Goal: Complete application form

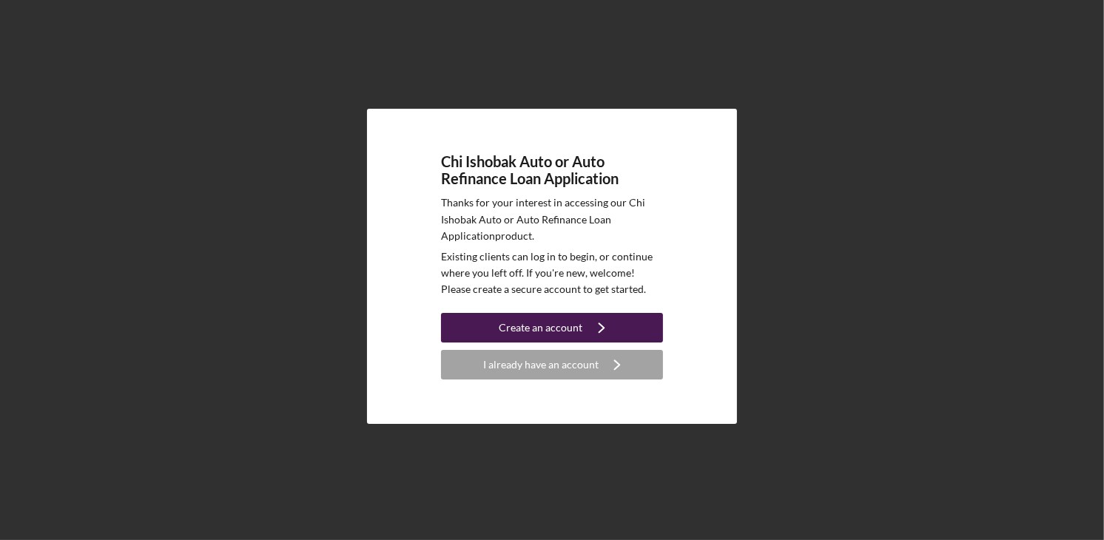
click at [471, 320] on button "Create an account Icon/Navigate" at bounding box center [552, 328] width 222 height 30
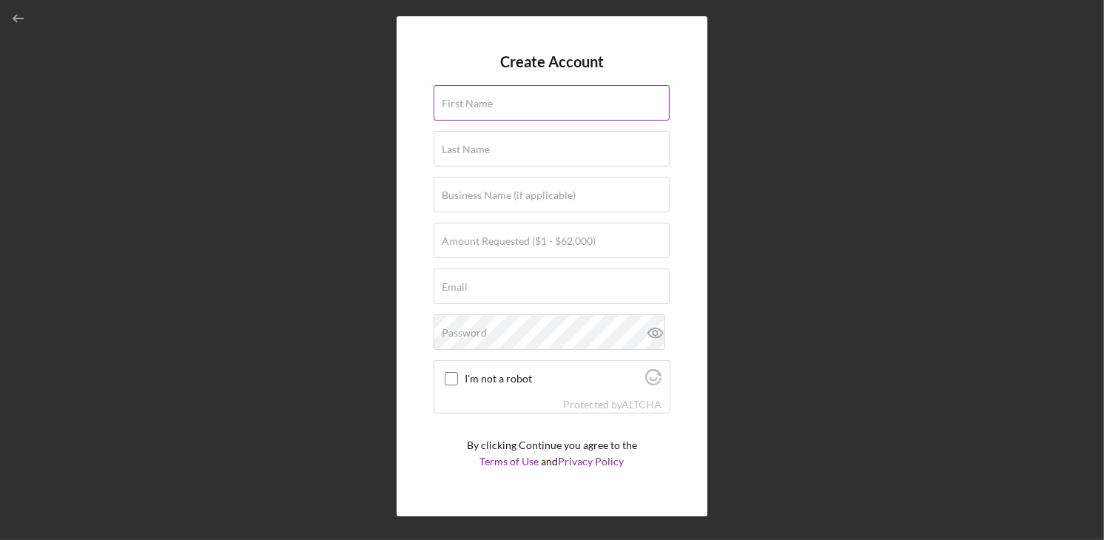
click at [458, 106] on label "First Name" at bounding box center [467, 104] width 51 height 12
click at [458, 106] on input "First Name" at bounding box center [552, 103] width 236 height 36
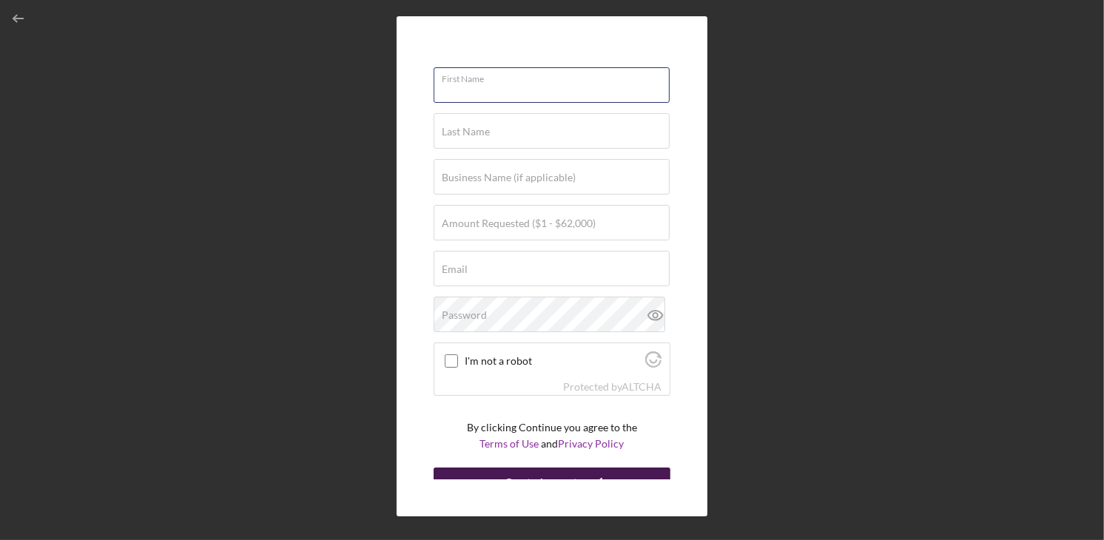
scroll to position [34, 0]
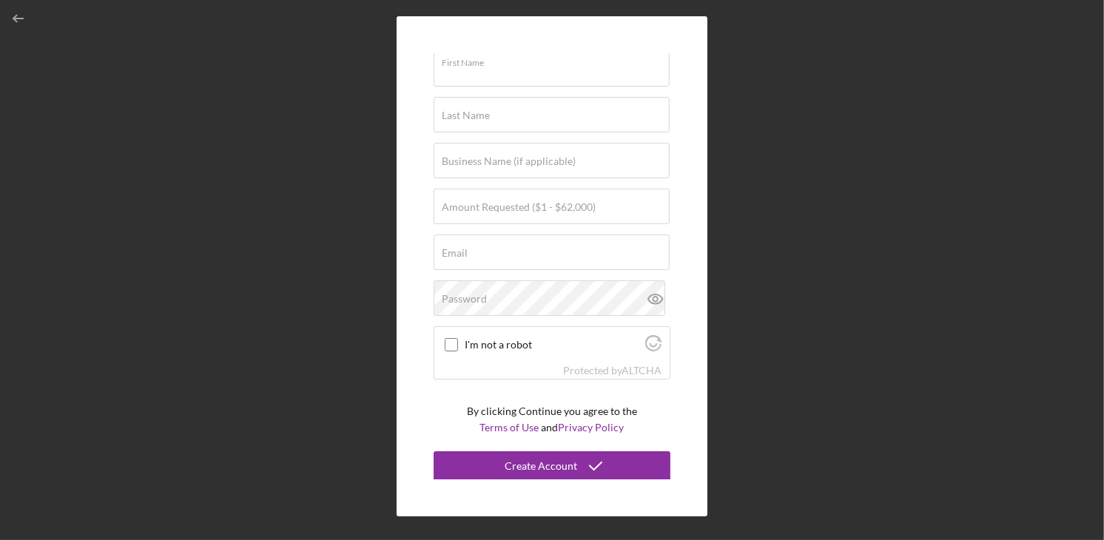
click at [290, 204] on div "Create Account First Name Last Name Business Name (if applicable) Amount Reques…" at bounding box center [551, 266] width 1089 height 533
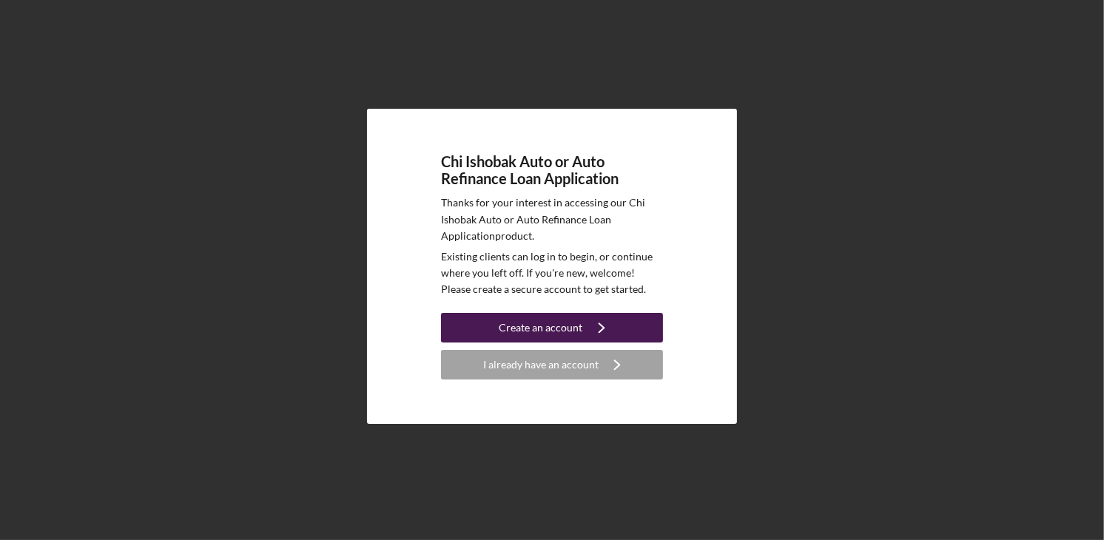
click at [536, 336] on div "Create an account" at bounding box center [541, 328] width 84 height 30
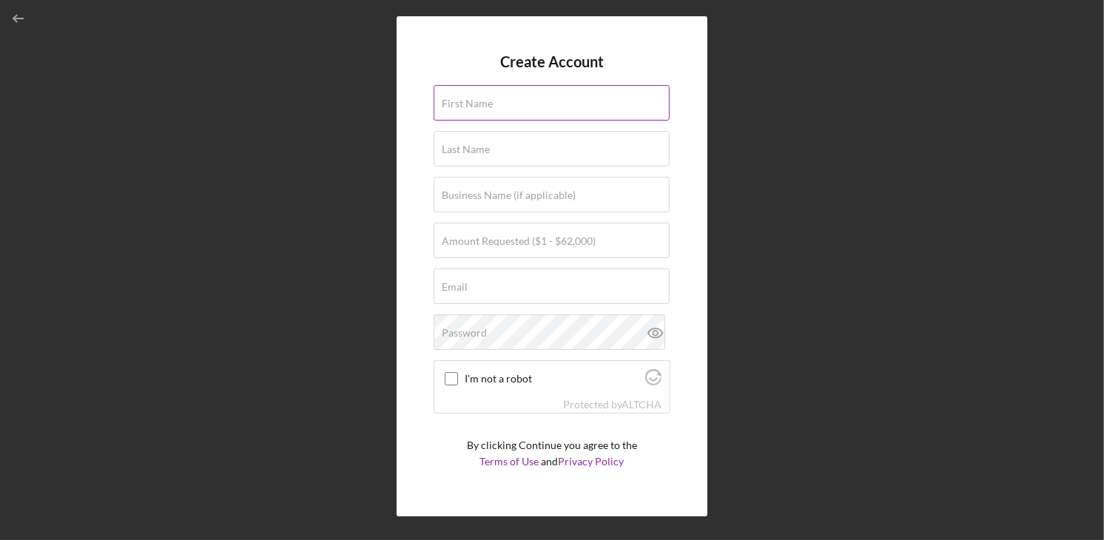
click at [500, 118] on input "First Name" at bounding box center [552, 103] width 236 height 36
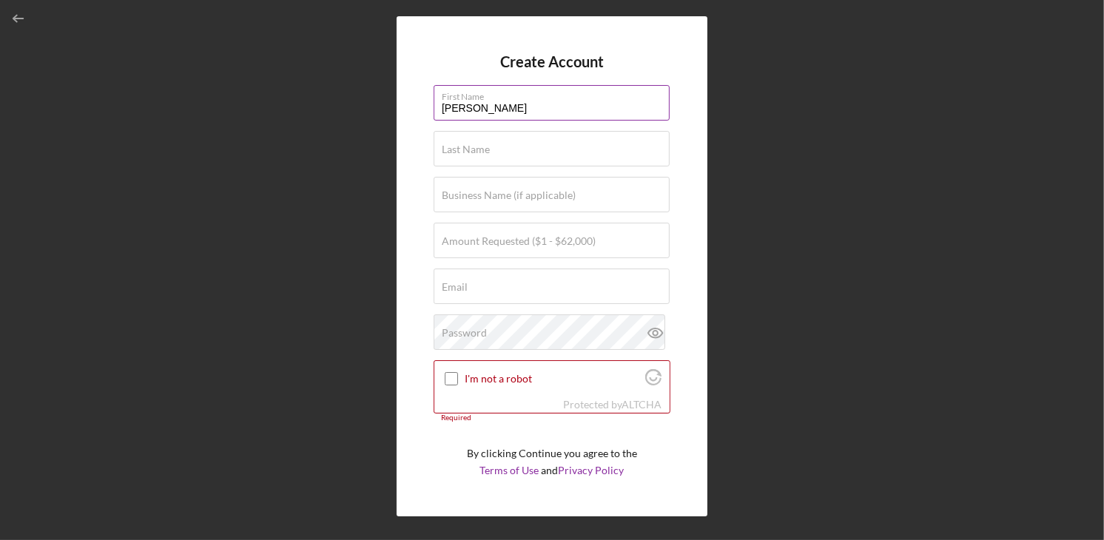
type input "[PERSON_NAME]"
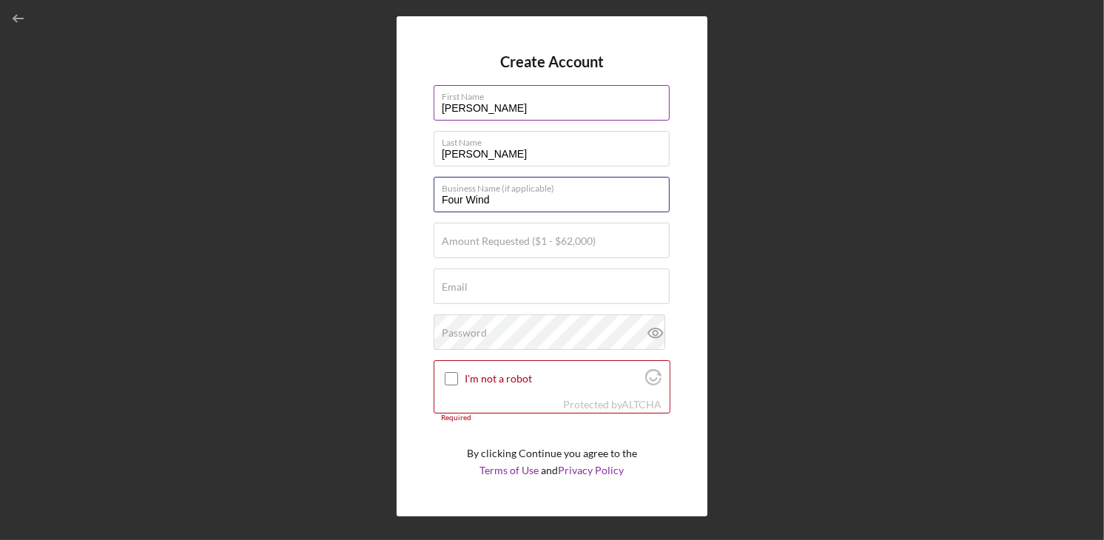
type input "Four Winds Casino"
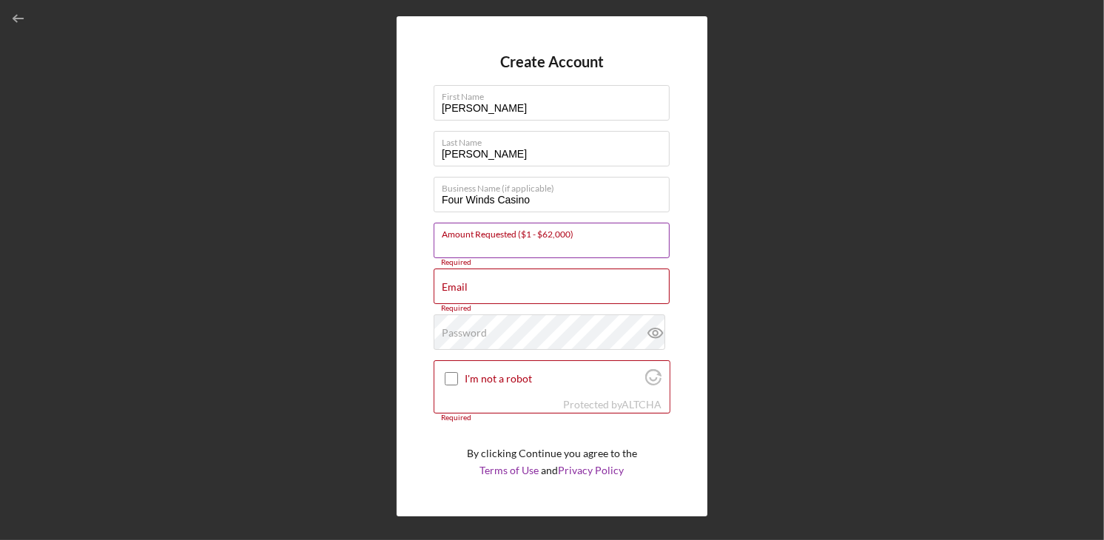
click at [605, 244] on input "Amount Requested ($1 - $62,000)" at bounding box center [552, 241] width 236 height 36
click at [531, 283] on div "Email Required" at bounding box center [552, 287] width 237 height 37
type input "[EMAIL_ADDRESS][DOMAIN_NAME]"
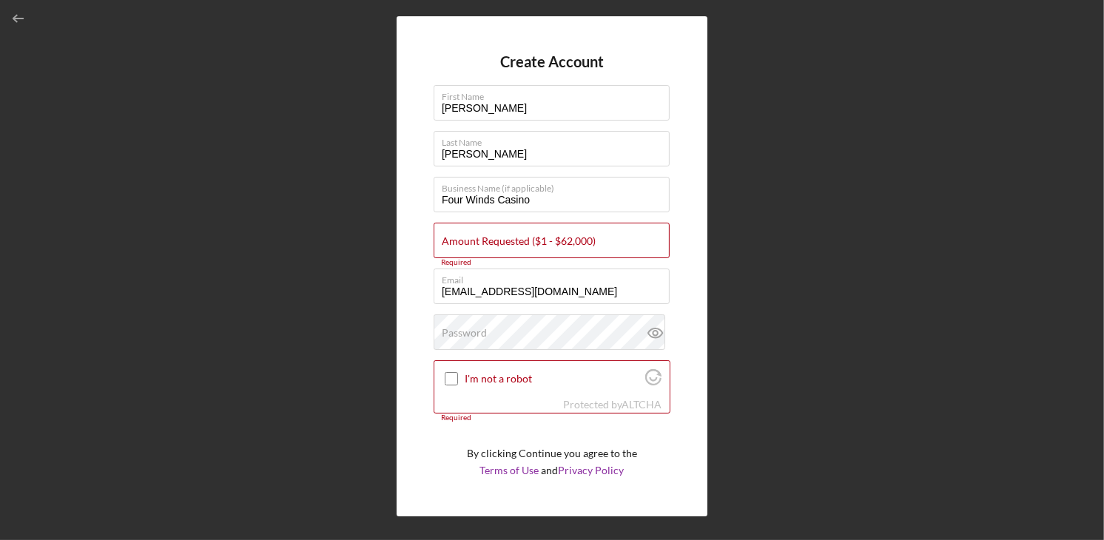
drag, startPoint x: 371, startPoint y: 289, endPoint x: 392, endPoint y: 283, distance: 21.5
click at [371, 289] on div "Create Account First Name Amy Last Name Franke Business Name (if applicable) Fo…" at bounding box center [551, 266] width 1089 height 533
click at [551, 241] on label "Amount Requested ($1 - $62,000)" at bounding box center [519, 241] width 154 height 12
click at [551, 241] on input "Amount Requested ($1 - $62,000)" at bounding box center [552, 241] width 236 height 36
type input "$23,000"
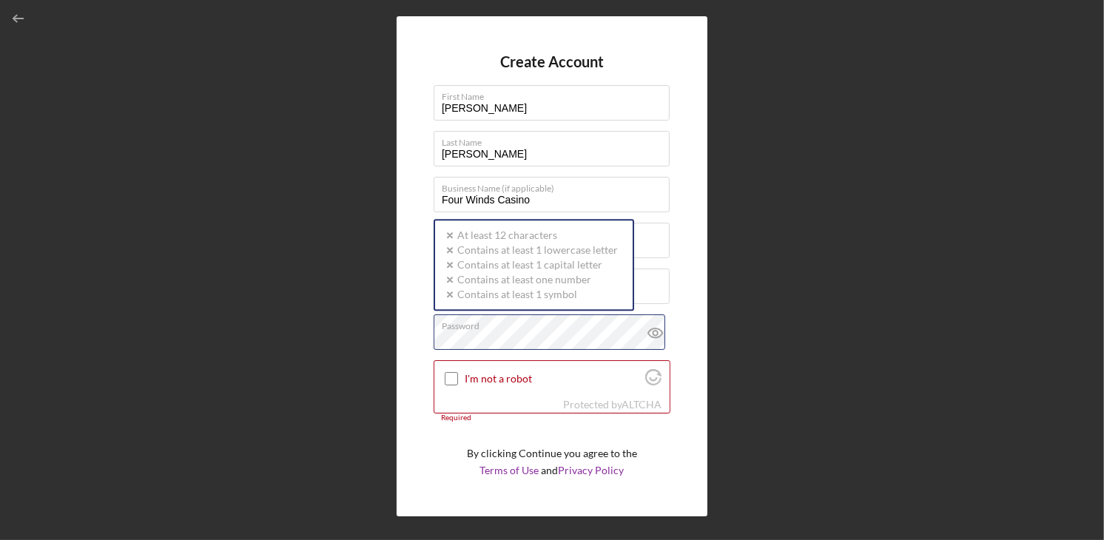
click at [511, 323] on div "Password Icon/icon-validation-no At least 12 characters Icon/icon-validation-no…" at bounding box center [552, 332] width 237 height 37
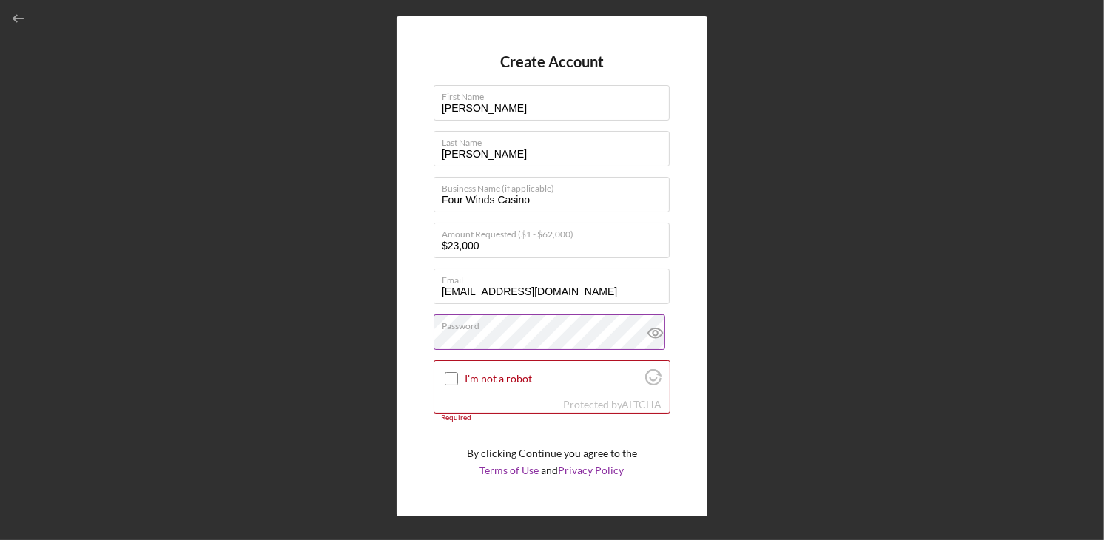
click at [650, 337] on icon at bounding box center [655, 334] width 14 height 10
click at [521, 370] on div "I'm not a robot" at bounding box center [551, 378] width 235 height 35
click at [478, 376] on label "I'm not a robot" at bounding box center [552, 379] width 175 height 12
click at [458, 376] on input "I'm not a robot" at bounding box center [451, 378] width 13 height 13
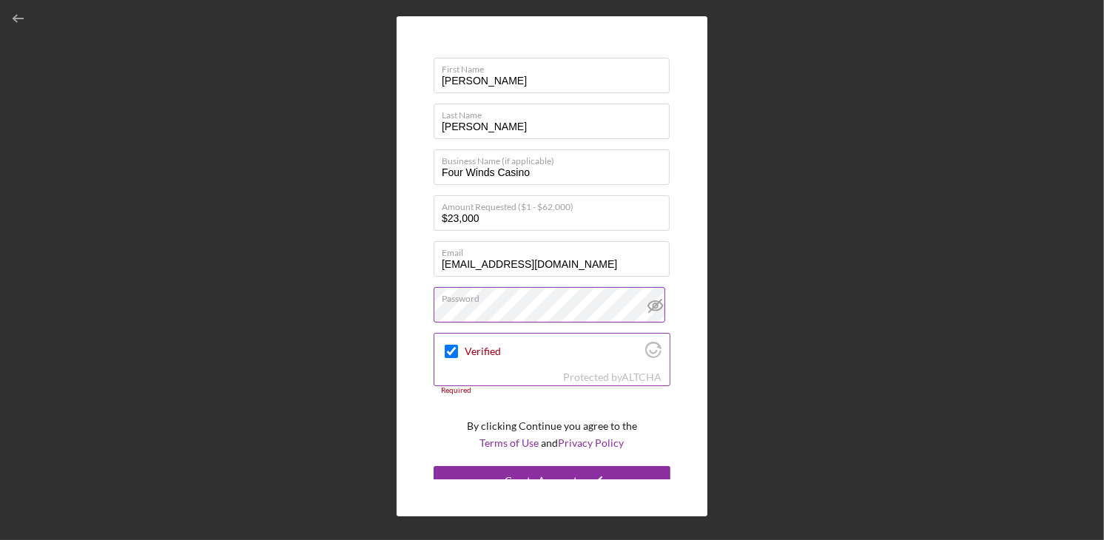
scroll to position [43, 0]
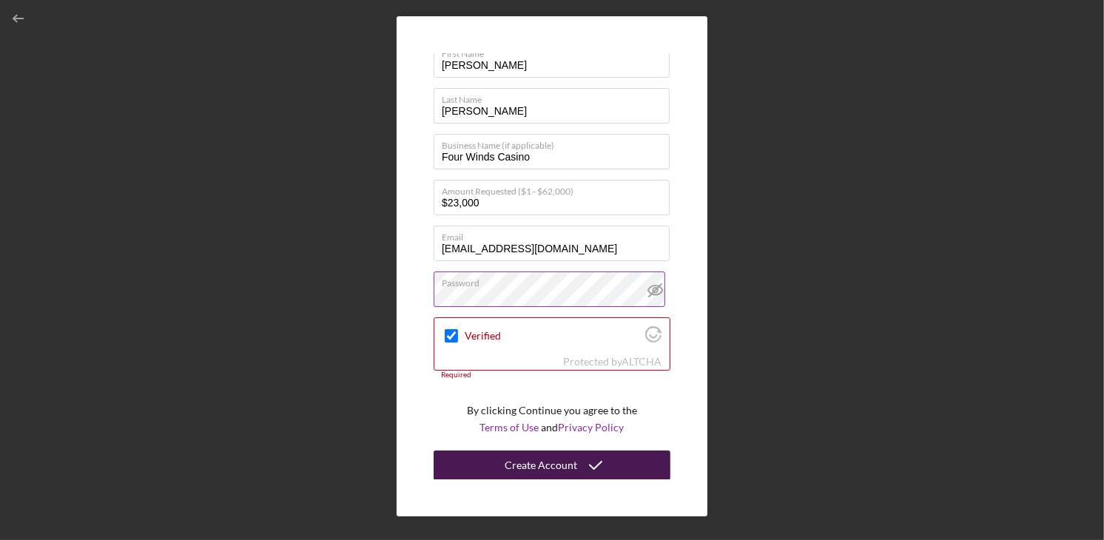
click at [586, 452] on icon "submit" at bounding box center [595, 465] width 37 height 37
click at [511, 465] on div "Create Account" at bounding box center [541, 466] width 73 height 30
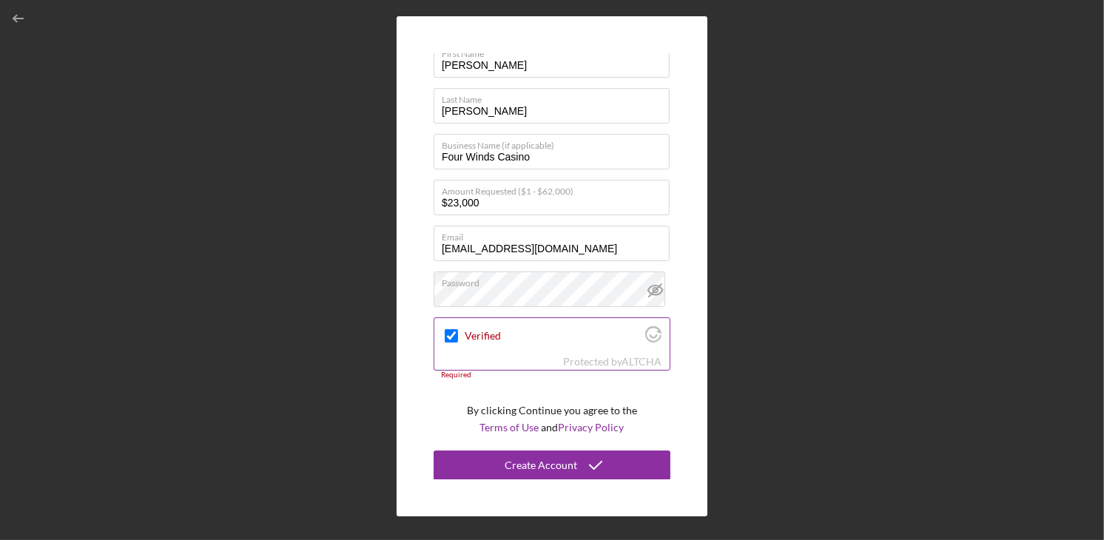
click at [451, 329] on input "Verified" at bounding box center [451, 335] width 13 height 13
click at [451, 336] on input "Verified" at bounding box center [451, 335] width 13 height 13
click at [454, 333] on input "Verified" at bounding box center [451, 335] width 13 height 13
checkbox input "true"
click at [546, 454] on div "Create Account" at bounding box center [541, 466] width 73 height 30
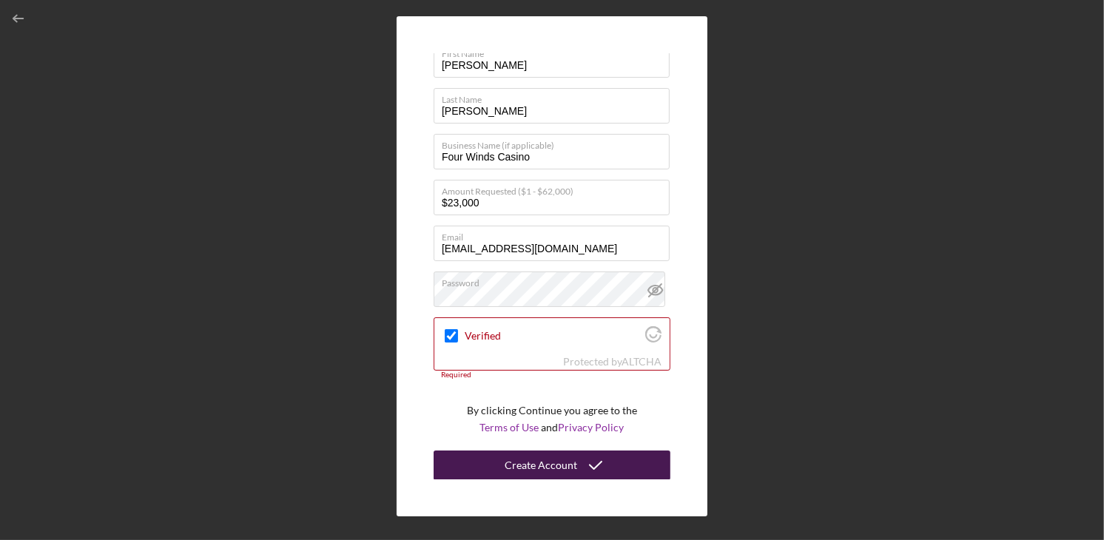
click at [546, 454] on div "Create Account" at bounding box center [541, 466] width 73 height 30
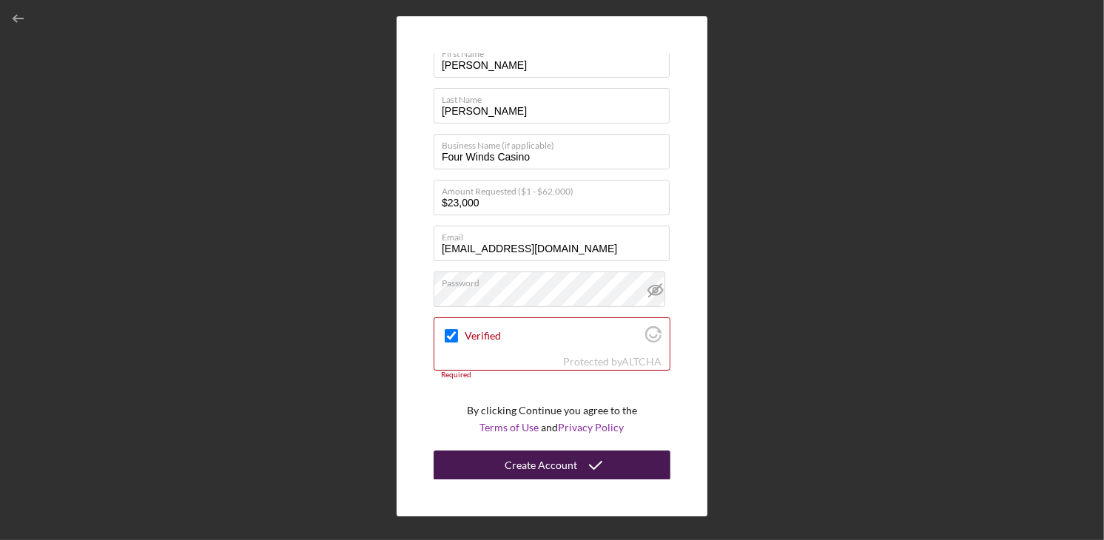
click at [546, 454] on div "Create Account" at bounding box center [541, 466] width 73 height 30
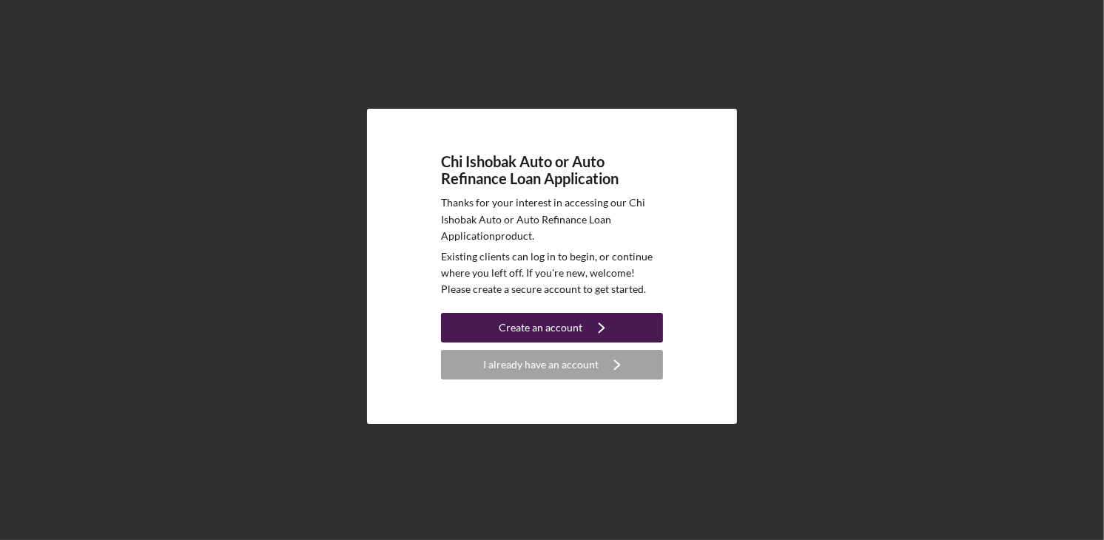
click at [484, 326] on button "Create an account Icon/Navigate" at bounding box center [552, 328] width 222 height 30
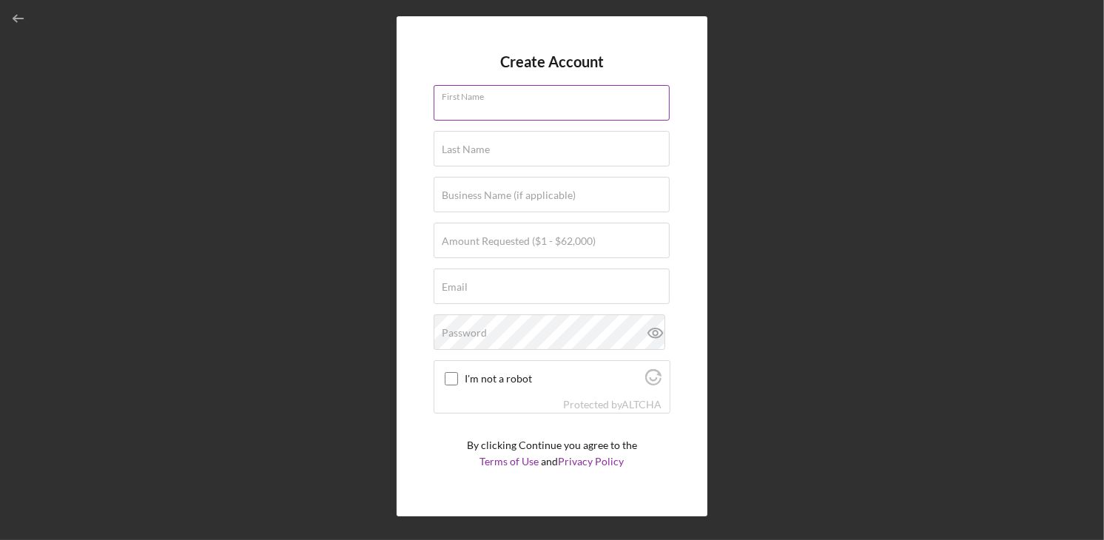
click at [499, 104] on input "First Name" at bounding box center [552, 103] width 236 height 36
type input "[PERSON_NAME]"
type input "Four Winds Casino"
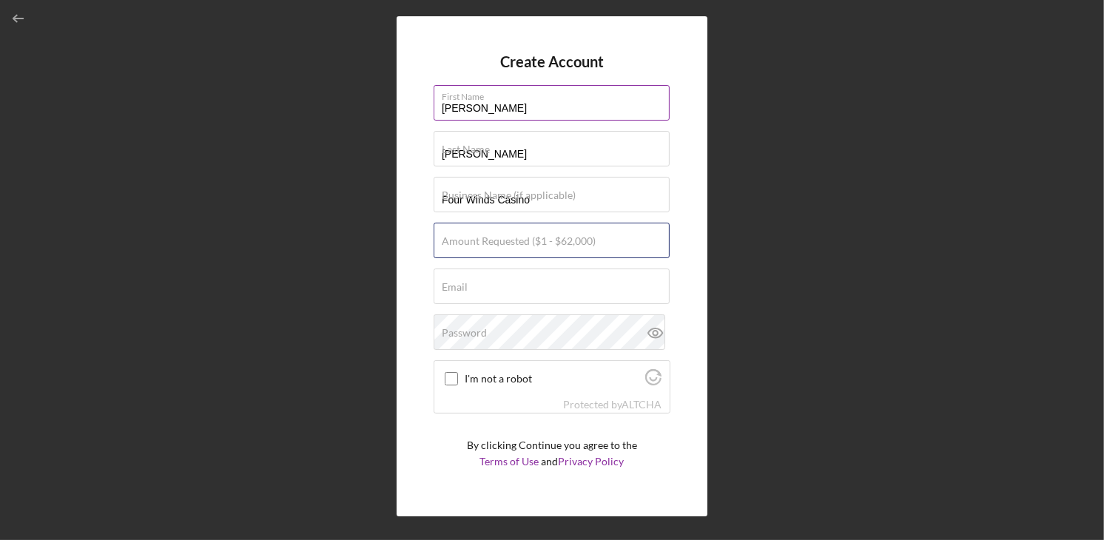
type input "$23,000"
type input "[EMAIL_ADDRESS][DOMAIN_NAME]"
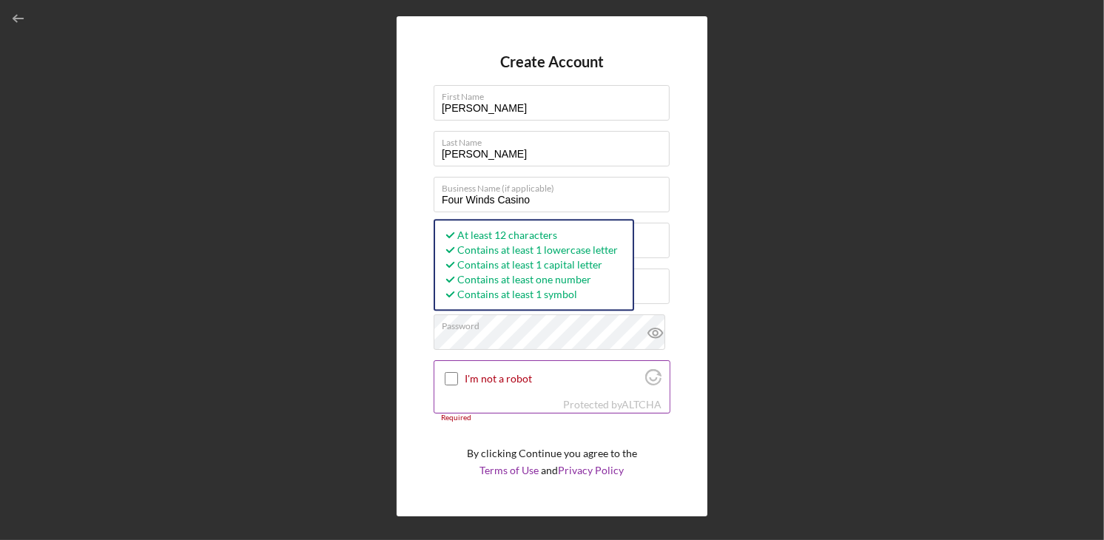
click at [504, 374] on label "I'm not a robot" at bounding box center [552, 379] width 175 height 12
click at [458, 374] on input "I'm not a robot" at bounding box center [451, 378] width 13 height 13
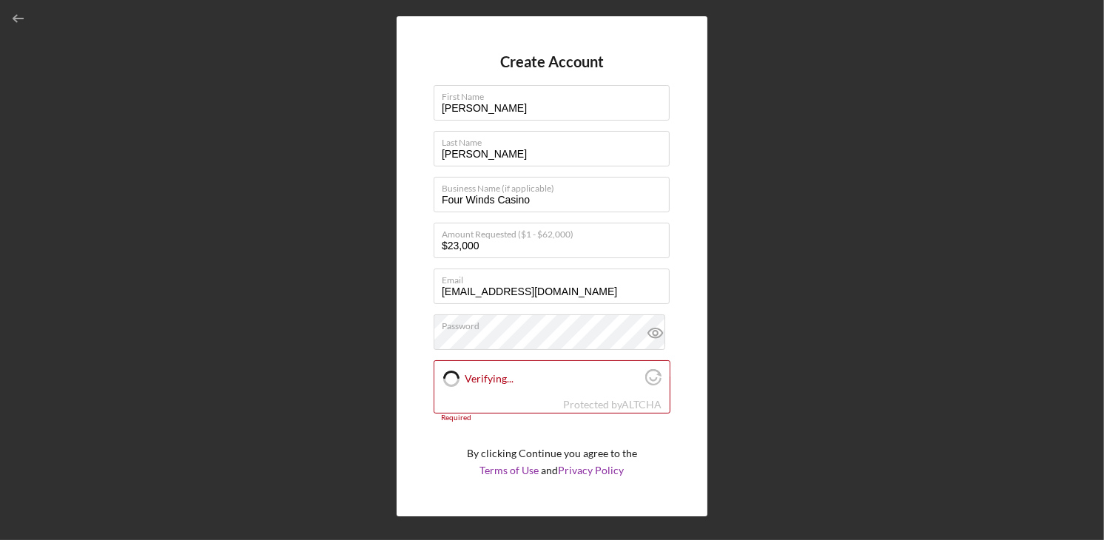
checkbox input "true"
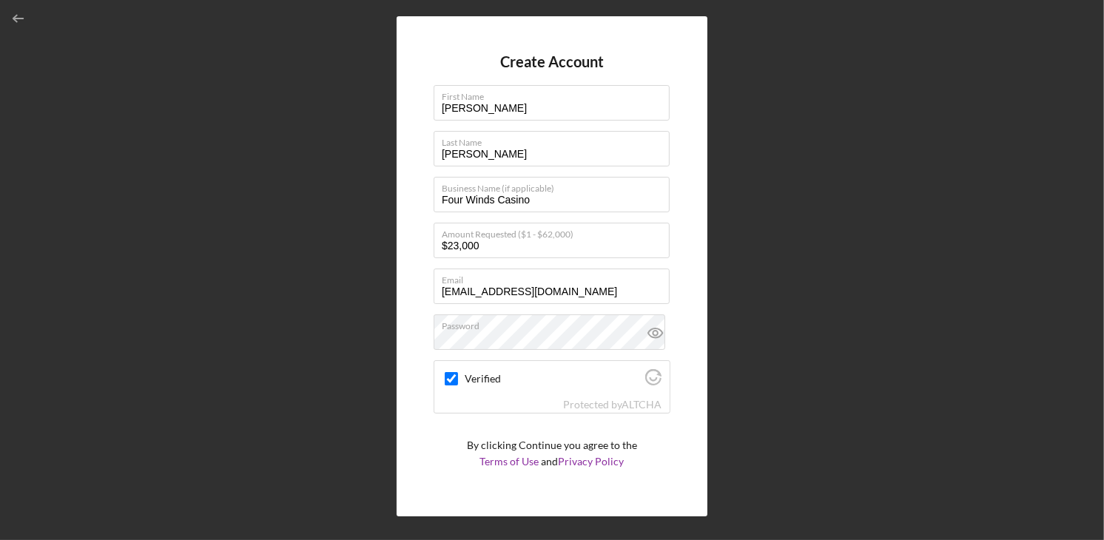
scroll to position [34, 0]
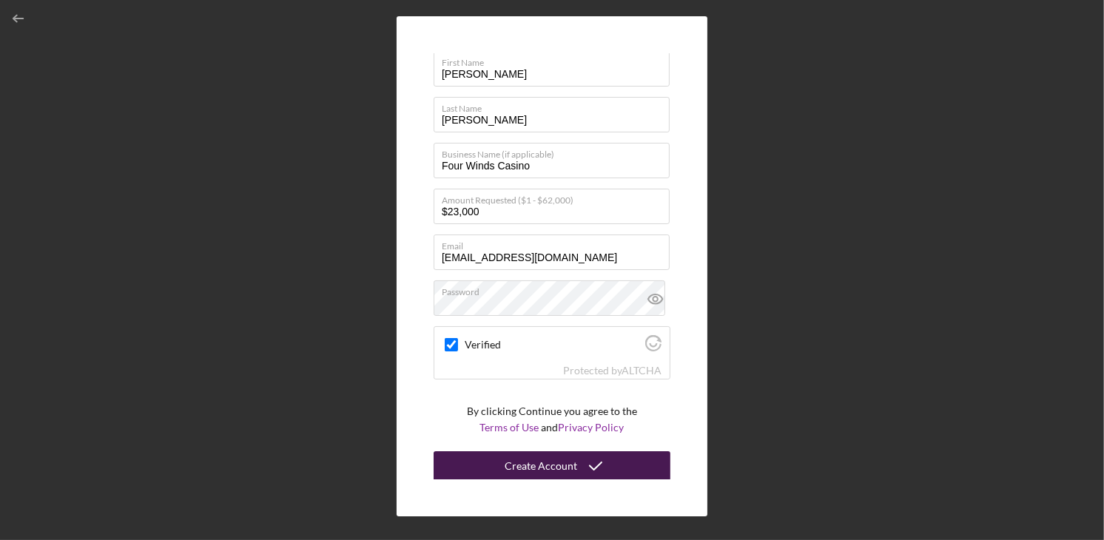
click at [525, 474] on div "Create Account" at bounding box center [541, 466] width 73 height 30
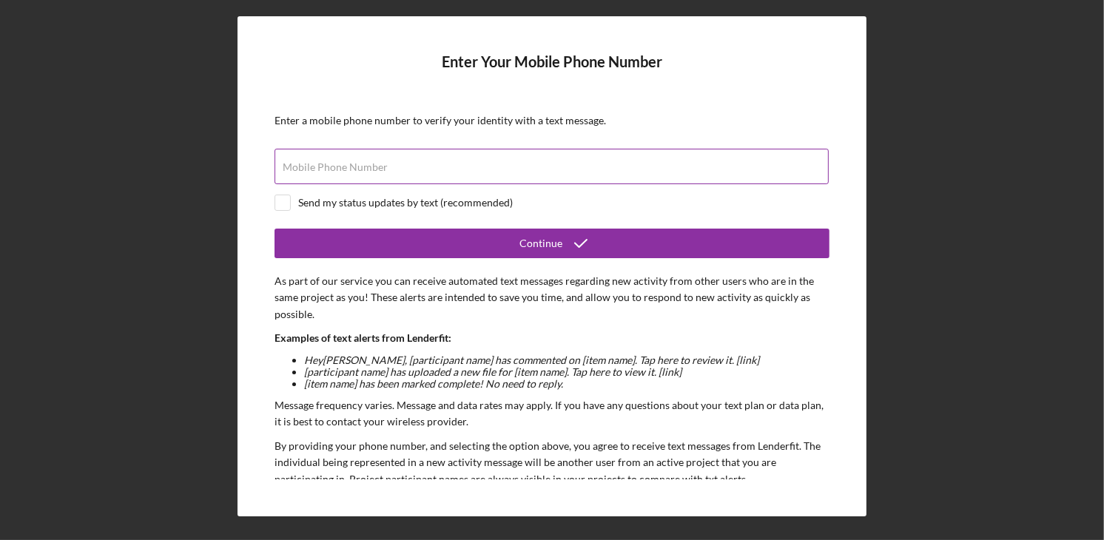
click at [332, 149] on div "Mobile Phone Number" at bounding box center [552, 167] width 555 height 37
type input "[PHONE_NUMBER]"
click at [286, 201] on input "checkbox" at bounding box center [282, 202] width 15 height 15
checkbox input "true"
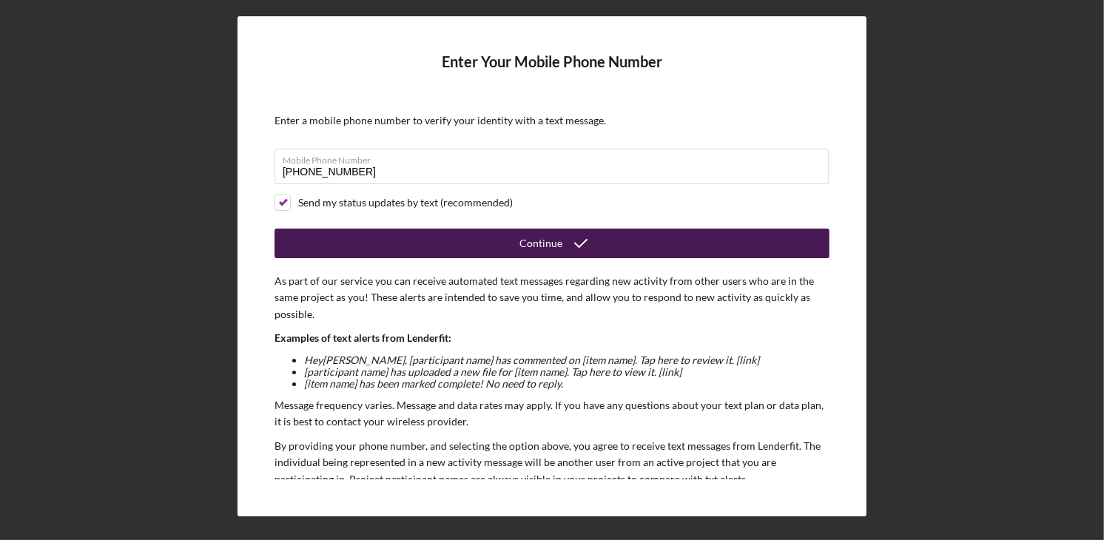
click at [317, 241] on button "Continue" at bounding box center [552, 244] width 555 height 30
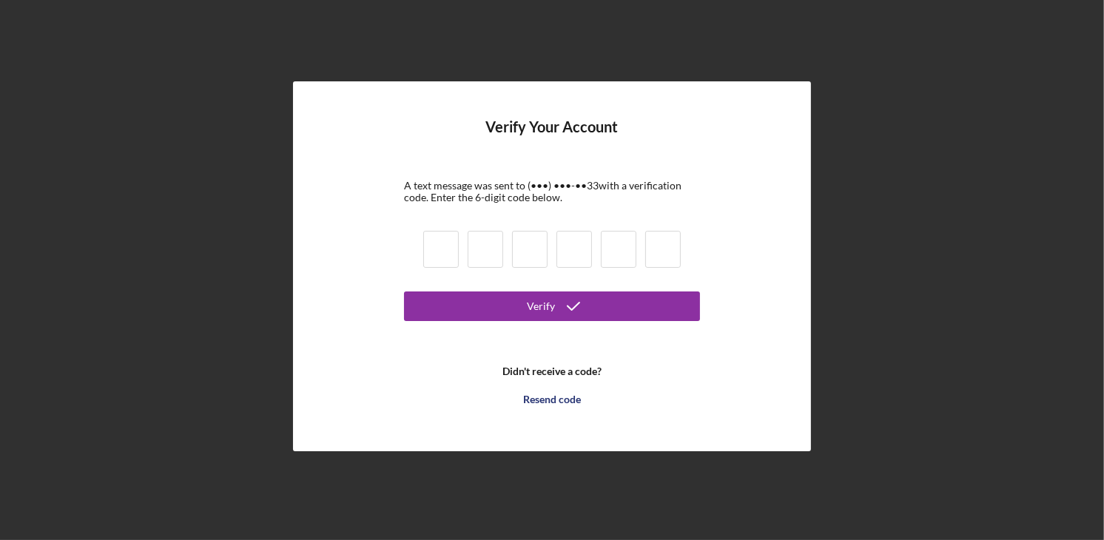
click at [446, 249] on input at bounding box center [441, 249] width 36 height 37
type input "2"
type input "1"
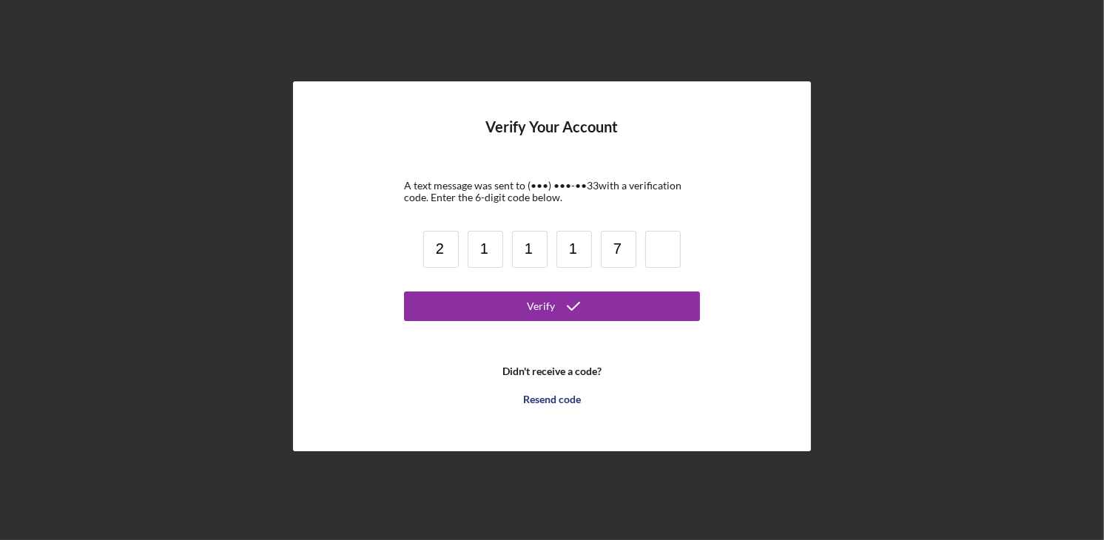
type input "7"
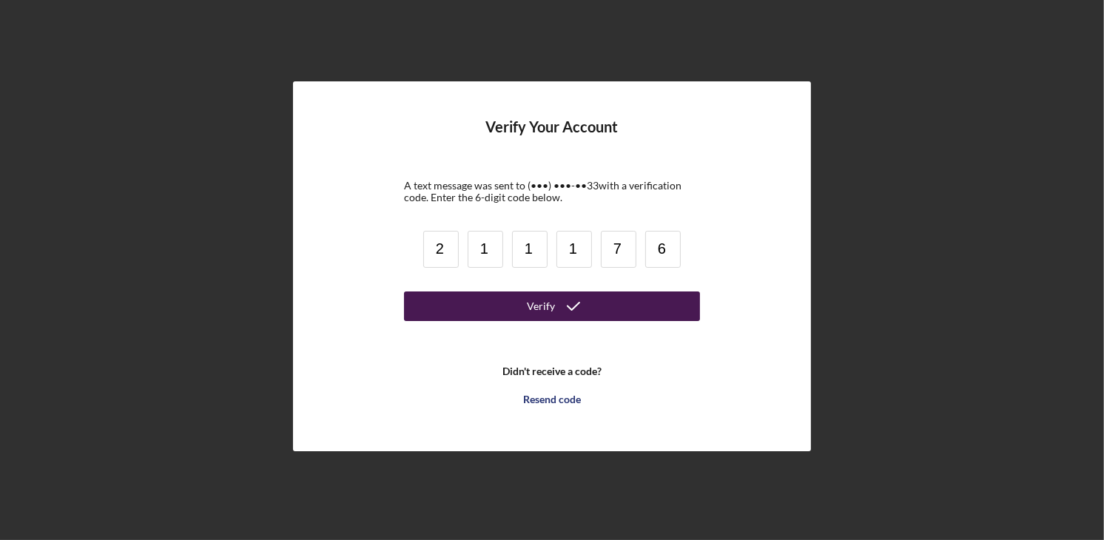
type input "6"
click at [449, 312] on button "Verify" at bounding box center [552, 307] width 296 height 30
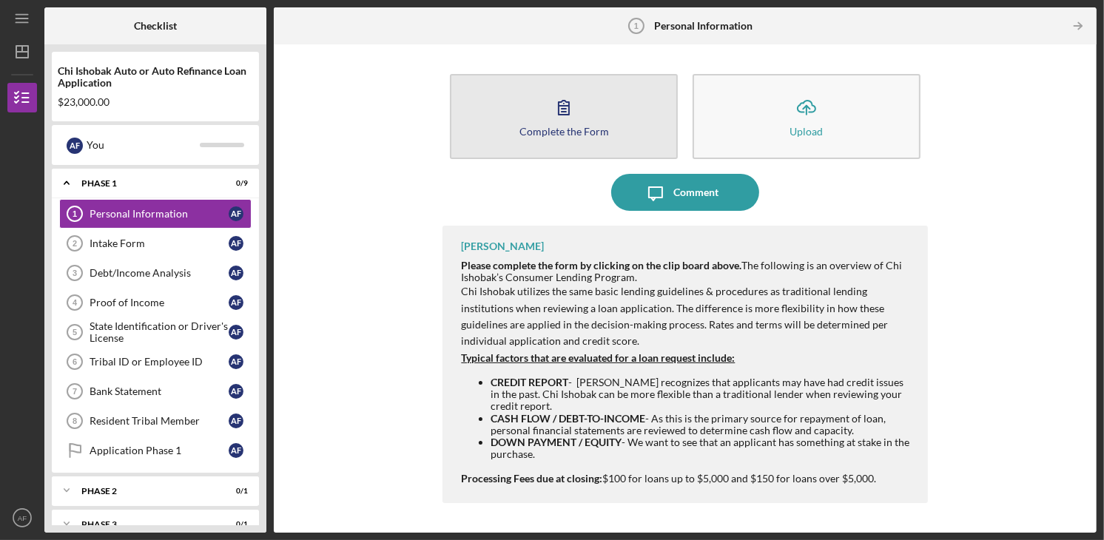
click at [568, 114] on icon "button" at bounding box center [564, 108] width 10 height 14
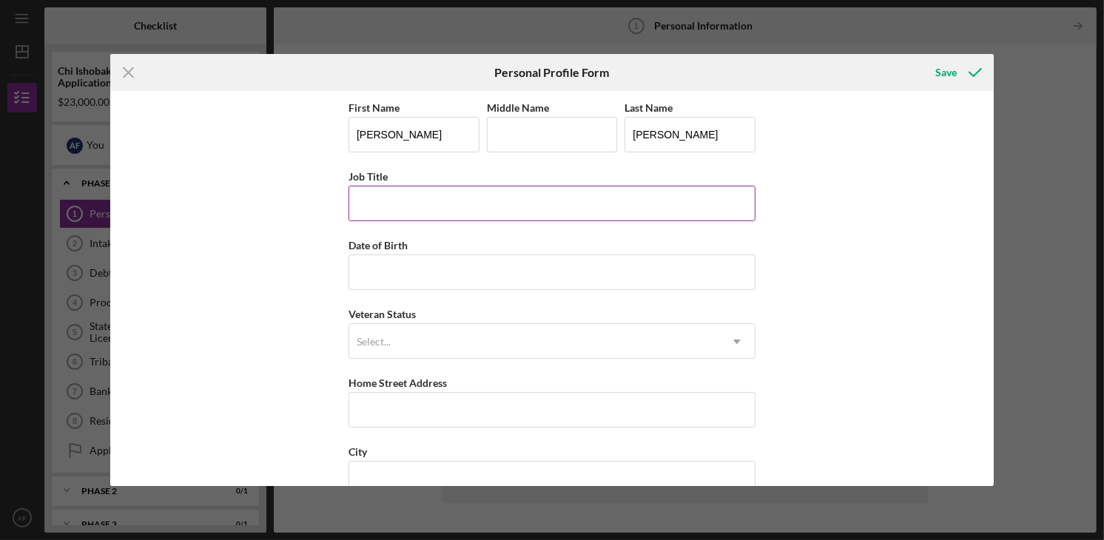
click at [549, 203] on input "Job Title" at bounding box center [552, 204] width 407 height 36
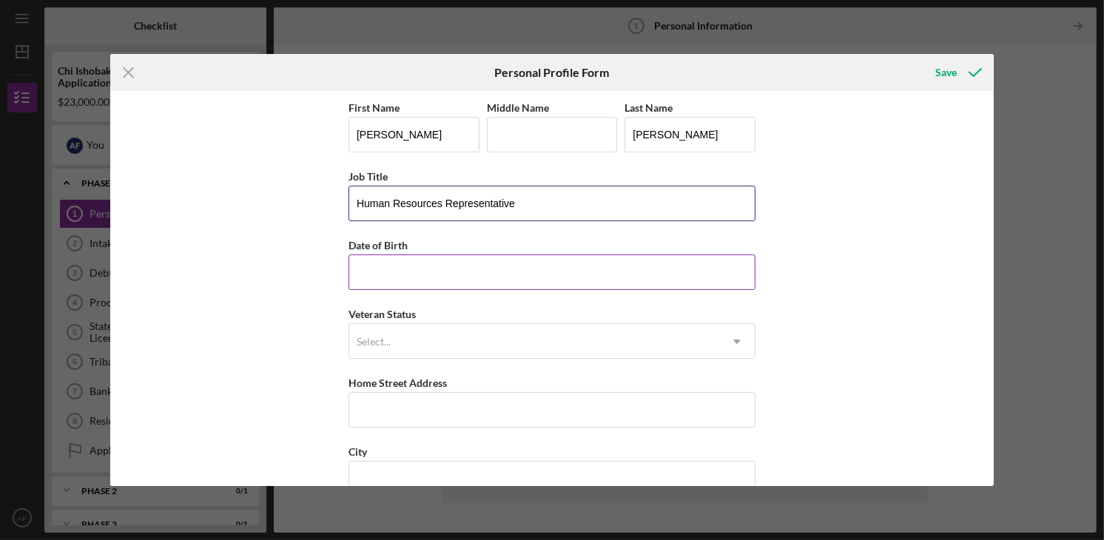
type input "Human Resources Representative"
click at [488, 265] on input "Date of Birth" at bounding box center [552, 273] width 407 height 36
type input "[DATE]"
type input "E"
type input "[STREET_ADDRESS]"
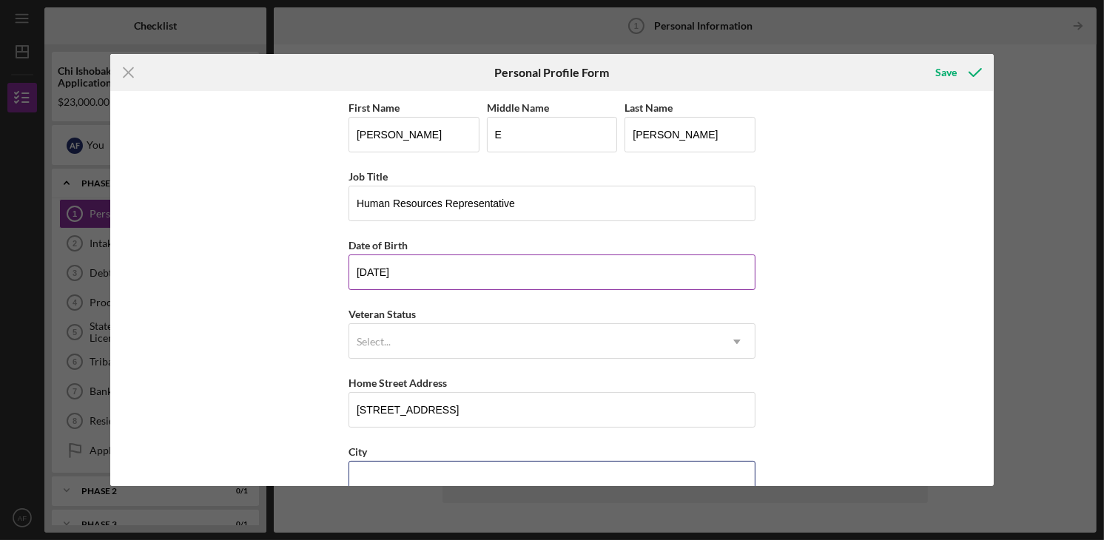
type input "[PERSON_NAME]"
type input "49125"
type input "[US_STATE]"
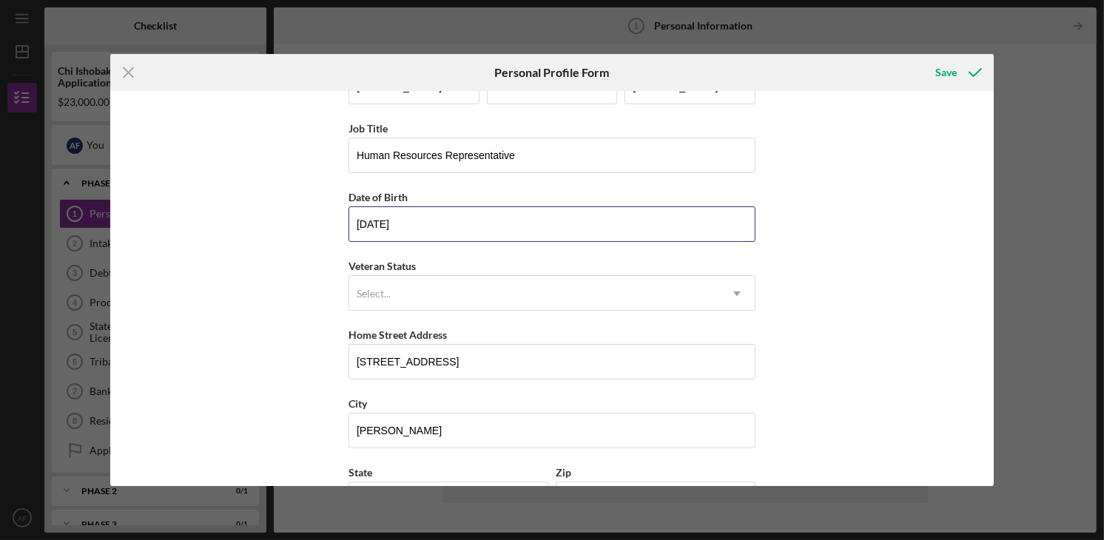
scroll to position [74, 0]
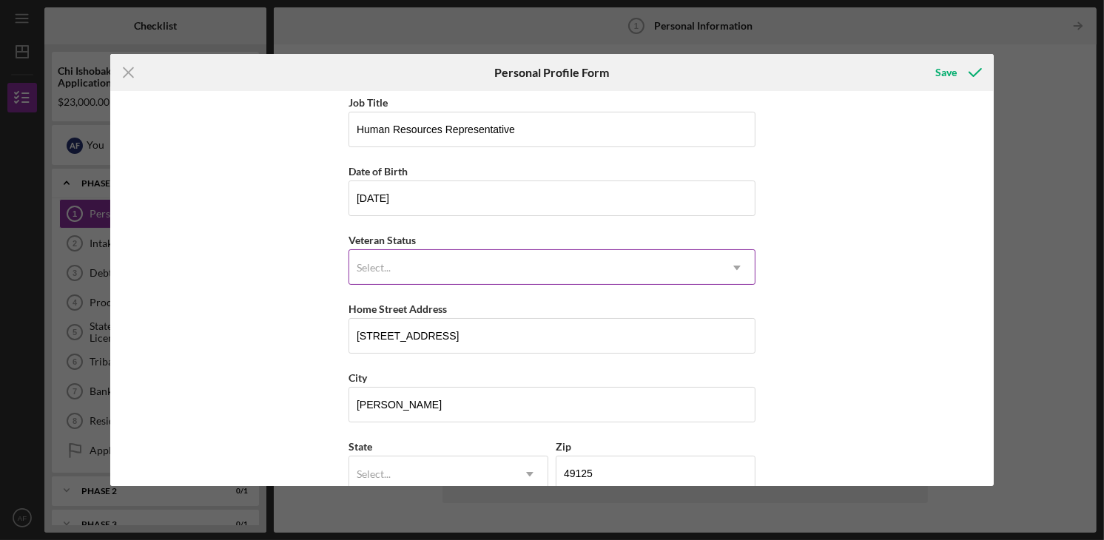
click at [391, 256] on div "Select..." at bounding box center [534, 268] width 370 height 34
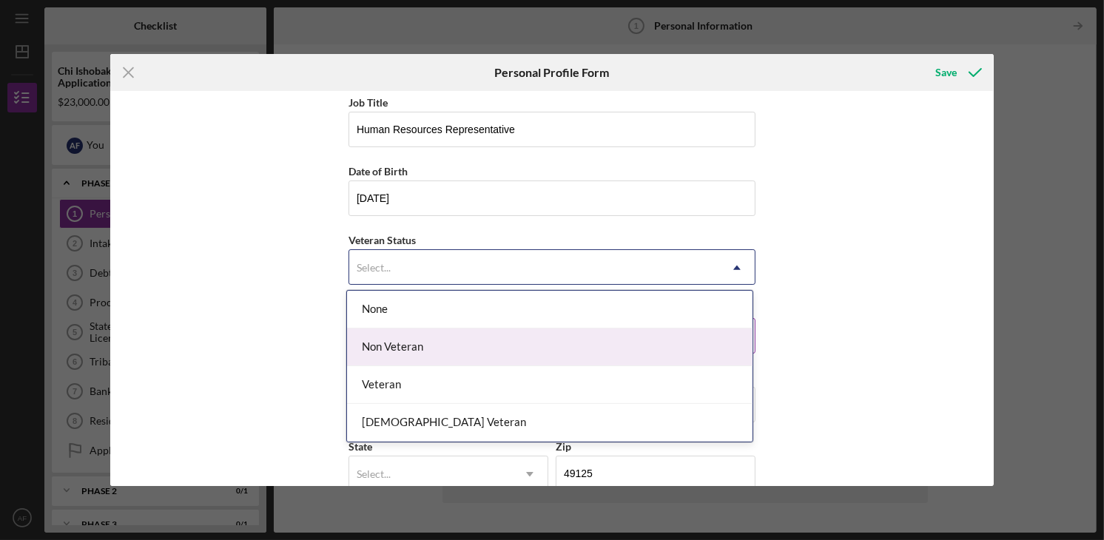
click at [399, 344] on div "Non Veteran" at bounding box center [549, 348] width 405 height 38
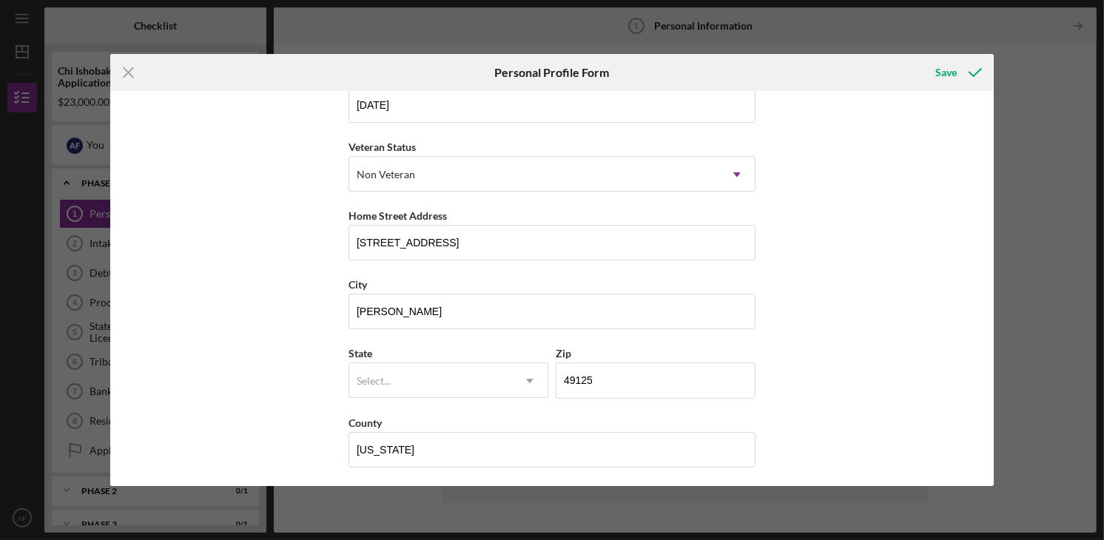
scroll to position [168, 0]
click at [381, 365] on div "Select..." at bounding box center [430, 380] width 163 height 34
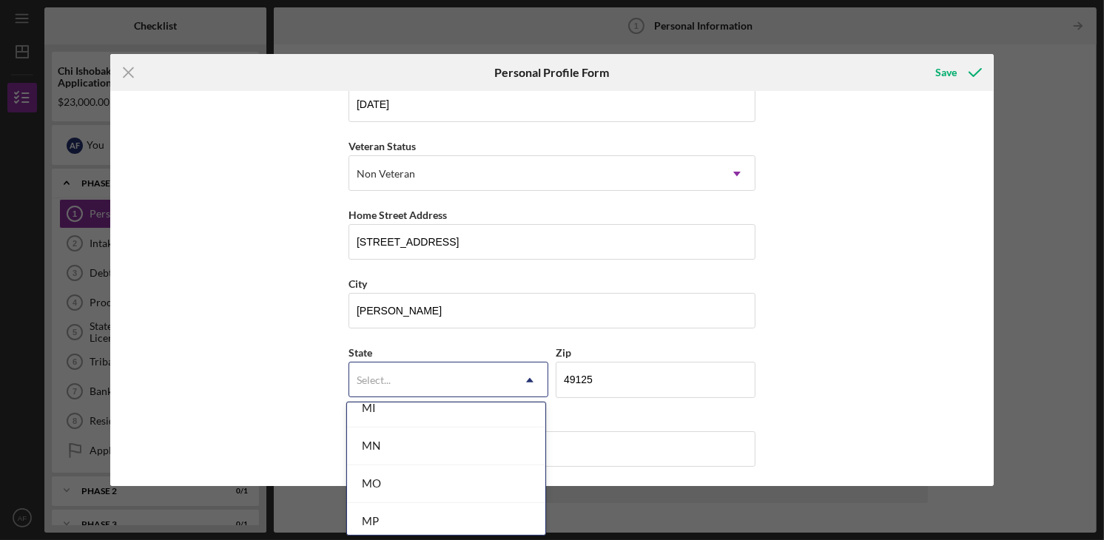
scroll to position [1184, 0]
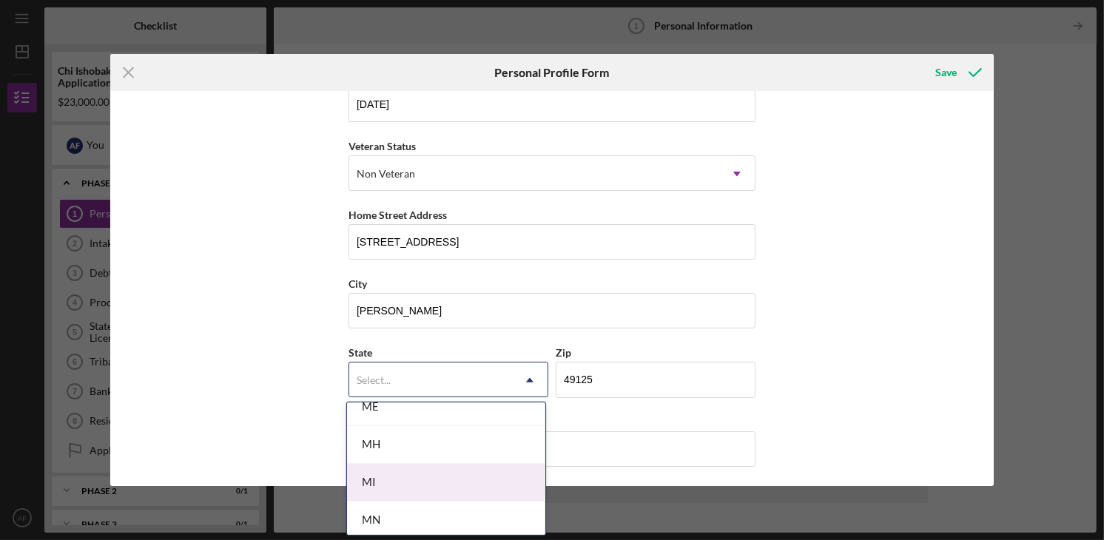
click at [405, 468] on div "MI" at bounding box center [446, 483] width 198 height 38
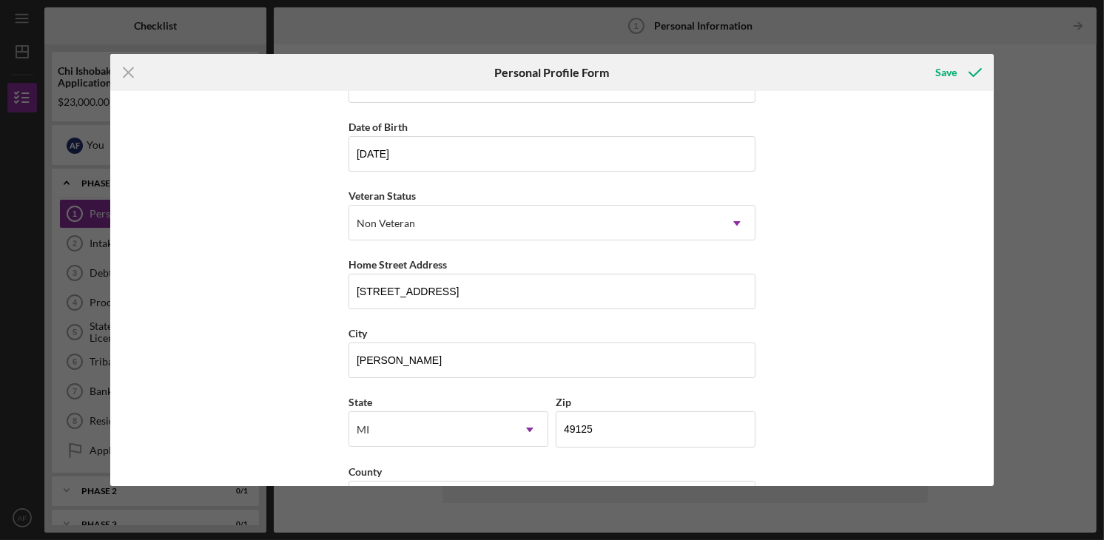
scroll to position [168, 0]
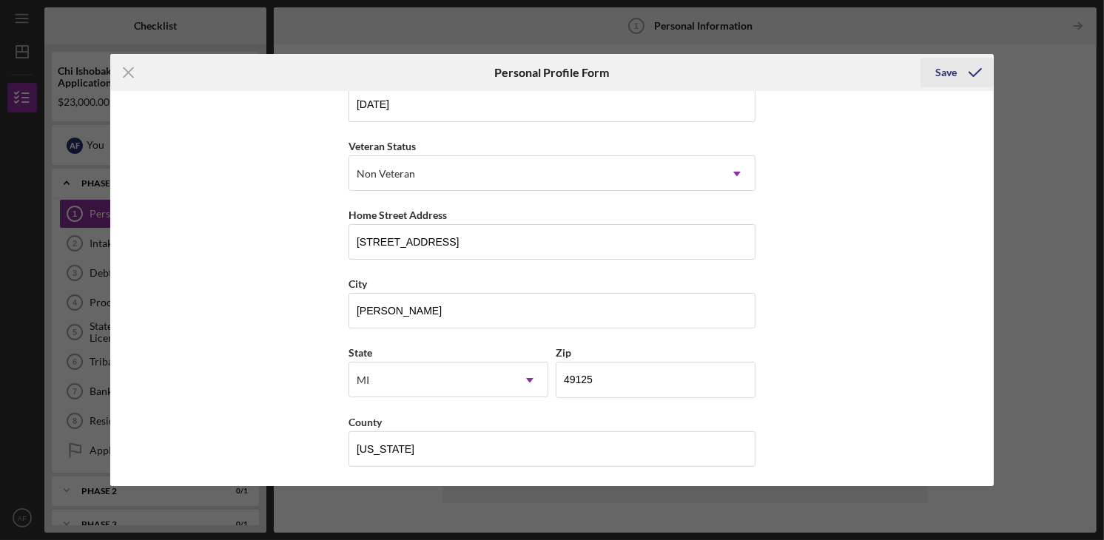
click at [960, 70] on icon "submit" at bounding box center [975, 72] width 37 height 37
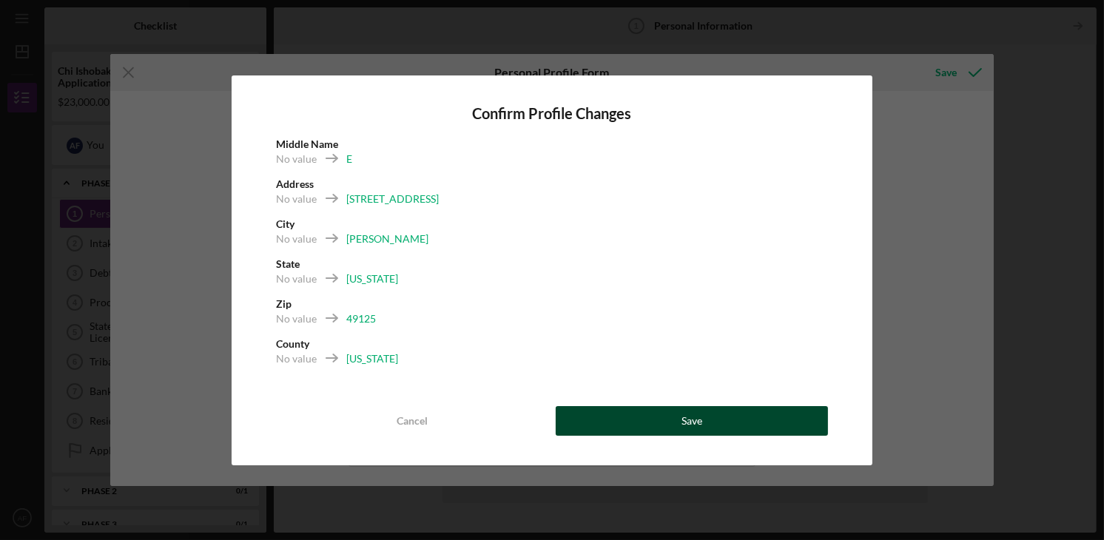
click at [713, 413] on button "Save" at bounding box center [692, 421] width 272 height 30
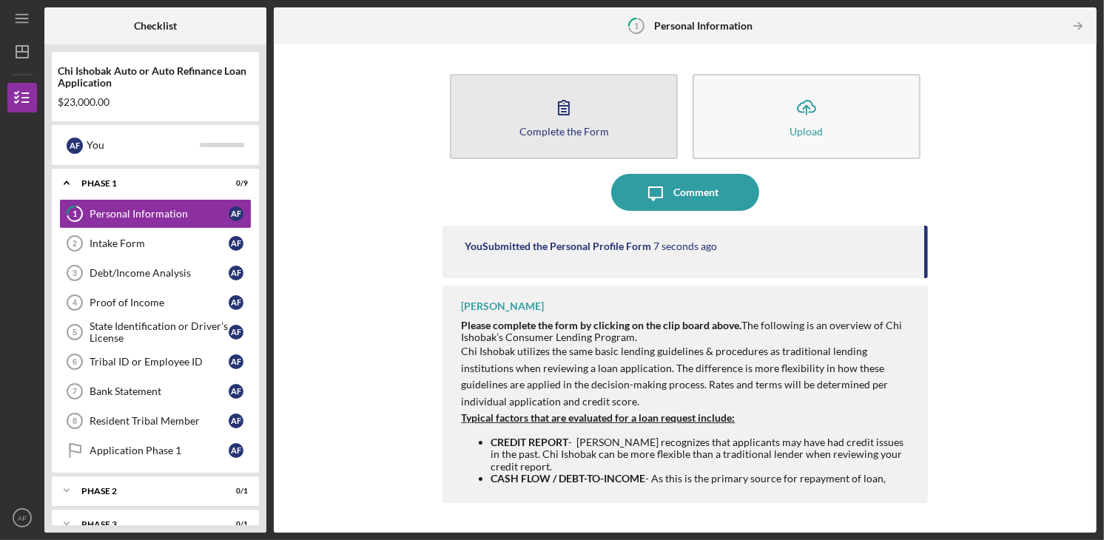
click at [565, 112] on icon "button" at bounding box center [564, 108] width 10 height 14
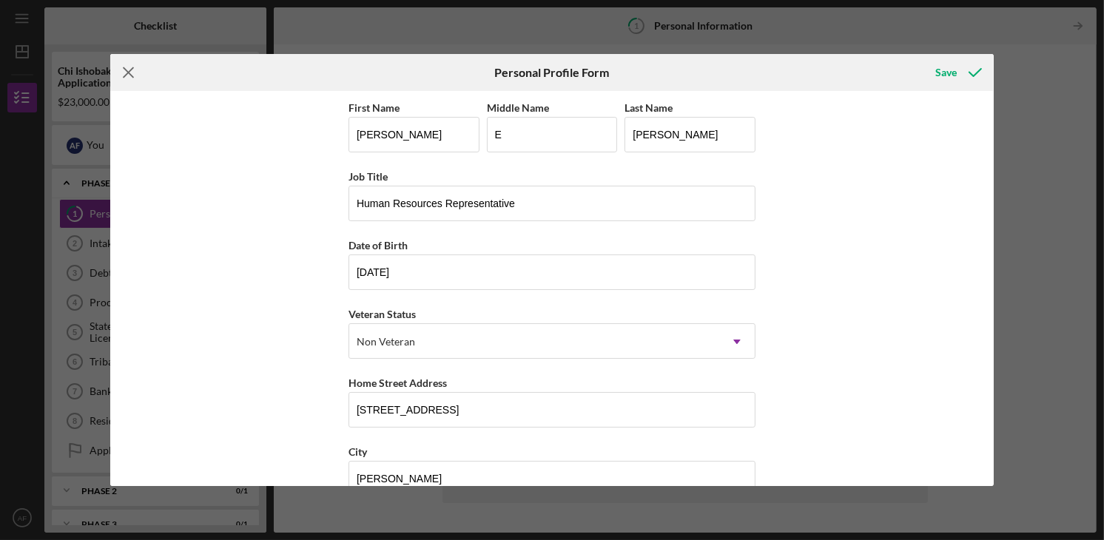
click at [126, 70] on line at bounding box center [129, 73] width 10 height 10
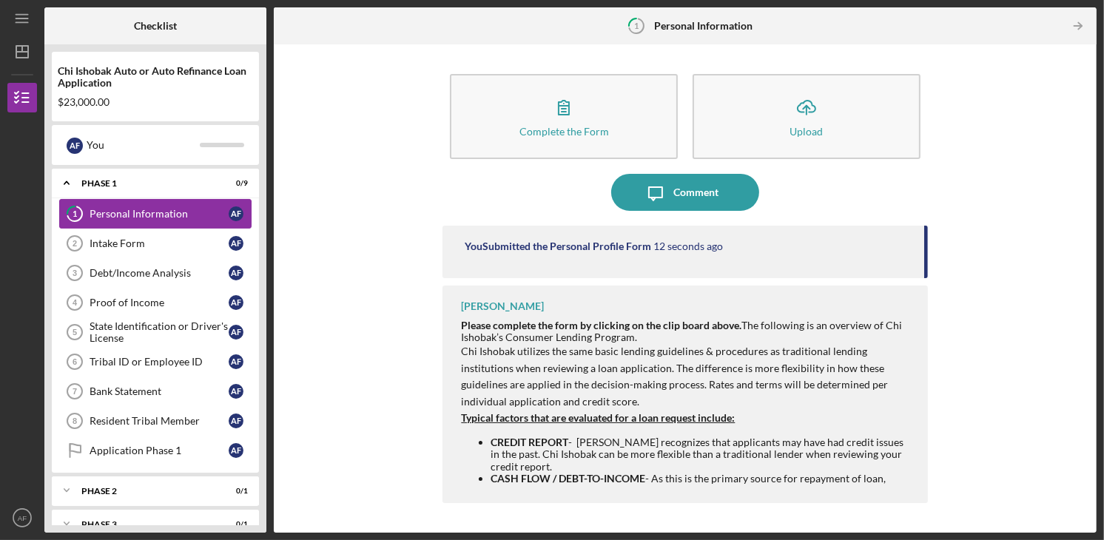
click at [118, 217] on div "Personal Information" at bounding box center [159, 214] width 139 height 12
click at [141, 243] on div "Intake Form" at bounding box center [159, 244] width 139 height 12
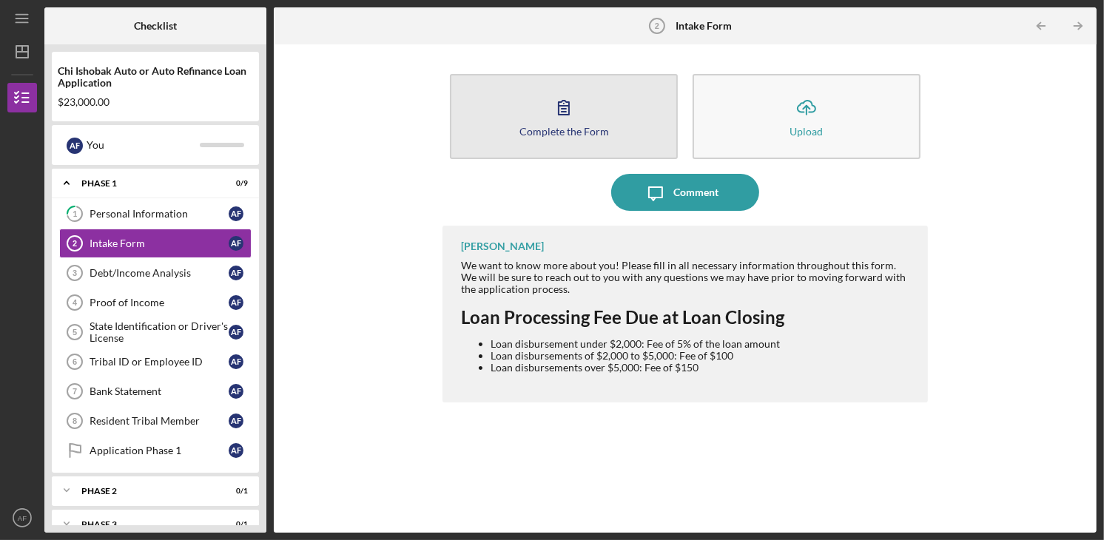
click at [576, 109] on icon "button" at bounding box center [563, 107] width 37 height 37
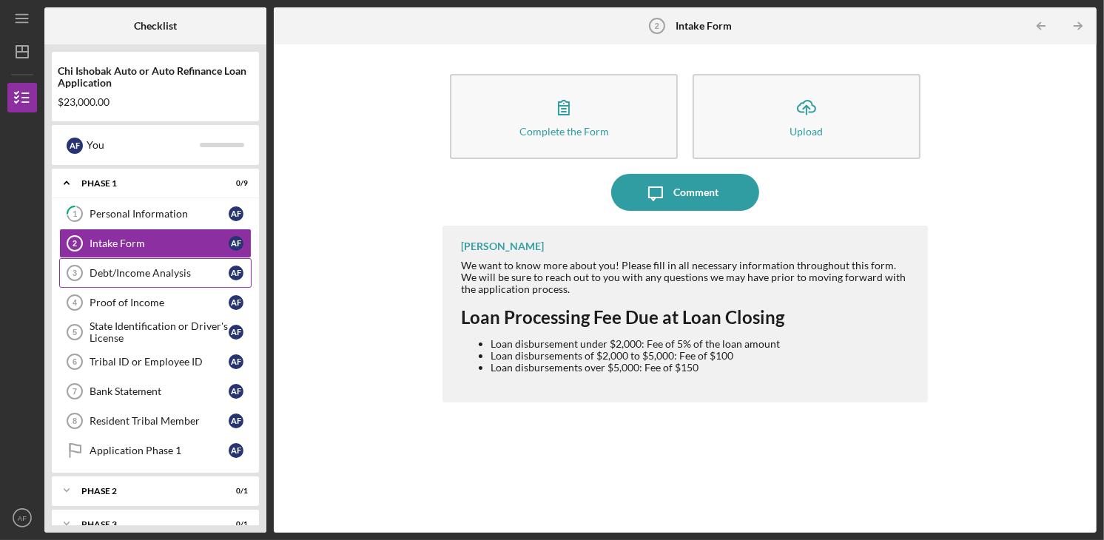
click at [107, 274] on div "Debt/Income Analysis" at bounding box center [159, 273] width 139 height 12
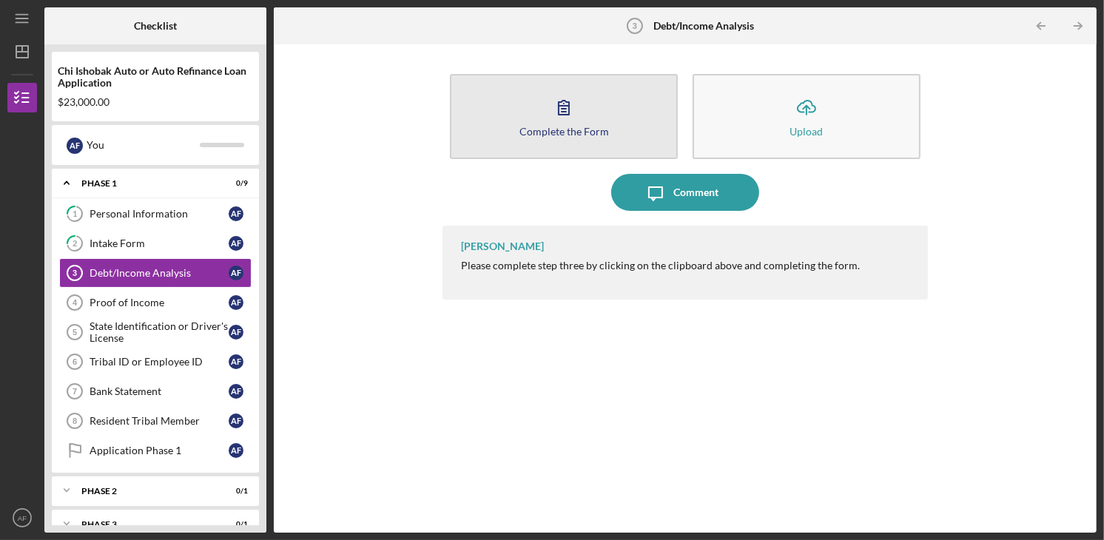
click at [556, 118] on icon "button" at bounding box center [563, 107] width 37 height 37
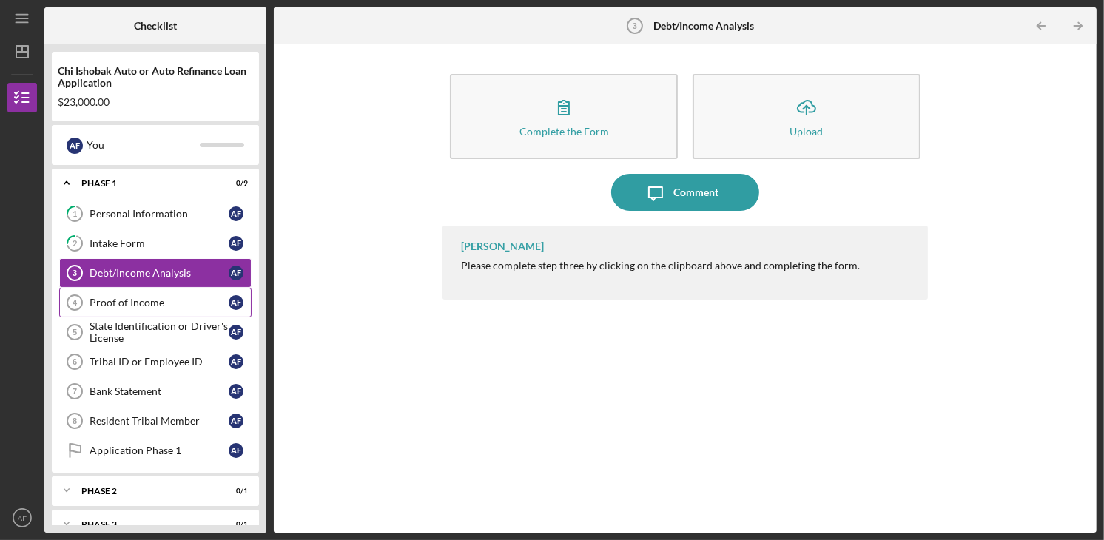
click at [182, 304] on div "Proof of Income" at bounding box center [159, 303] width 139 height 12
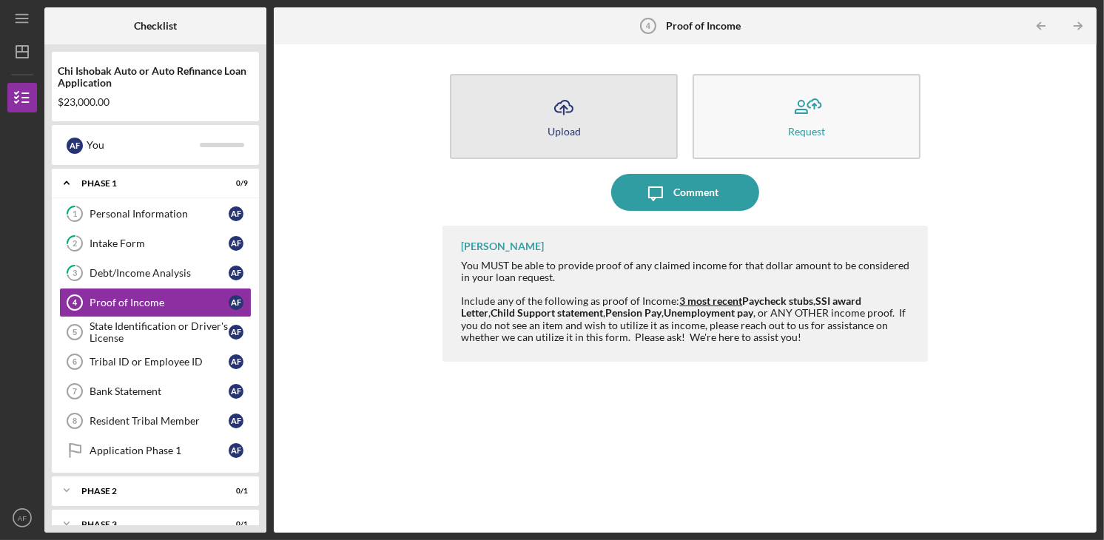
click at [559, 122] on icon "Icon/Upload" at bounding box center [563, 107] width 37 height 37
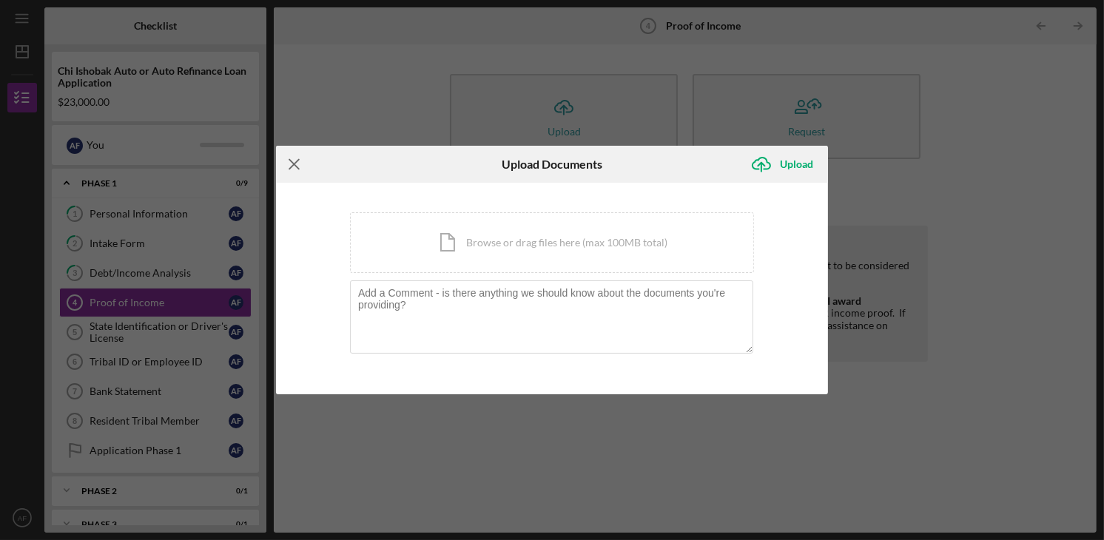
click at [293, 164] on line at bounding box center [294, 165] width 10 height 10
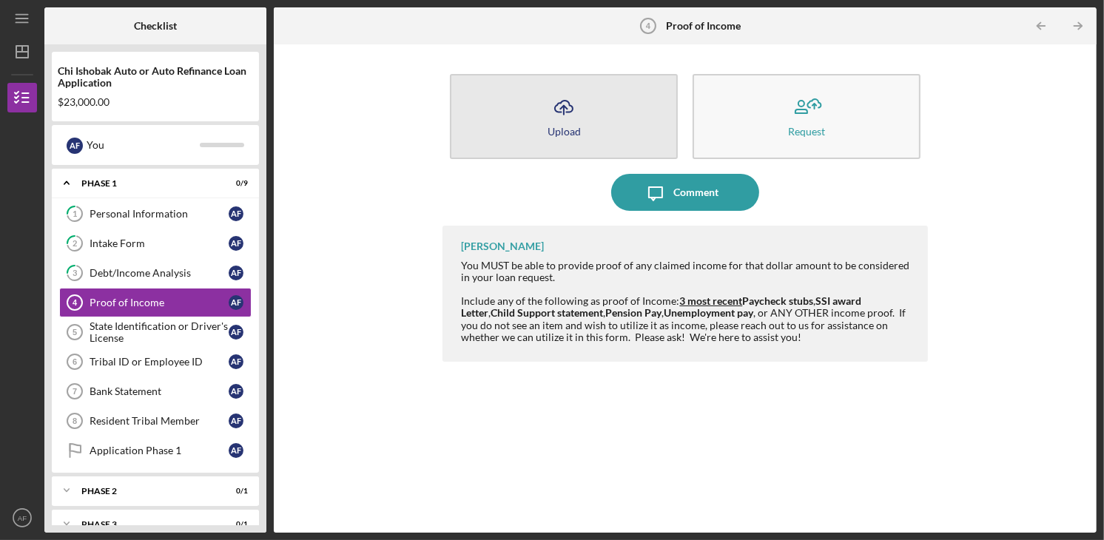
click at [573, 114] on icon "Icon/Upload" at bounding box center [563, 107] width 37 height 37
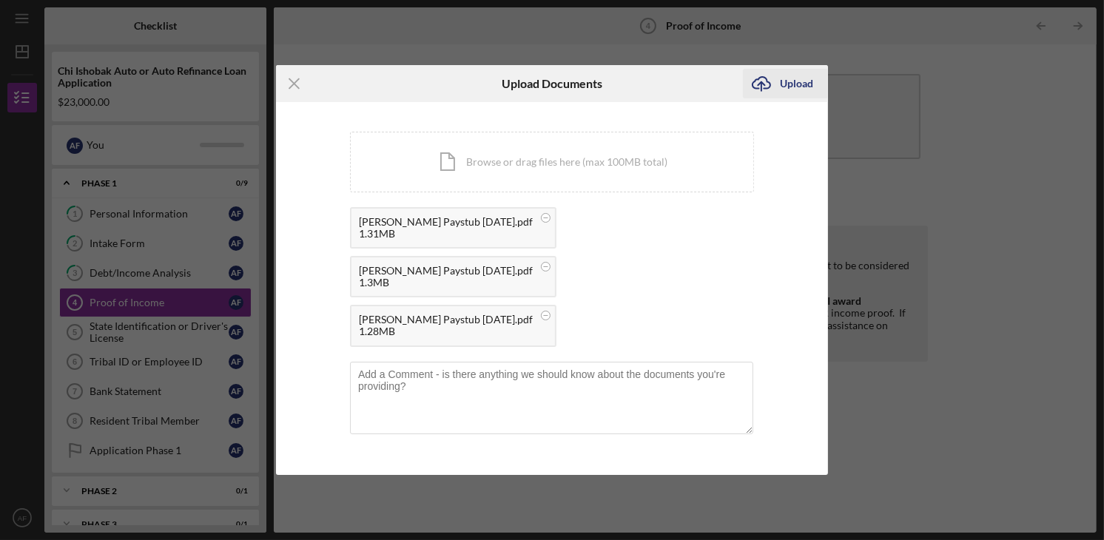
click at [798, 98] on div "Upload" at bounding box center [796, 84] width 33 height 30
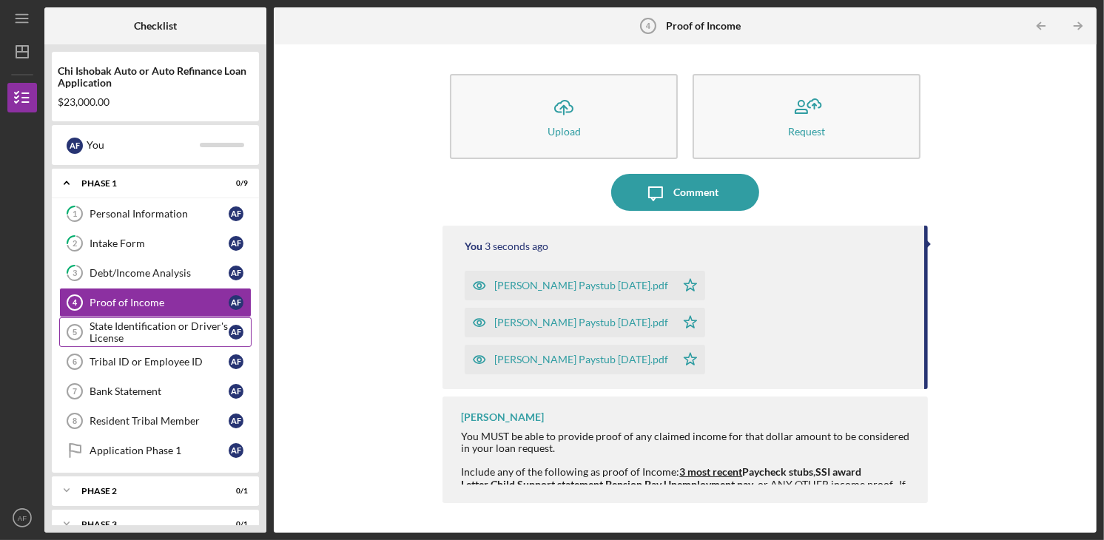
click at [158, 328] on div "State Identification or Driver's License" at bounding box center [159, 332] width 139 height 24
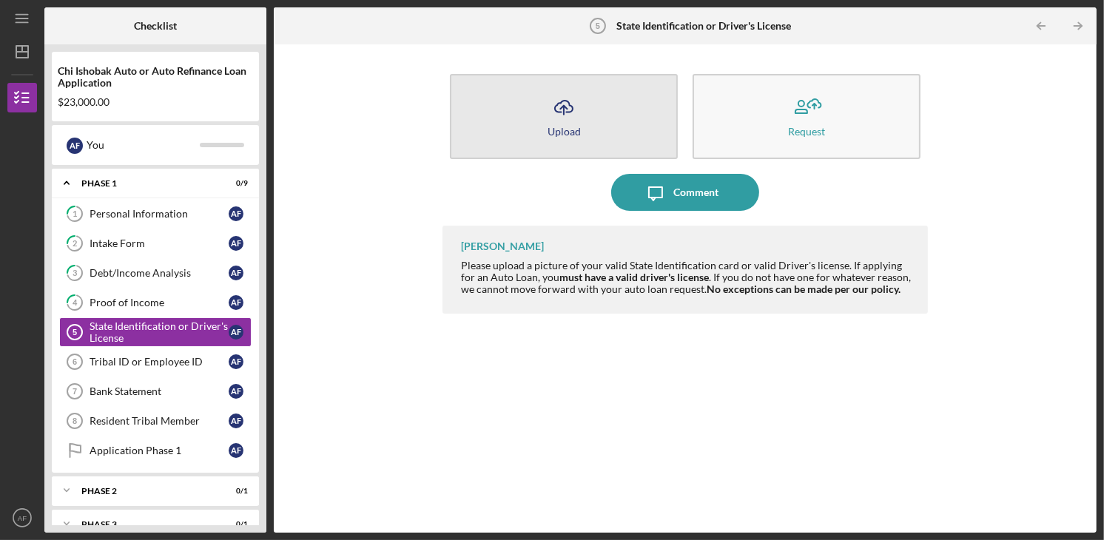
click at [639, 104] on button "Icon/Upload Upload" at bounding box center [564, 116] width 228 height 85
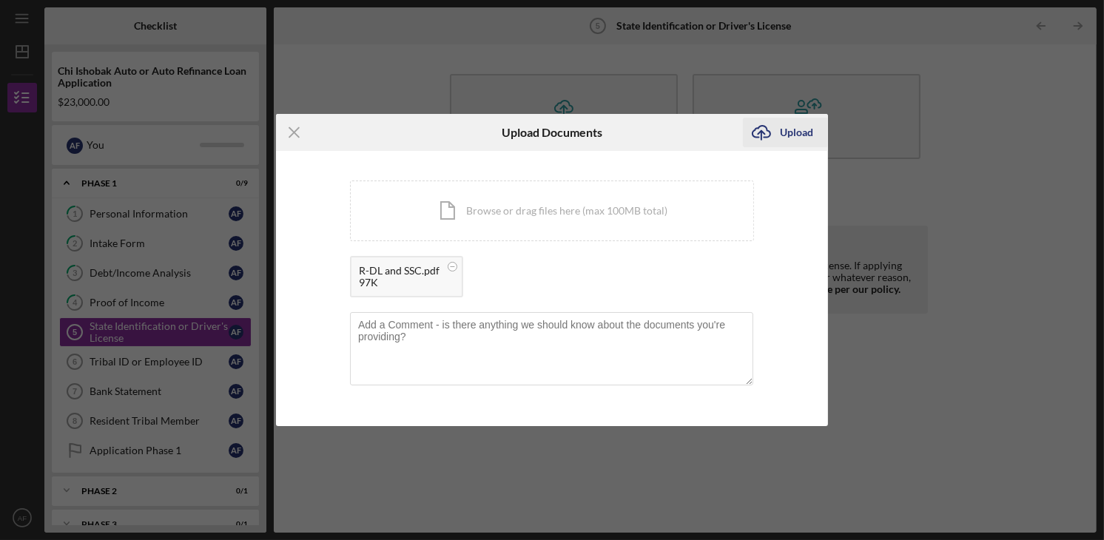
click at [788, 136] on div "Upload" at bounding box center [796, 133] width 33 height 30
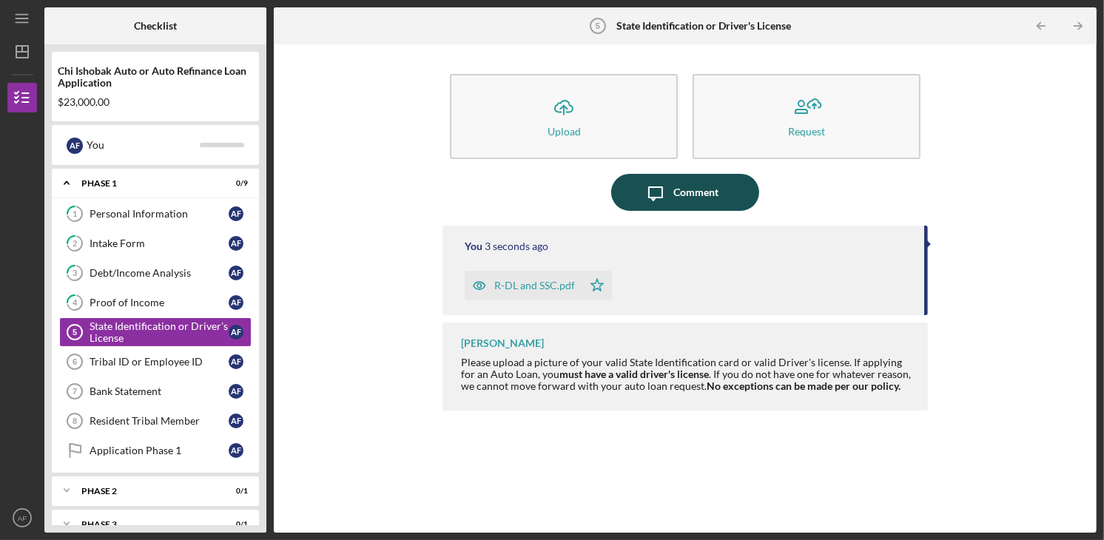
click at [670, 188] on icon "Icon/Message" at bounding box center [655, 192] width 37 height 37
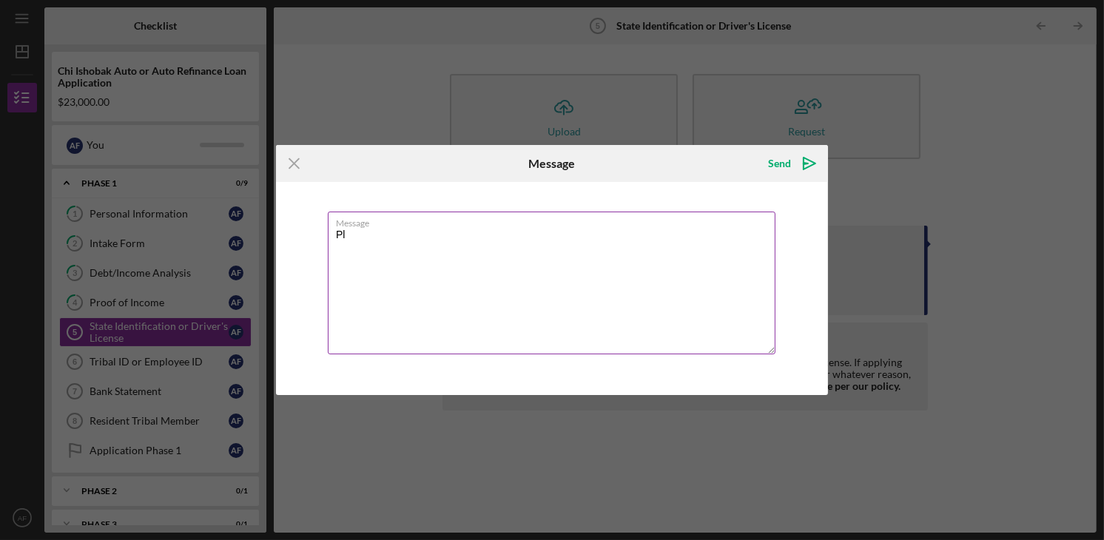
type textarea "P"
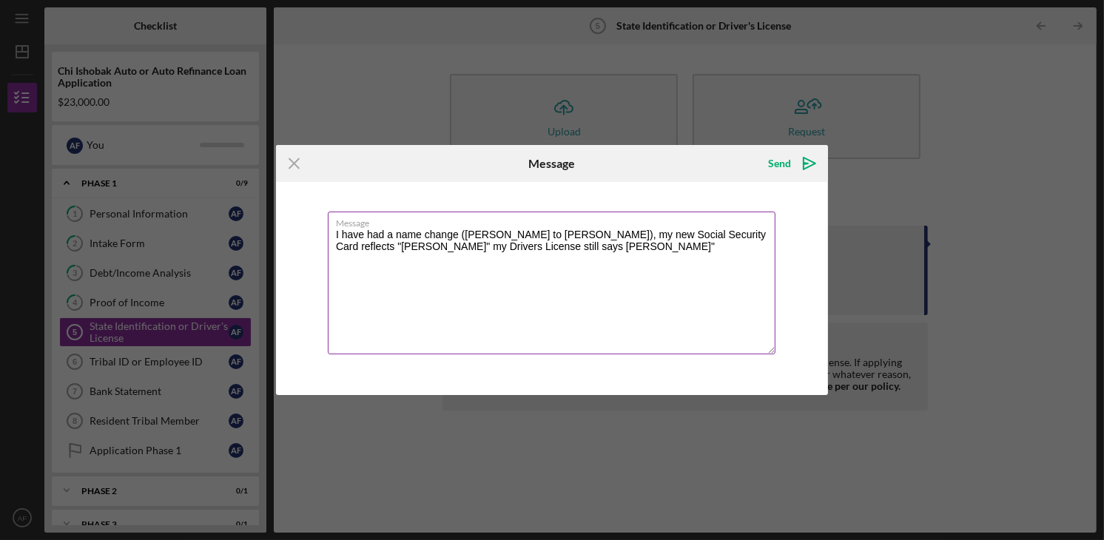
click at [511, 247] on textarea "I have had a name change ([PERSON_NAME] to [PERSON_NAME]), my new Social Securi…" at bounding box center [552, 283] width 448 height 143
type textarea "I have had a name change ([PERSON_NAME] to [PERSON_NAME]), my new Social Securi…"
click at [778, 164] on div "Send" at bounding box center [779, 164] width 23 height 30
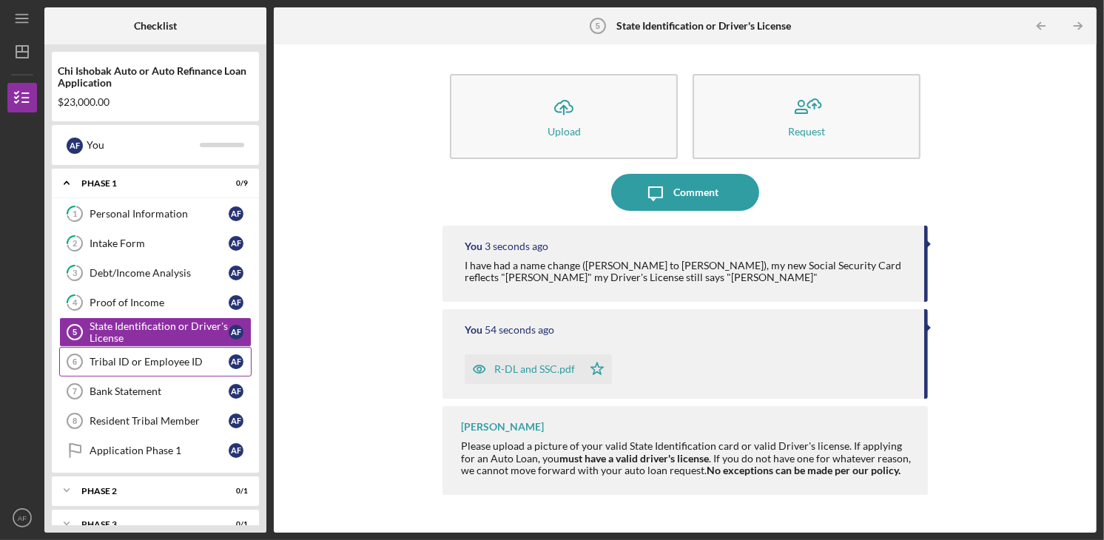
click at [155, 366] on link "Tribal ID or Employee ID 6 Tribal ID or Employee ID A F" at bounding box center [155, 362] width 192 height 30
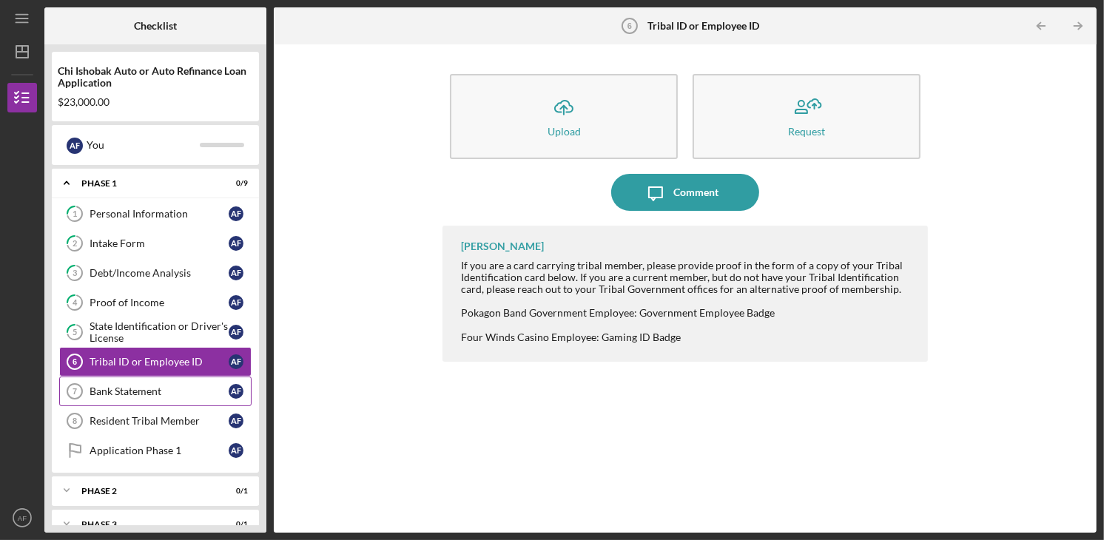
click at [121, 386] on div "Bank Statement" at bounding box center [159, 392] width 139 height 12
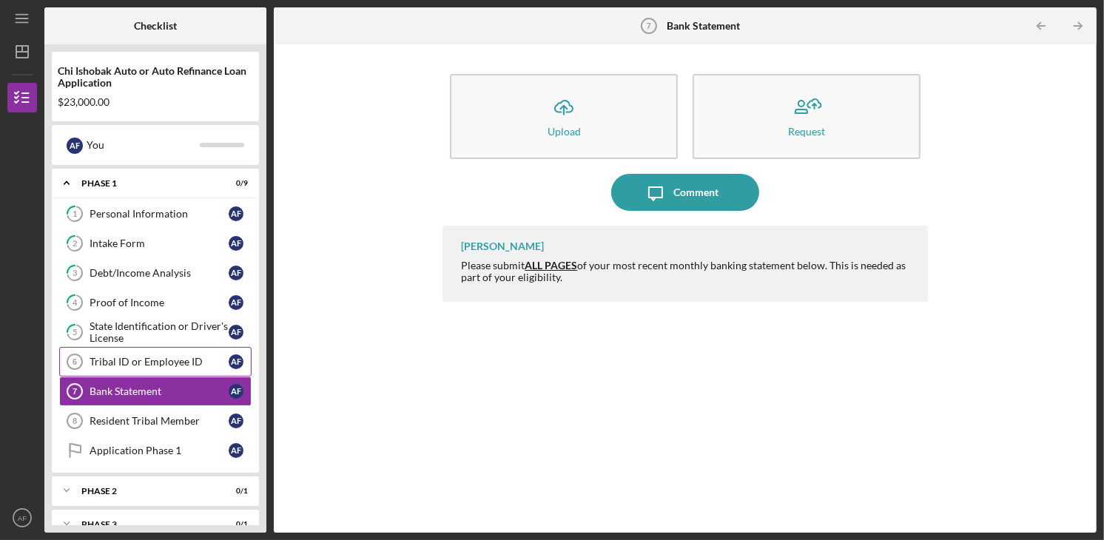
click at [154, 365] on div "Tribal ID or Employee ID" at bounding box center [159, 362] width 139 height 12
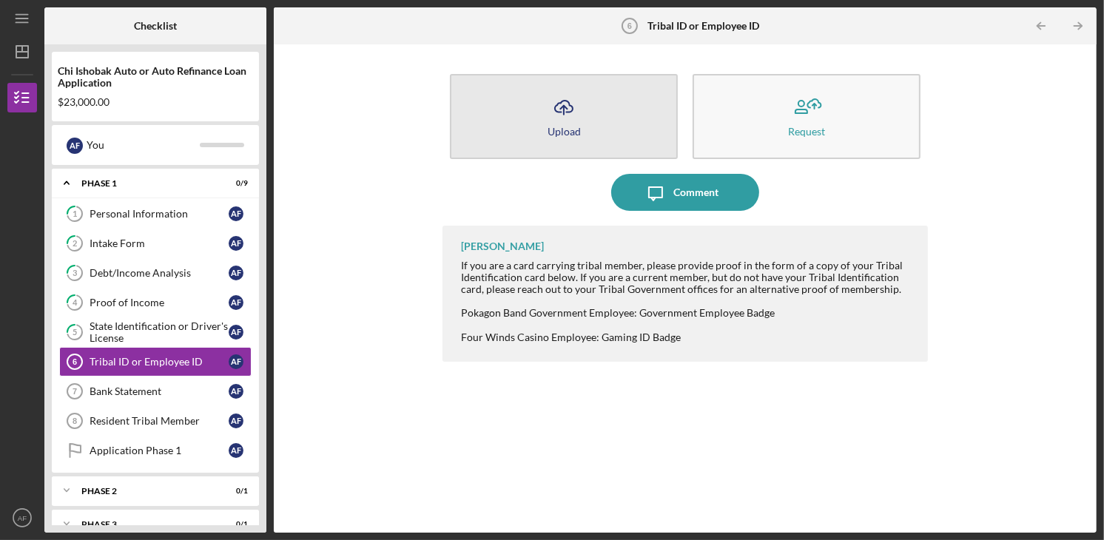
click at [545, 124] on button "Icon/Upload Upload" at bounding box center [564, 116] width 228 height 85
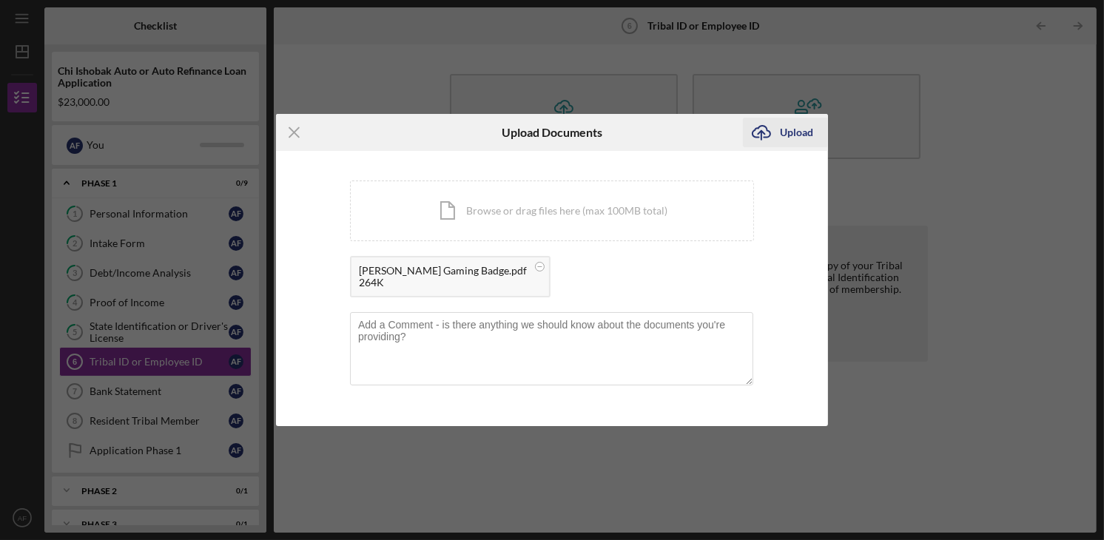
click at [797, 125] on div "Upload" at bounding box center [796, 133] width 33 height 30
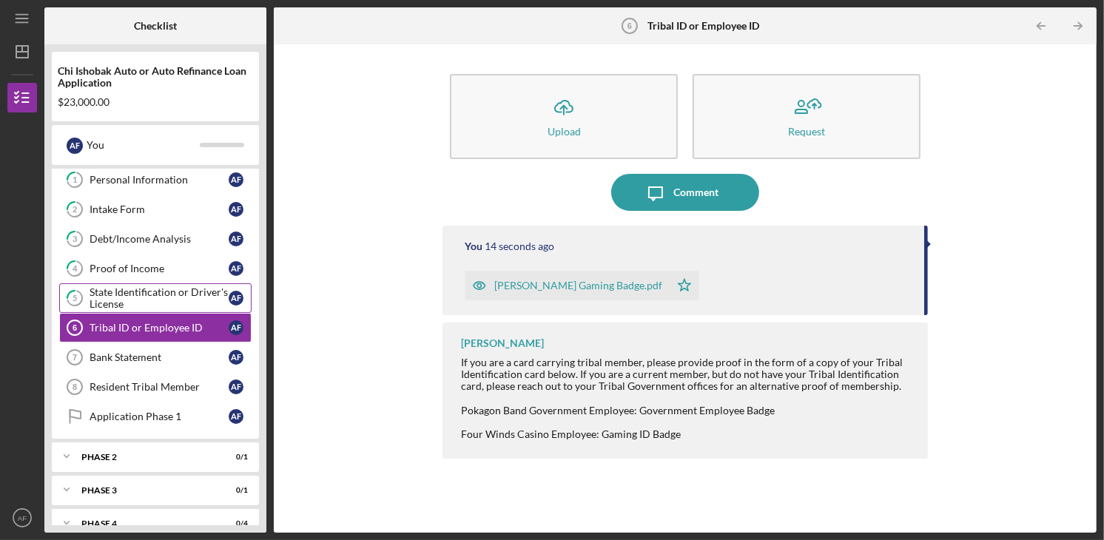
scroll to position [52, 0]
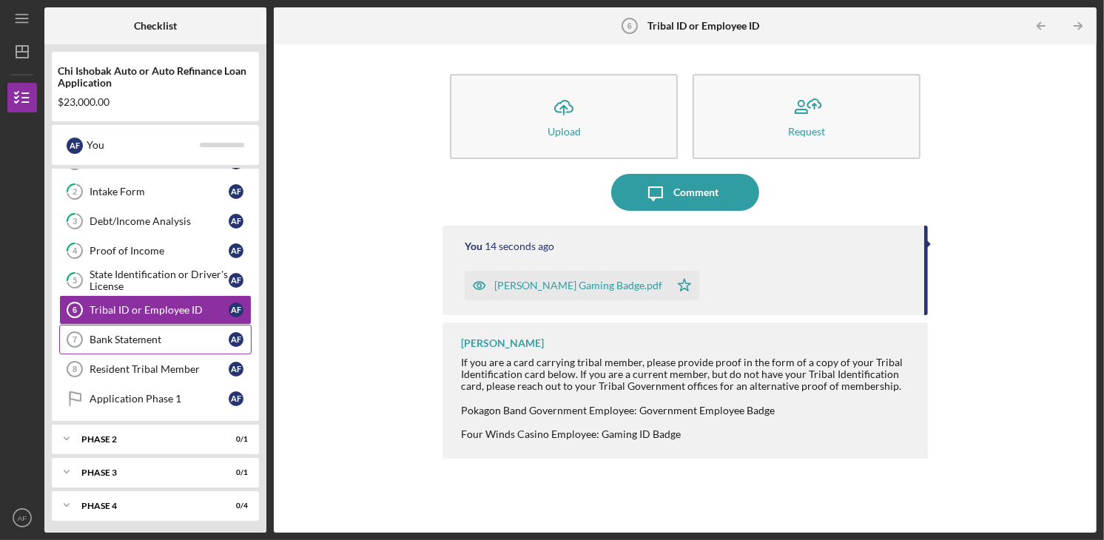
click at [152, 337] on div "Bank Statement" at bounding box center [159, 340] width 139 height 12
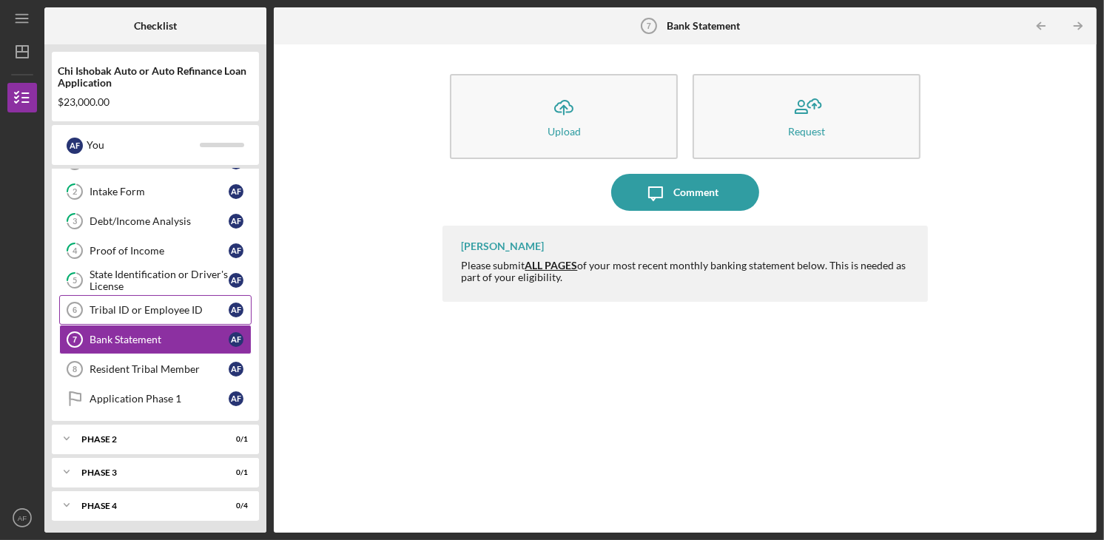
click at [157, 309] on div "Tribal ID or Employee ID" at bounding box center [159, 310] width 139 height 12
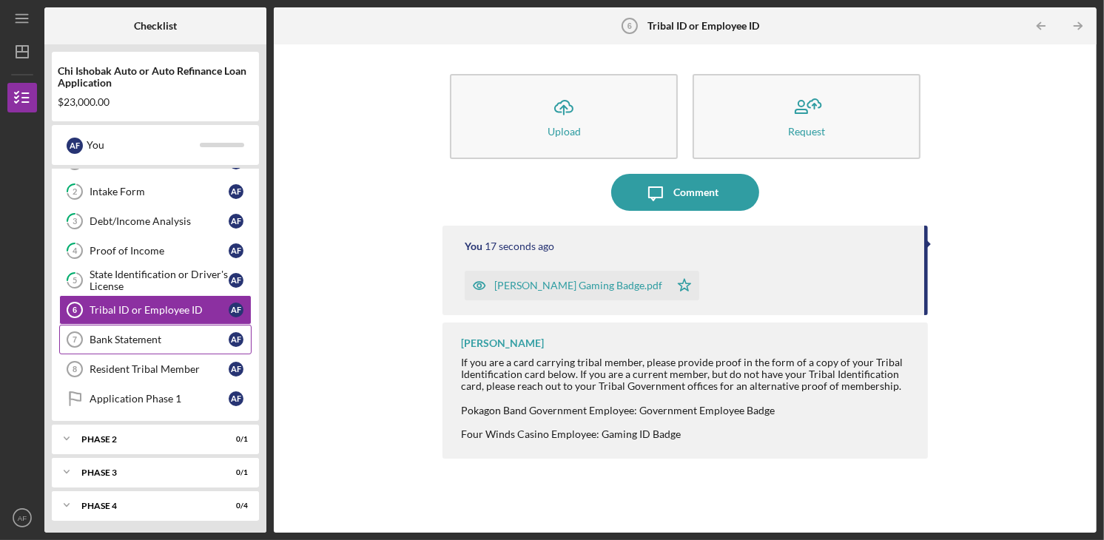
click at [158, 329] on link "Bank Statement 7 Bank Statement A F" at bounding box center [155, 340] width 192 height 30
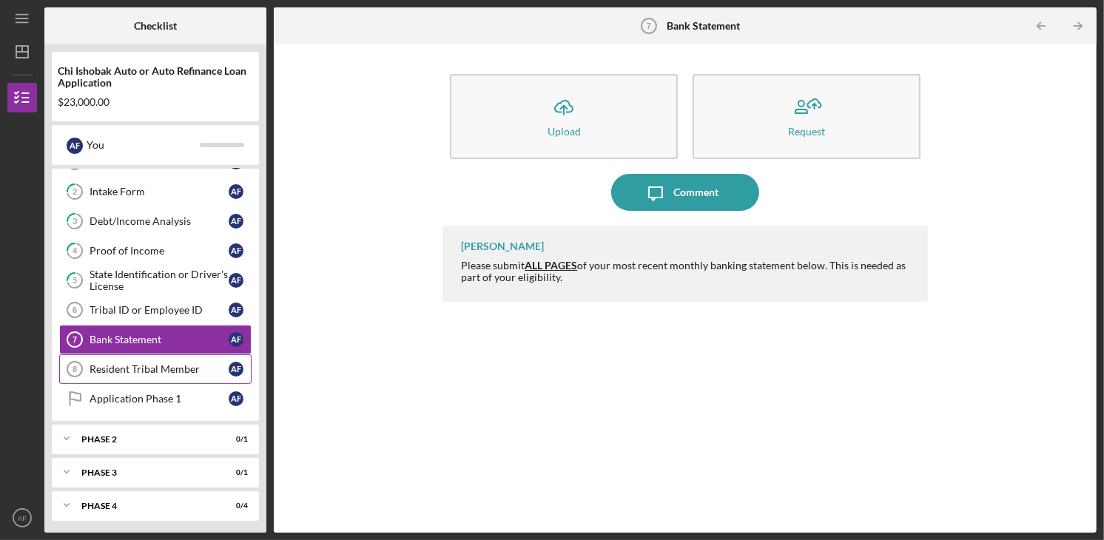
click at [186, 357] on link "Resident Tribal Member 8 Resident Tribal Member A F" at bounding box center [155, 369] width 192 height 30
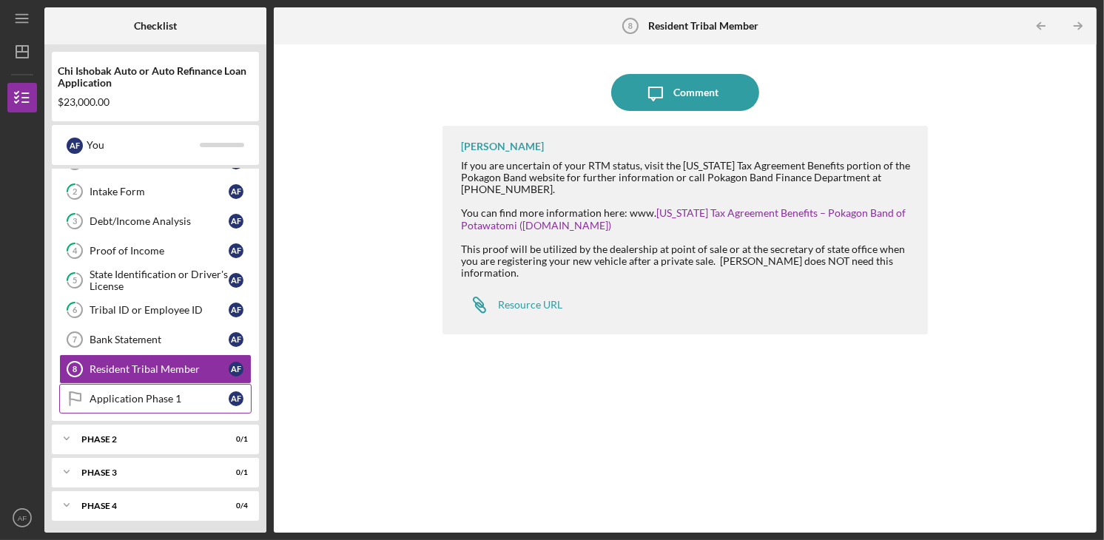
click at [156, 395] on div "Application Phase 1" at bounding box center [159, 399] width 139 height 12
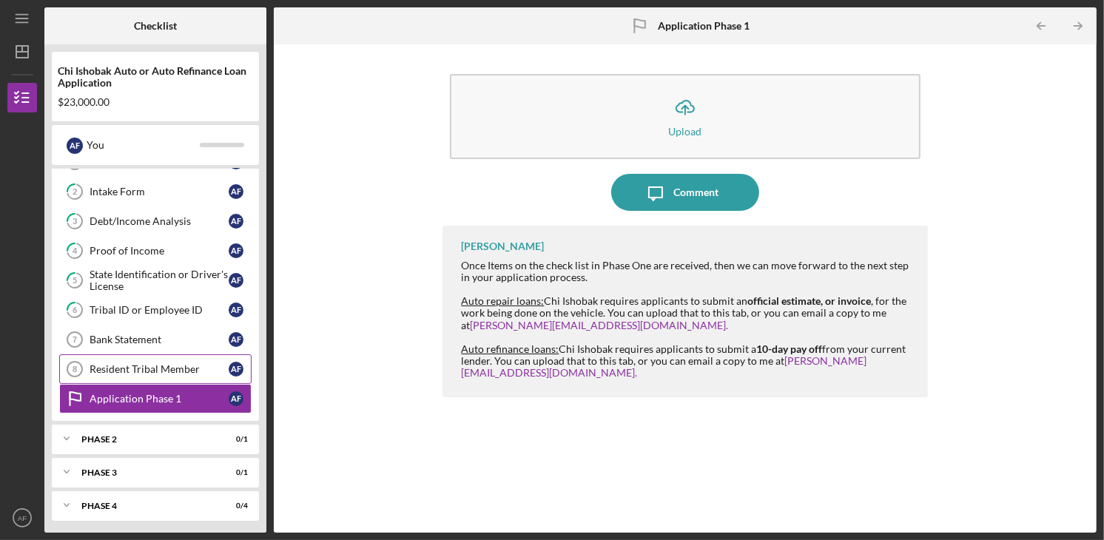
click at [158, 375] on link "Resident Tribal Member 8 Resident Tribal Member A F" at bounding box center [155, 369] width 192 height 30
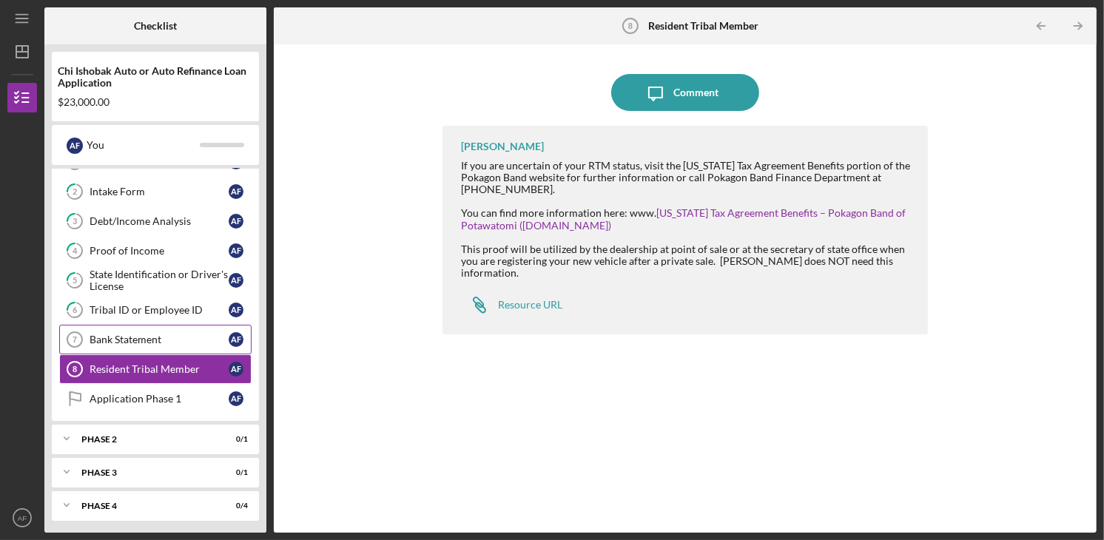
click at [156, 334] on div "Bank Statement" at bounding box center [159, 340] width 139 height 12
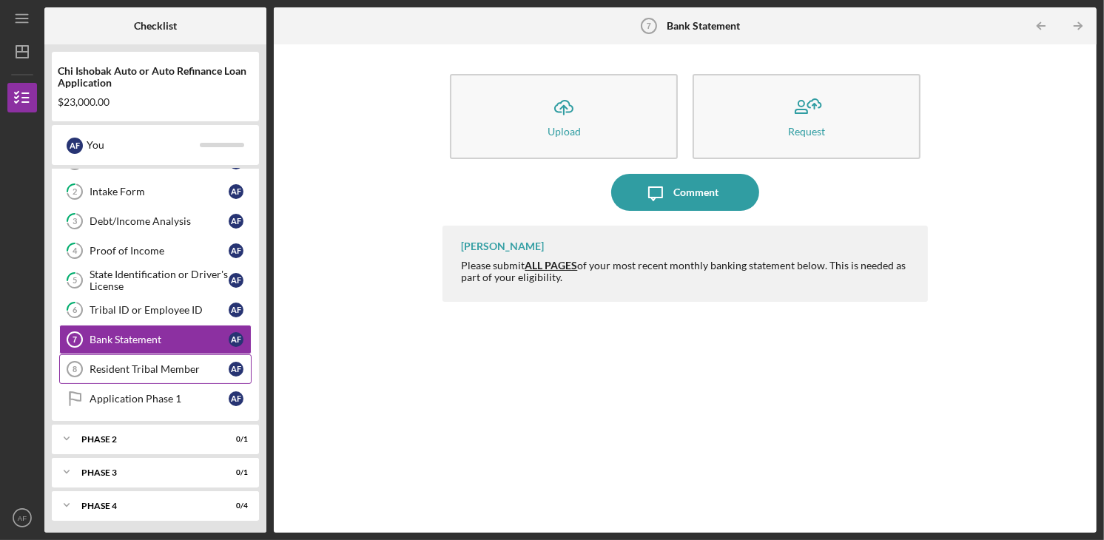
click at [156, 359] on link "Resident Tribal Member 8 Resident Tribal Member A F" at bounding box center [155, 369] width 192 height 30
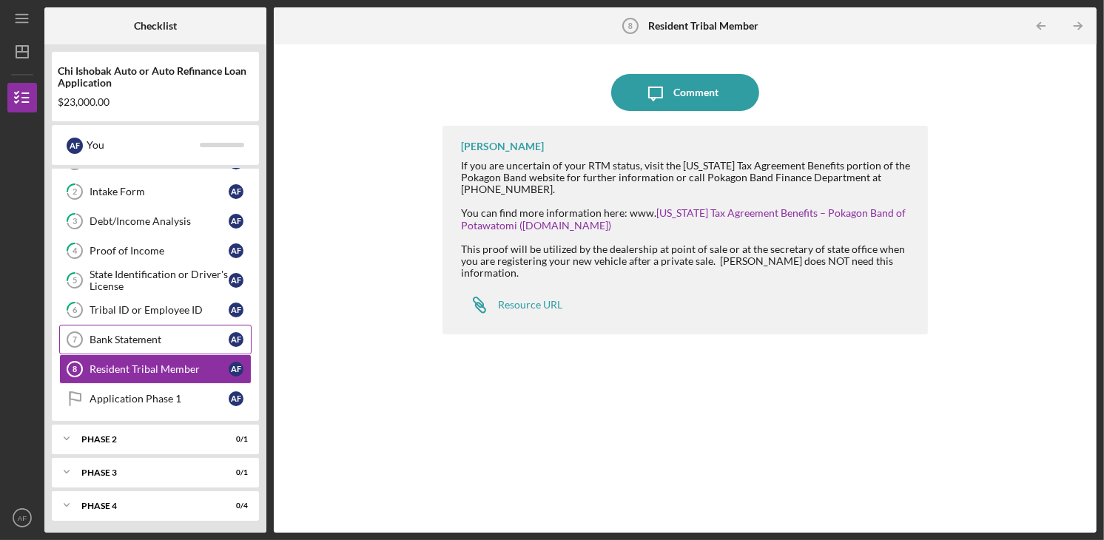
click at [157, 336] on div "Bank Statement" at bounding box center [159, 340] width 139 height 12
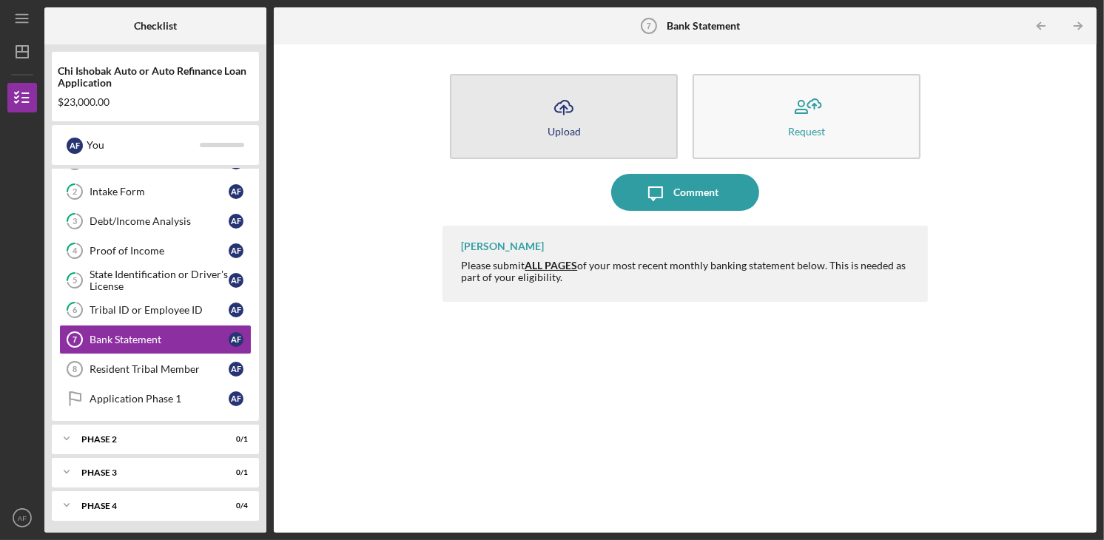
click at [539, 141] on button "Icon/Upload Upload" at bounding box center [564, 116] width 228 height 85
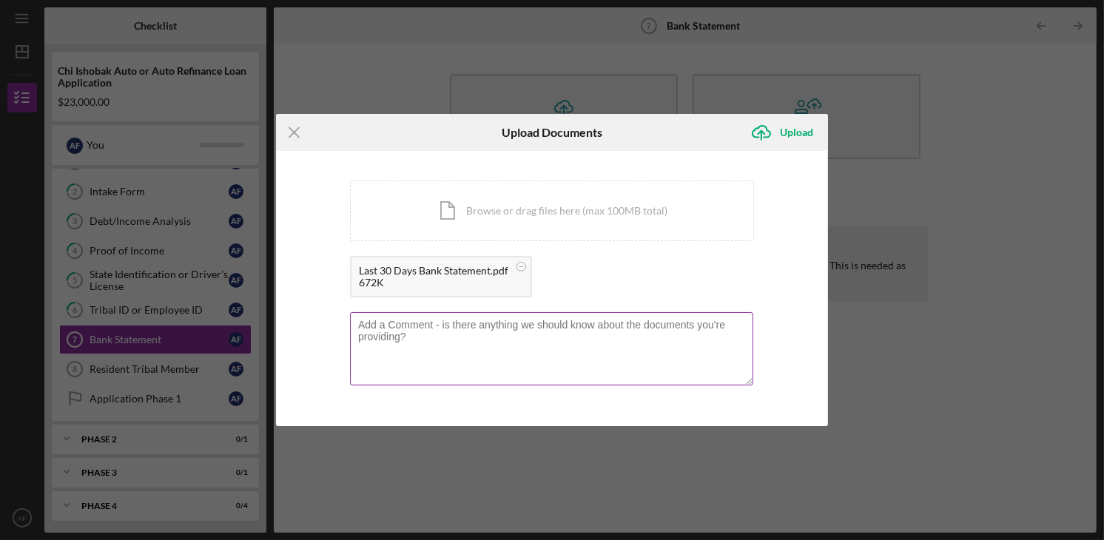
click at [497, 333] on textarea at bounding box center [551, 348] width 403 height 73
click at [394, 336] on textarea "To give a little insight, I was a little more tight on funds this past month (D…" at bounding box center [551, 348] width 403 height 73
click at [537, 337] on textarea "To give a little insight, I was a little tighter on funds this past month (Doub…" at bounding box center [551, 348] width 403 height 73
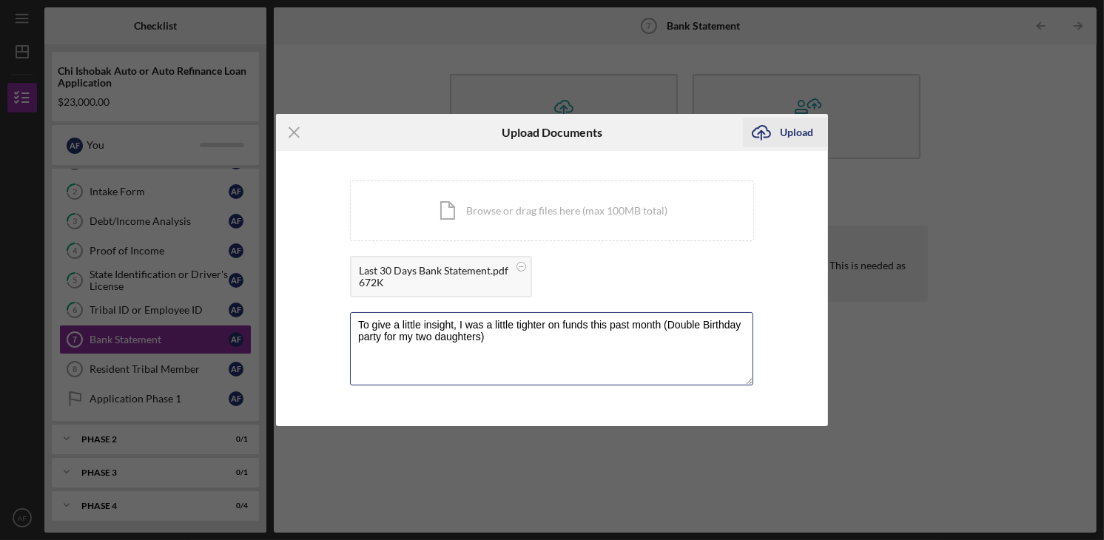
type textarea "To give a little insight, I was a little tighter on funds this past month (Doub…"
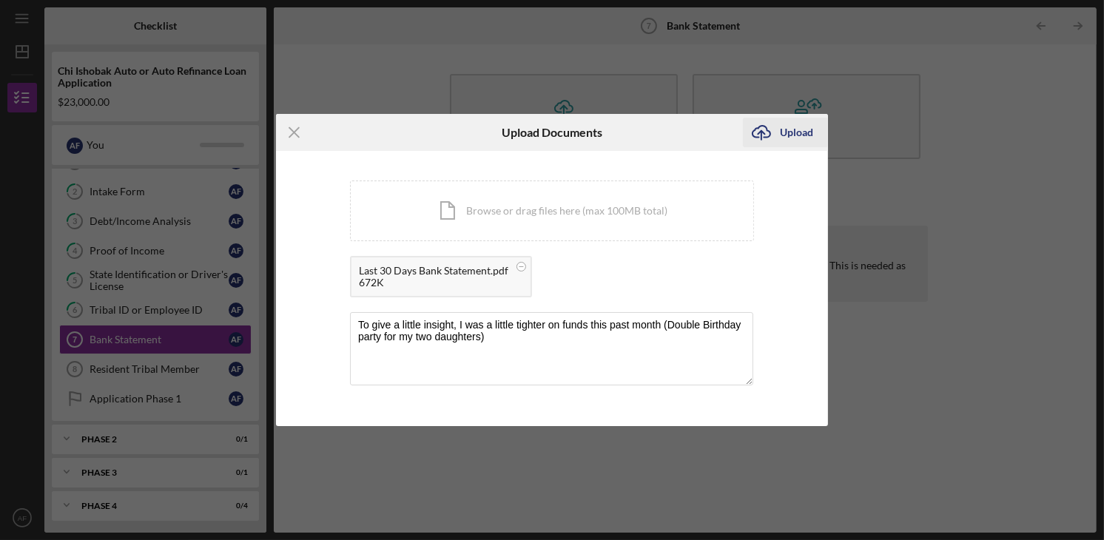
click at [775, 129] on icon "Icon/Upload" at bounding box center [761, 132] width 37 height 37
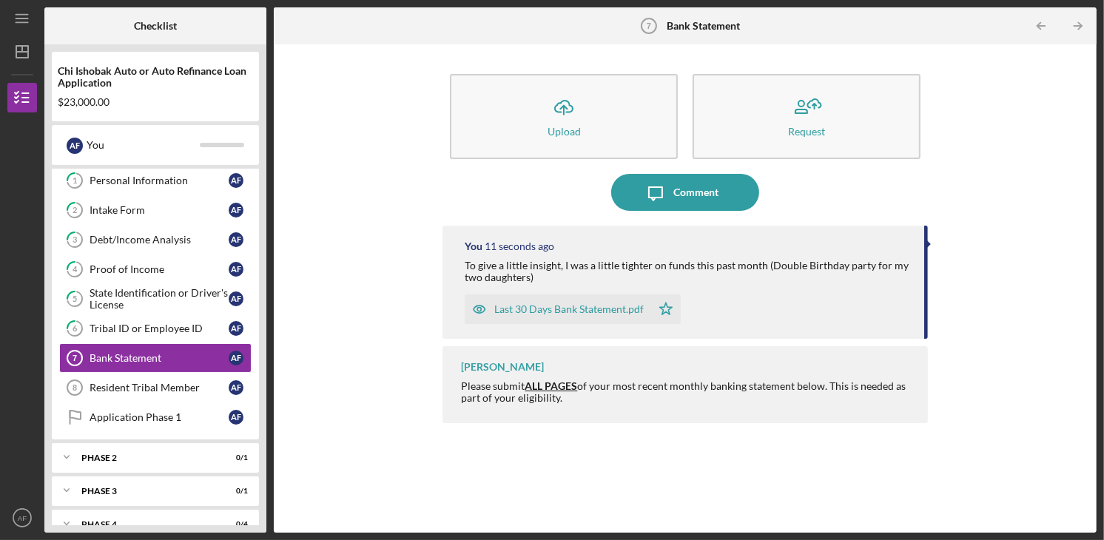
scroll to position [52, 0]
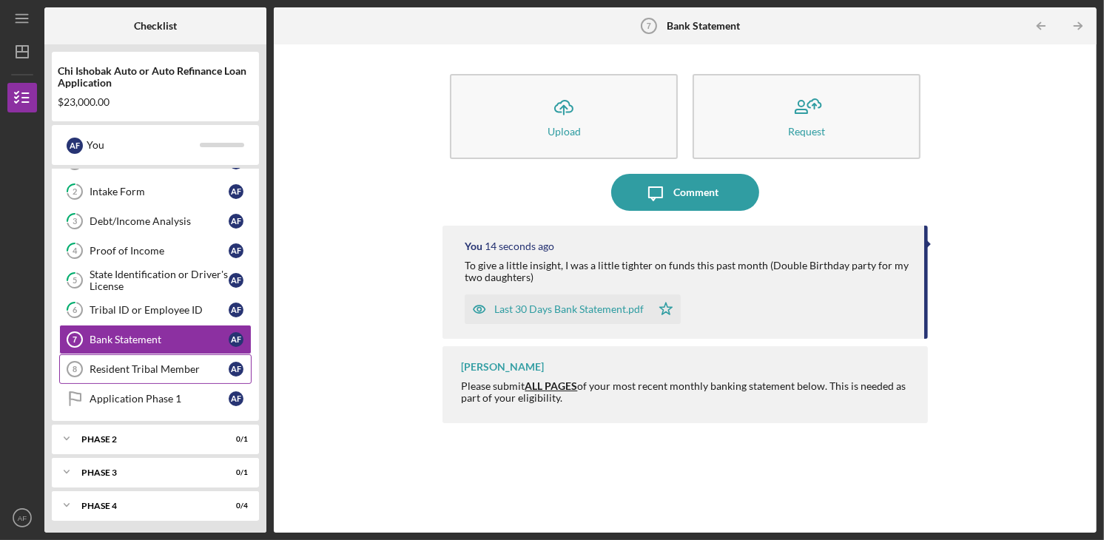
click at [129, 377] on link "Resident Tribal Member 8 Resident Tribal Member A F" at bounding box center [155, 369] width 192 height 30
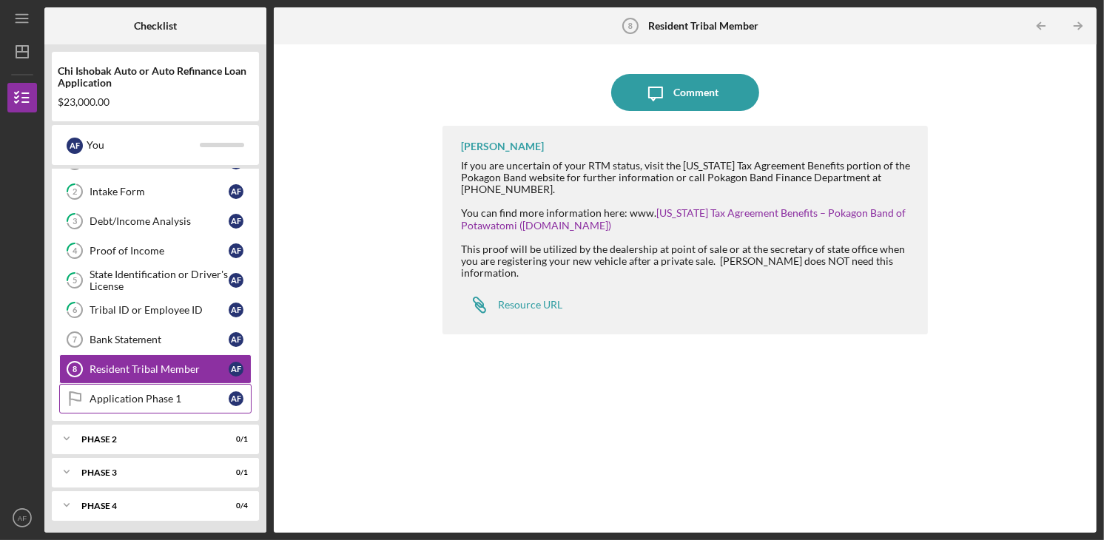
click at [134, 394] on div "Application Phase 1" at bounding box center [159, 399] width 139 height 12
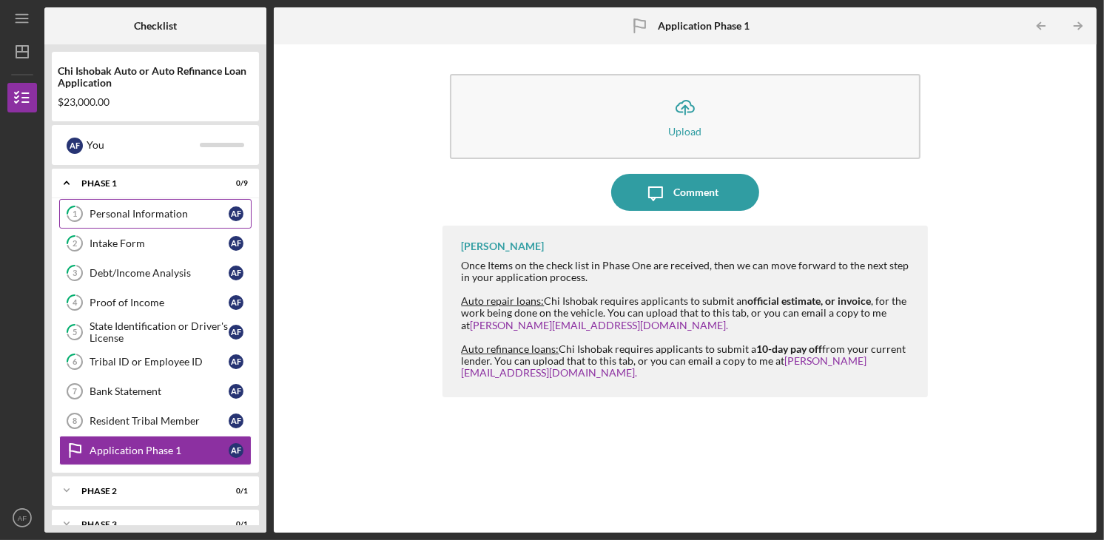
click at [144, 208] on div "Personal Information" at bounding box center [159, 214] width 139 height 12
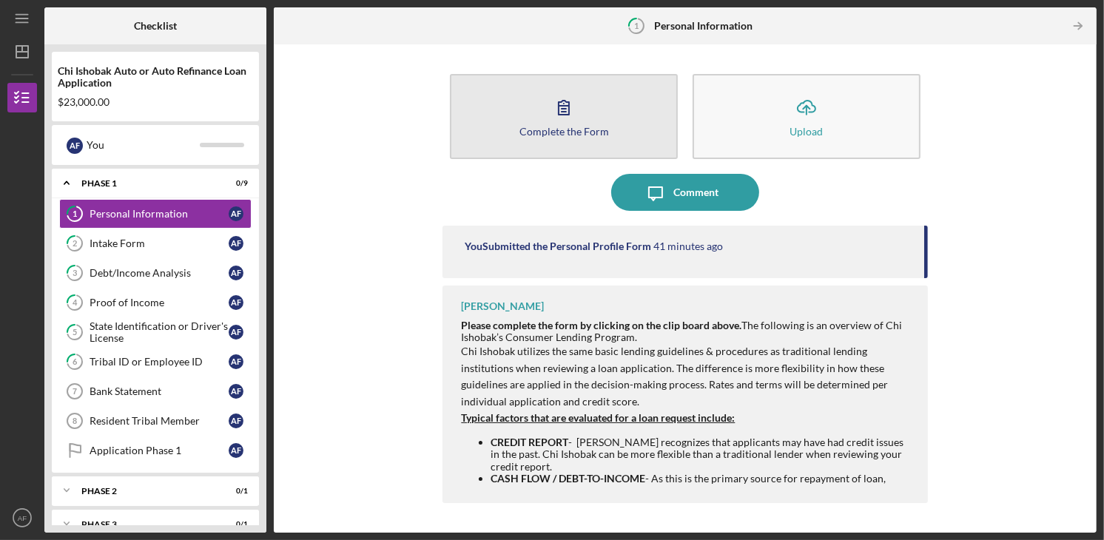
click at [546, 112] on icon "button" at bounding box center [563, 107] width 37 height 37
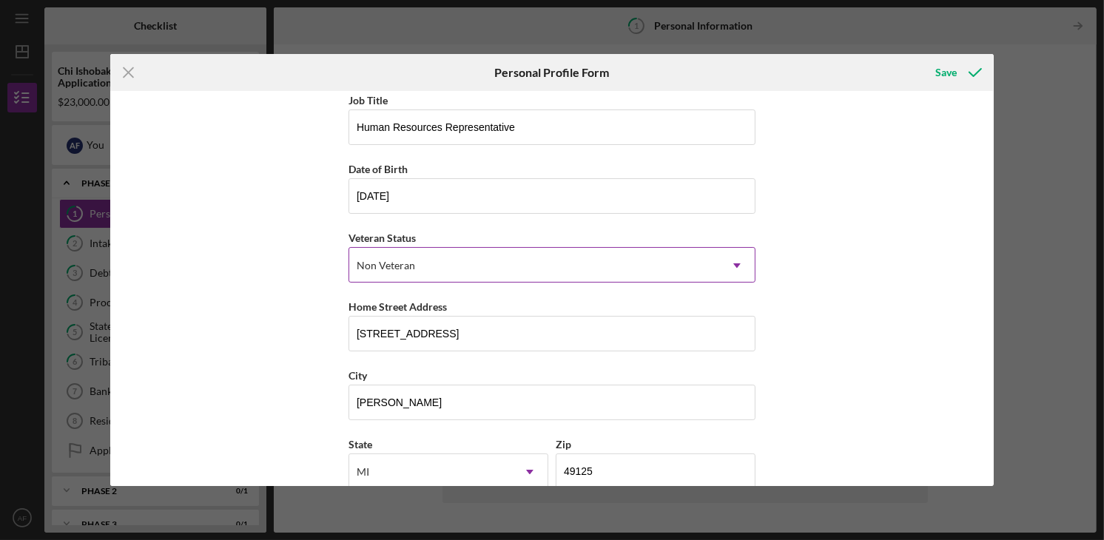
scroll to position [168, 0]
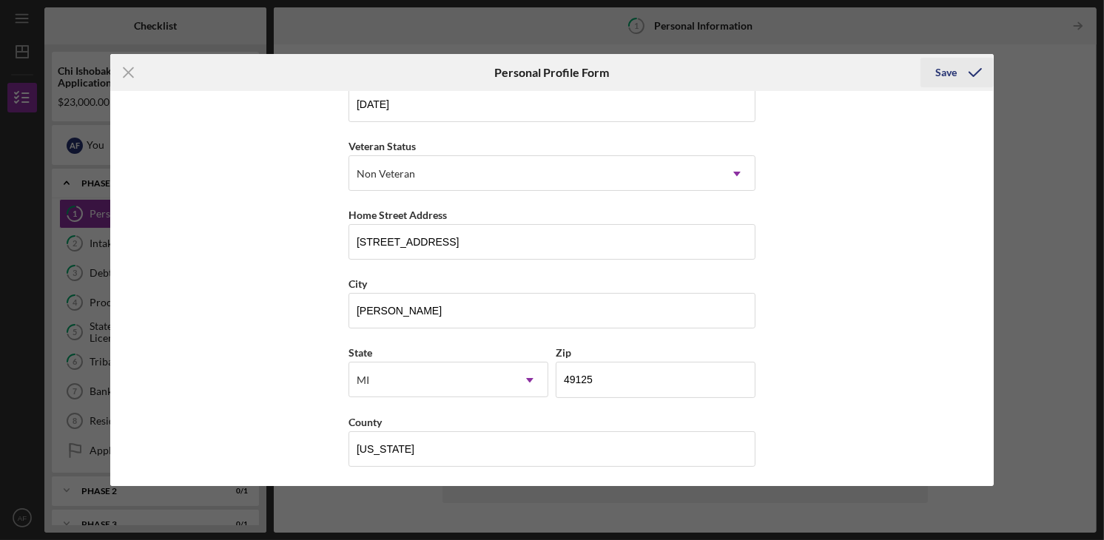
click at [957, 70] on icon "submit" at bounding box center [975, 72] width 37 height 37
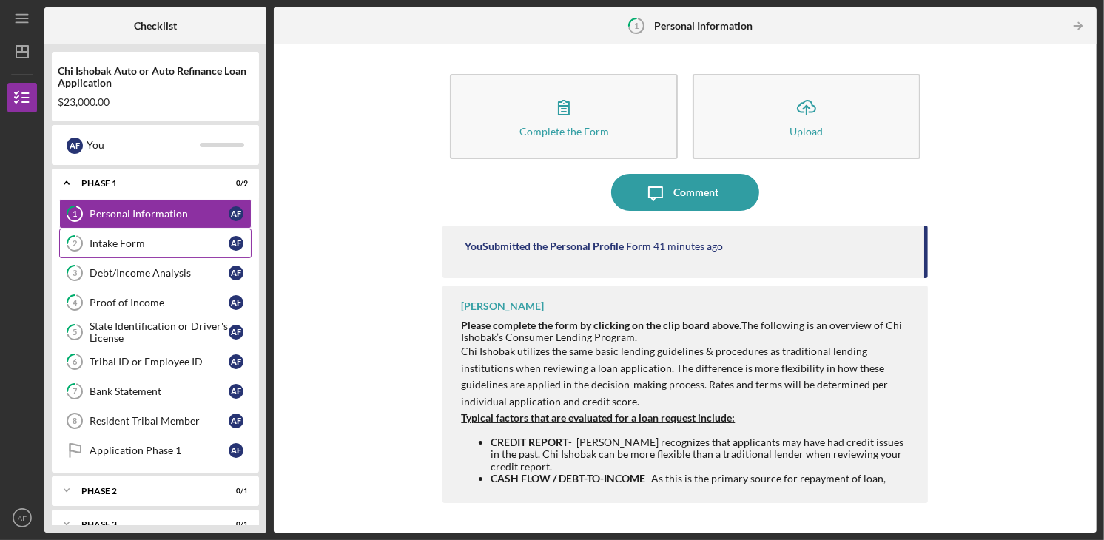
click at [140, 235] on link "2 Intake Form A F" at bounding box center [155, 244] width 192 height 30
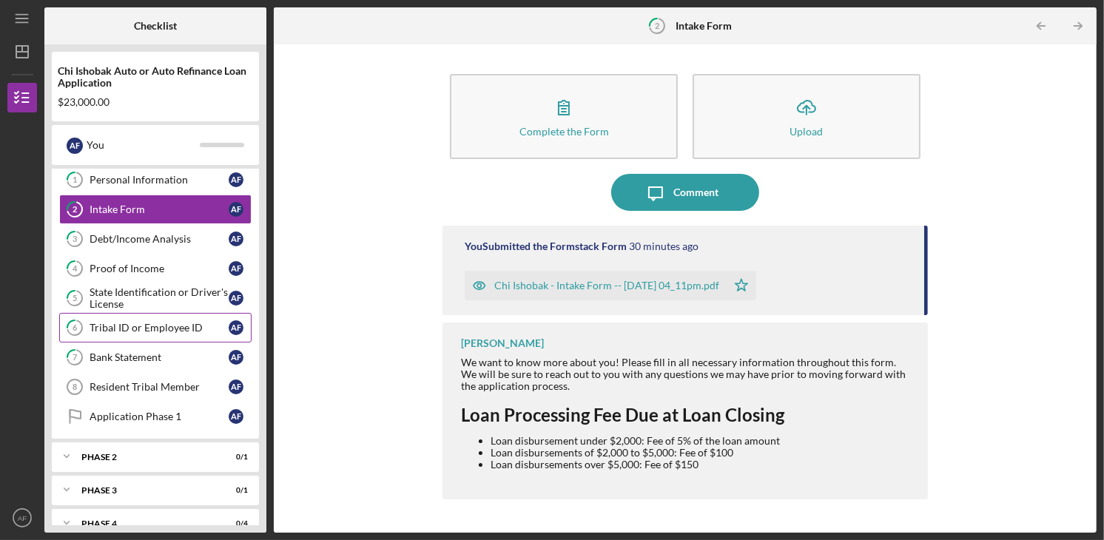
scroll to position [52, 0]
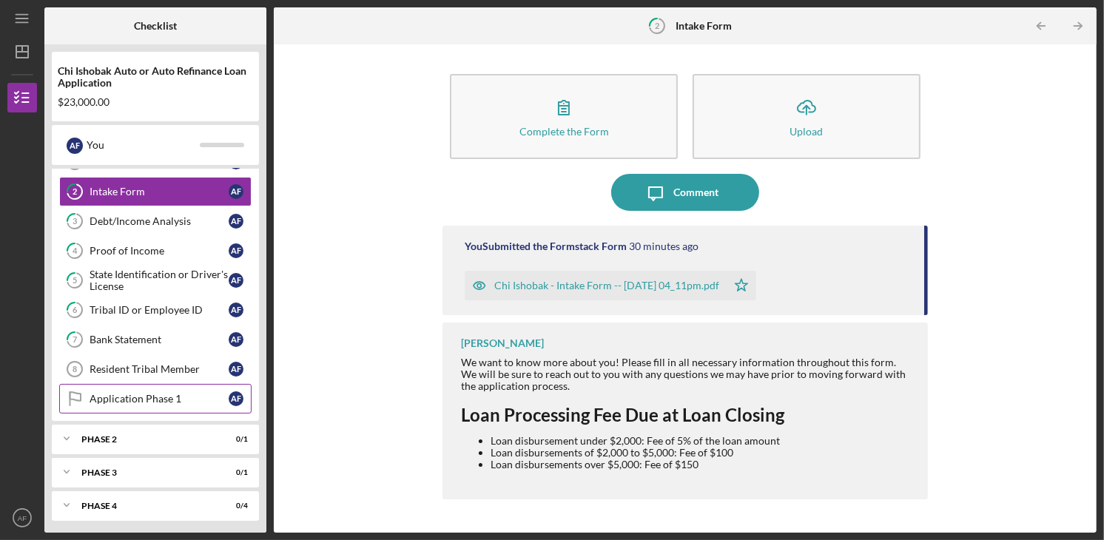
click at [144, 399] on div "Application Phase 1" at bounding box center [159, 399] width 139 height 12
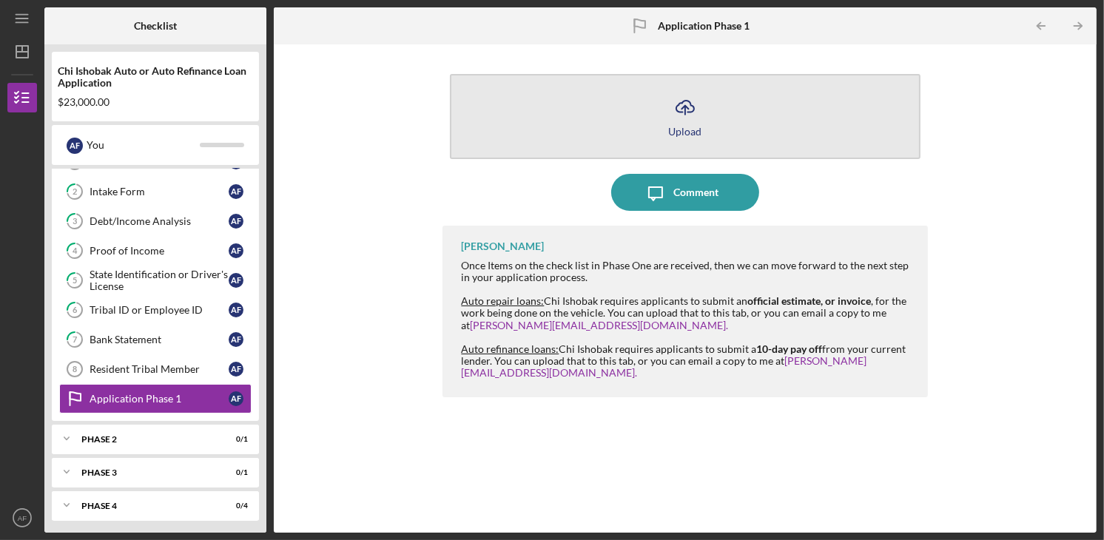
click at [666, 111] on button "Icon/Upload Upload" at bounding box center [685, 116] width 470 height 85
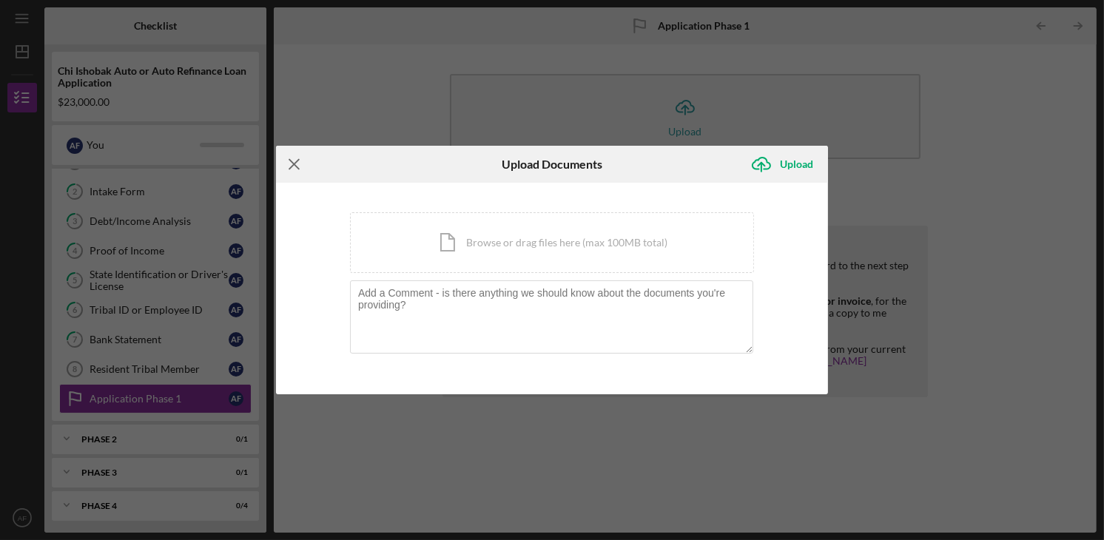
click at [298, 167] on icon "Icon/Menu Close" at bounding box center [294, 164] width 37 height 37
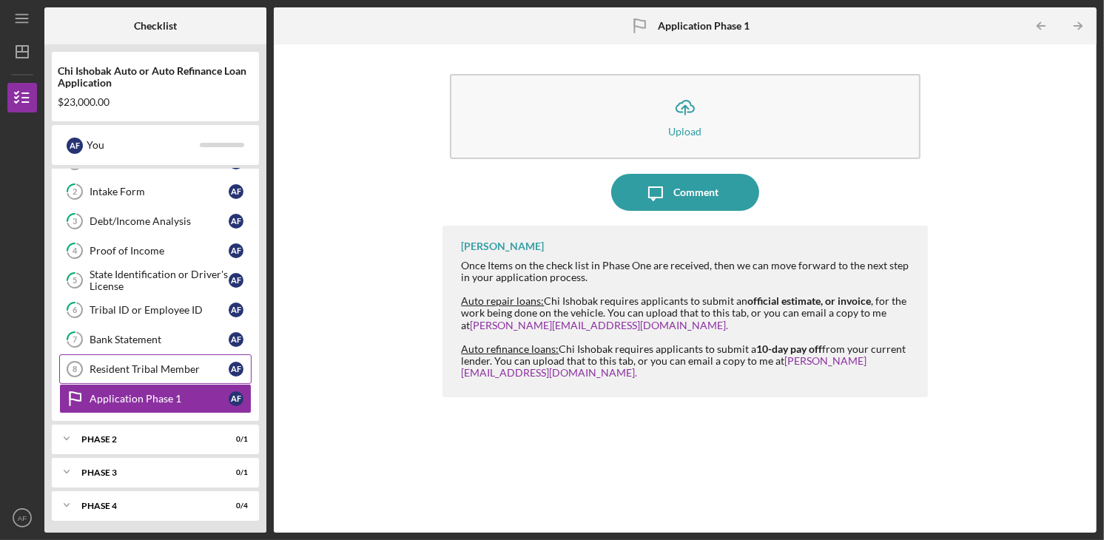
click at [126, 363] on div "Resident Tribal Member" at bounding box center [159, 369] width 139 height 12
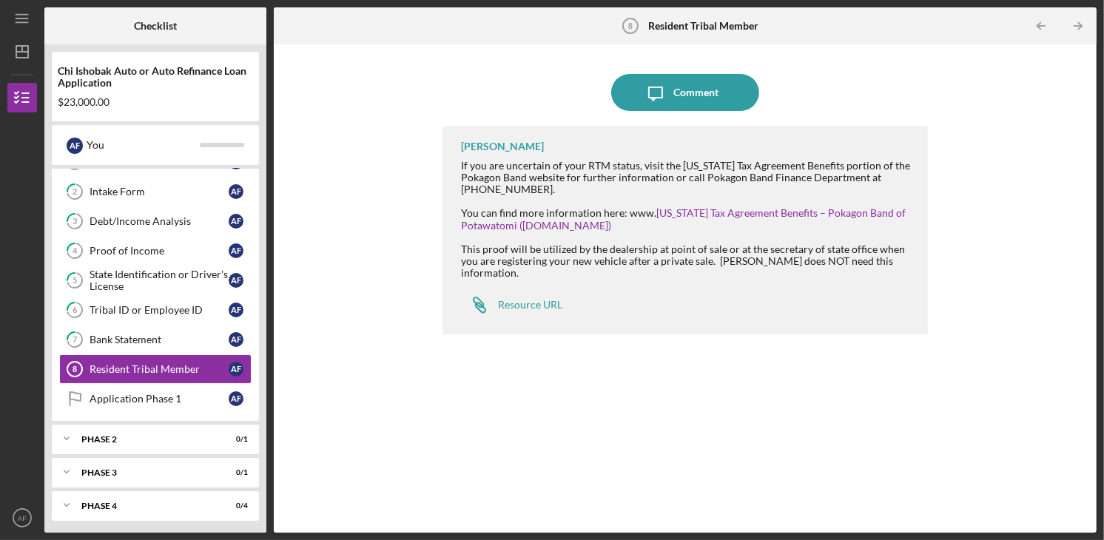
click at [695, 111] on div "Icon/Message Comment [PERSON_NAME] If you are uncertain of your RTM status, vis…" at bounding box center [684, 289] width 485 height 474
click at [703, 91] on div "Comment" at bounding box center [696, 92] width 45 height 37
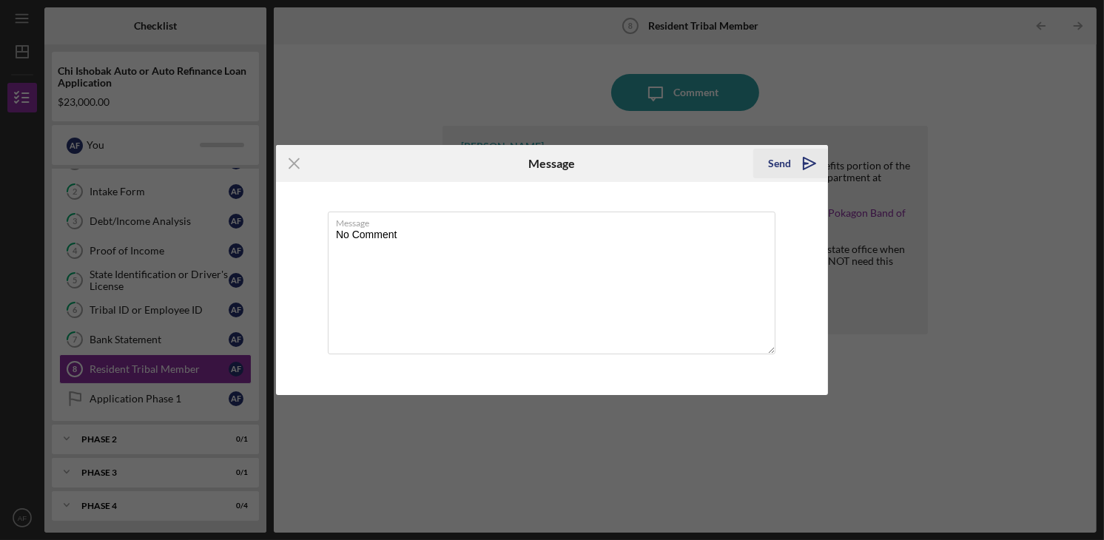
type textarea "No Comment"
click at [778, 164] on div "Send" at bounding box center [779, 164] width 23 height 30
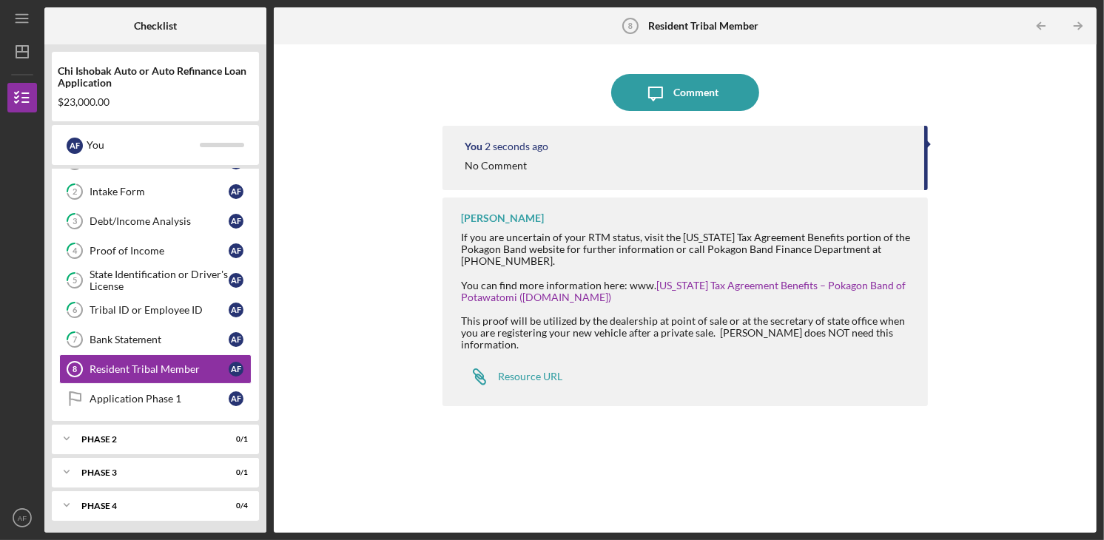
click at [862, 149] on div "You 2 seconds ago" at bounding box center [687, 147] width 444 height 12
click at [179, 337] on div "Bank Statement" at bounding box center [159, 340] width 139 height 12
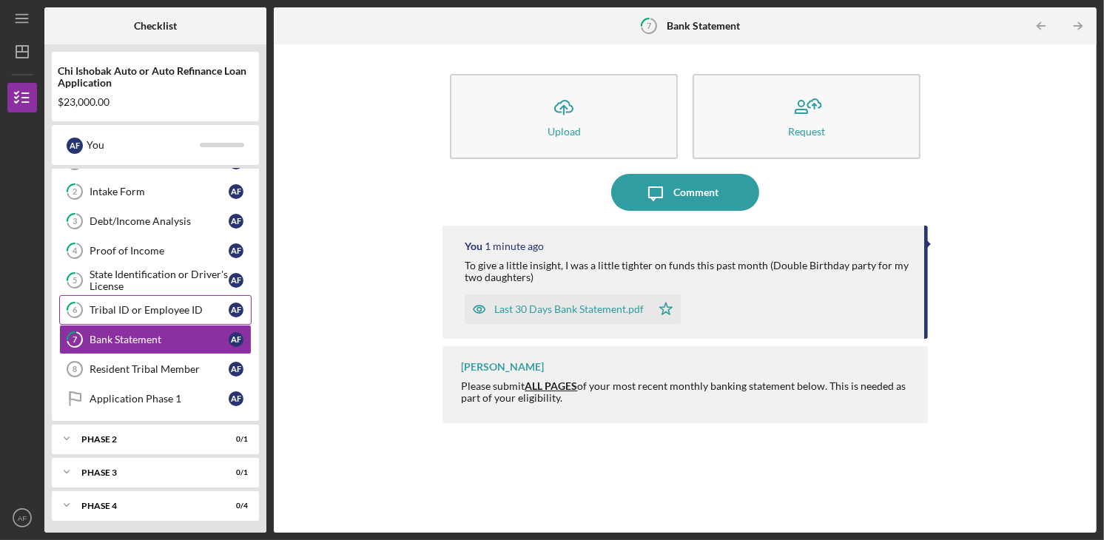
click at [137, 301] on link "6 Tribal ID or Employee ID A F" at bounding box center [155, 310] width 192 height 30
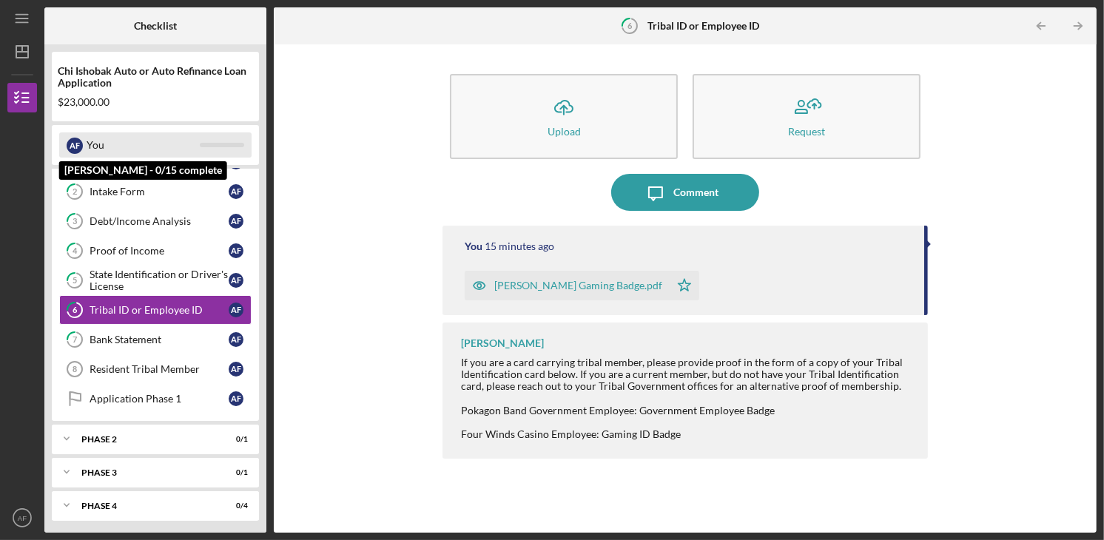
click at [102, 150] on div "You" at bounding box center [143, 144] width 113 height 25
click at [249, 148] on div "A F You" at bounding box center [155, 144] width 192 height 25
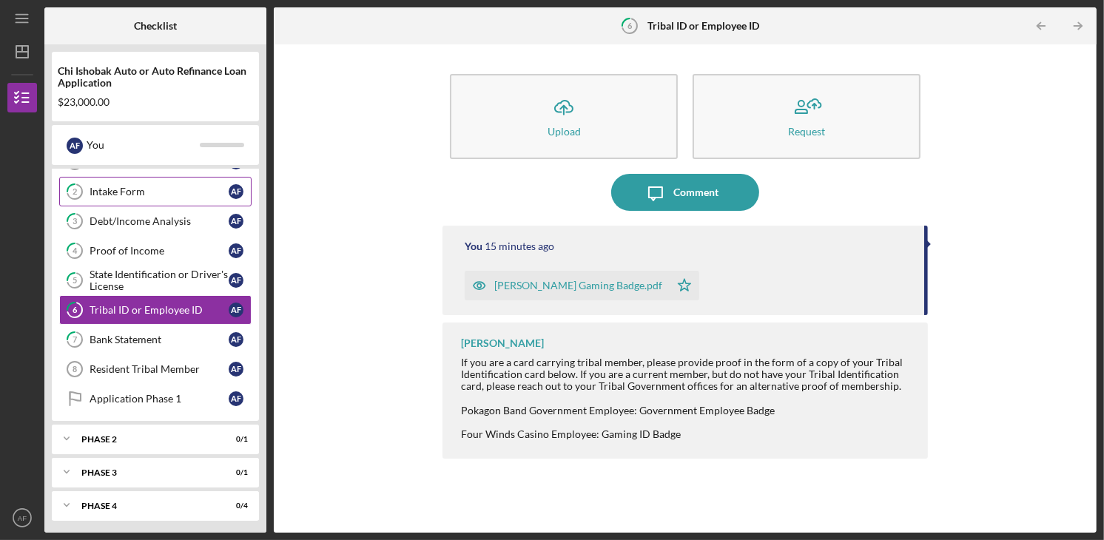
click at [189, 192] on div "Intake Form" at bounding box center [159, 192] width 139 height 12
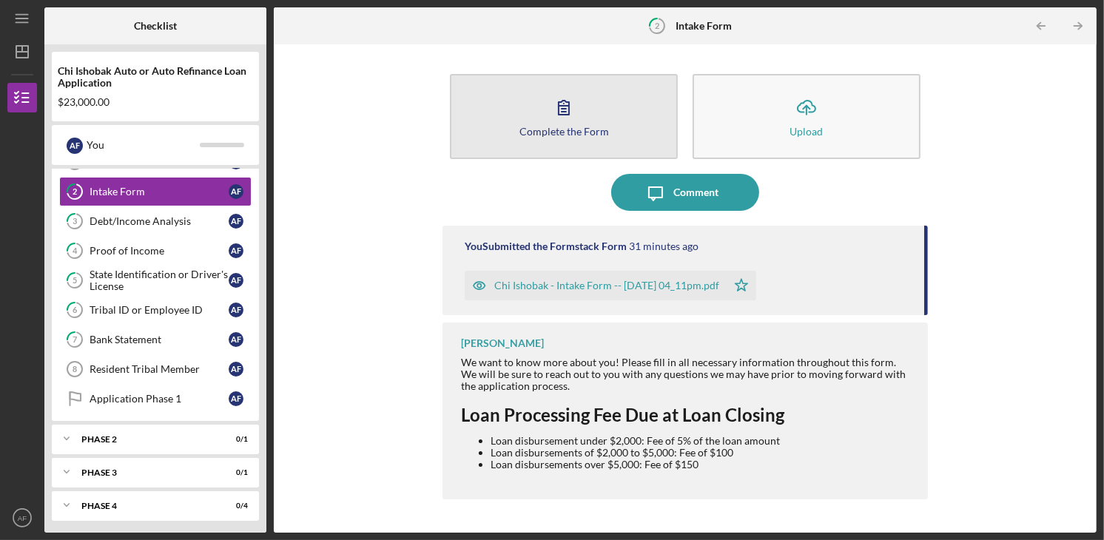
click at [544, 109] on button "Complete the Form Form" at bounding box center [564, 116] width 228 height 85
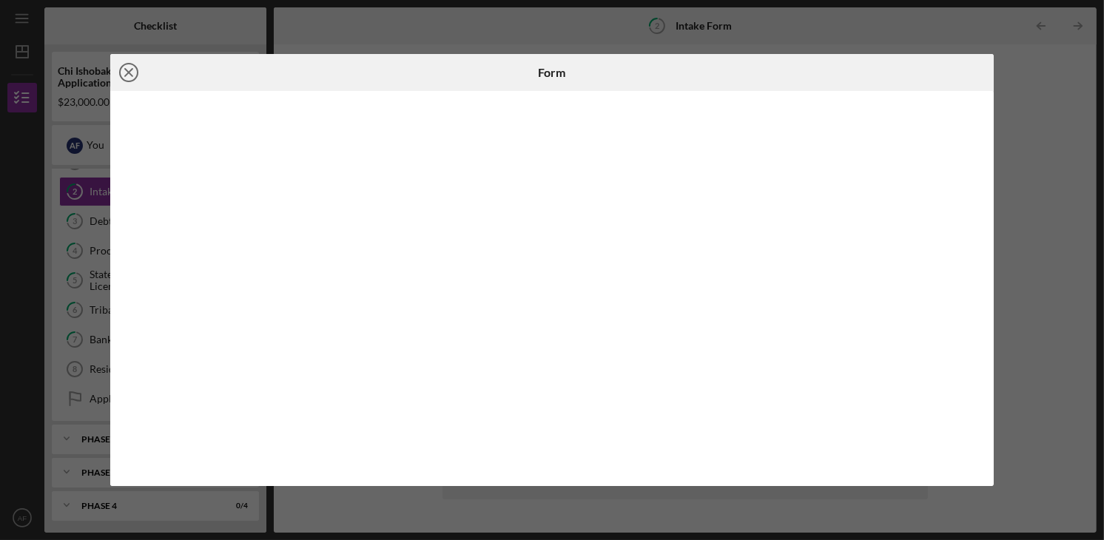
click at [129, 73] on line at bounding box center [128, 72] width 7 height 7
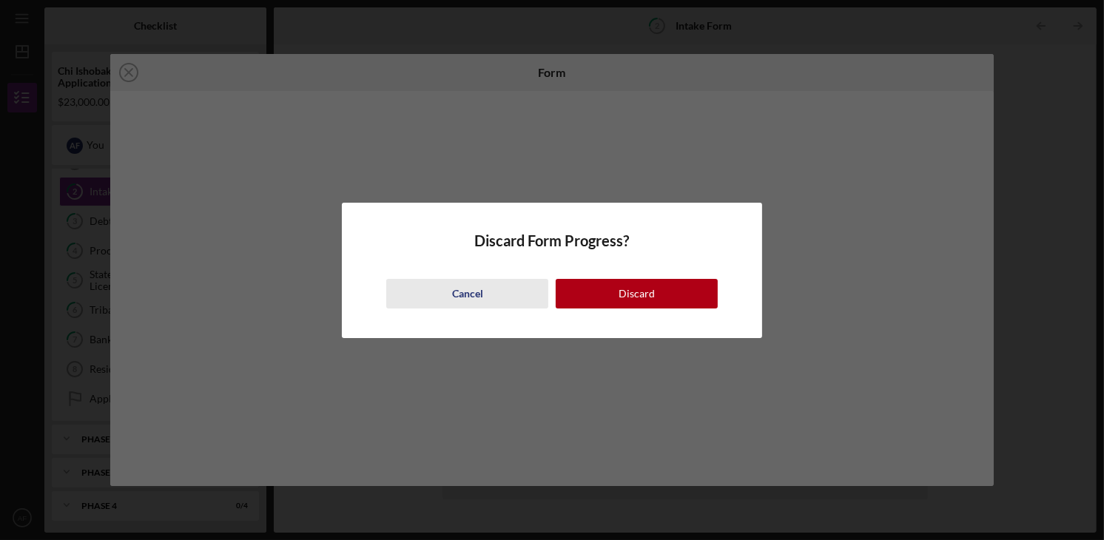
click at [446, 291] on button "Cancel" at bounding box center [467, 294] width 162 height 30
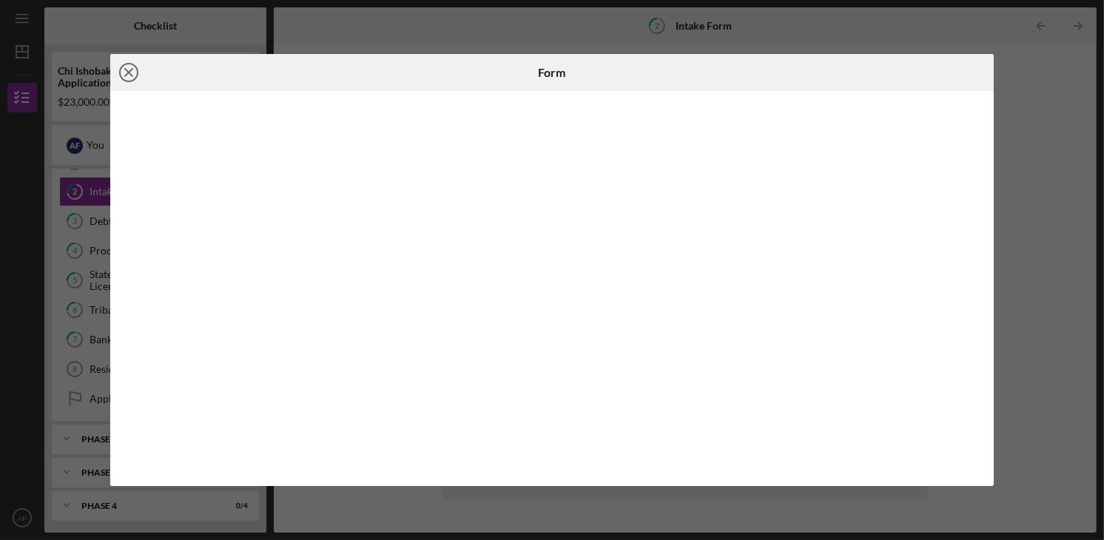
click at [126, 75] on icon "Icon/Close" at bounding box center [128, 72] width 37 height 37
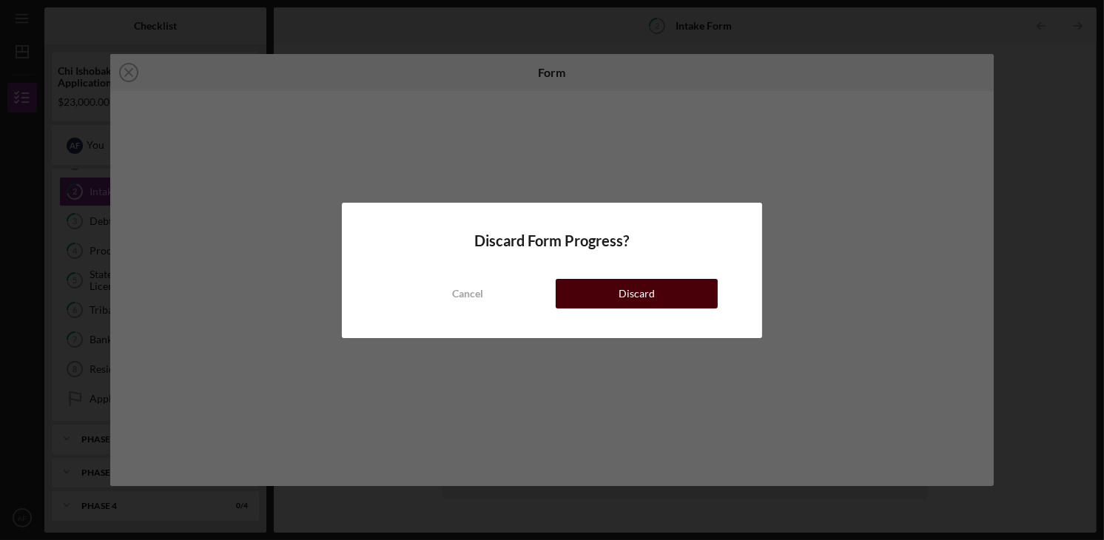
click at [622, 286] on div "Discard" at bounding box center [637, 294] width 36 height 30
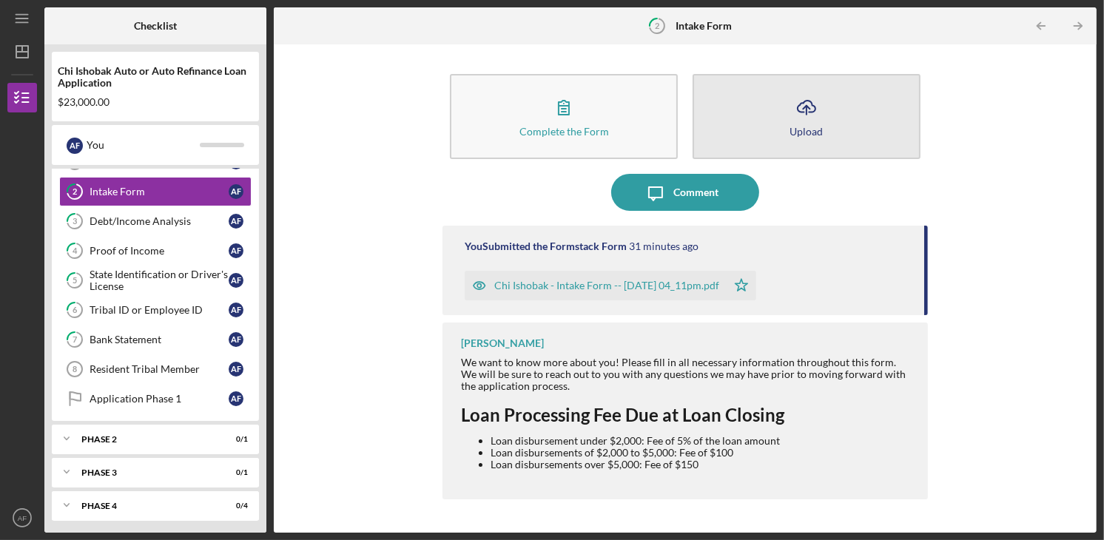
drag, startPoint x: 667, startPoint y: 288, endPoint x: 813, endPoint y: 122, distance: 220.7
click at [813, 122] on div "Complete the Form Form Icon/Upload Upload Icon/Message Comment You Submitted th…" at bounding box center [684, 289] width 485 height 474
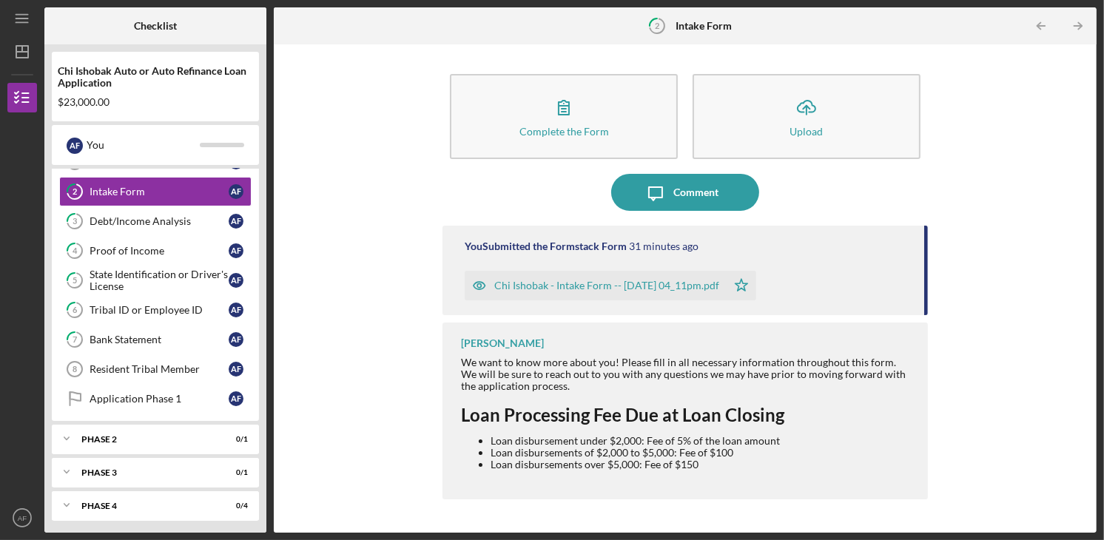
click at [707, 294] on div "Chi Ishobak - Intake Form -- [DATE] 04_11pm.pdf" at bounding box center [596, 286] width 262 height 30
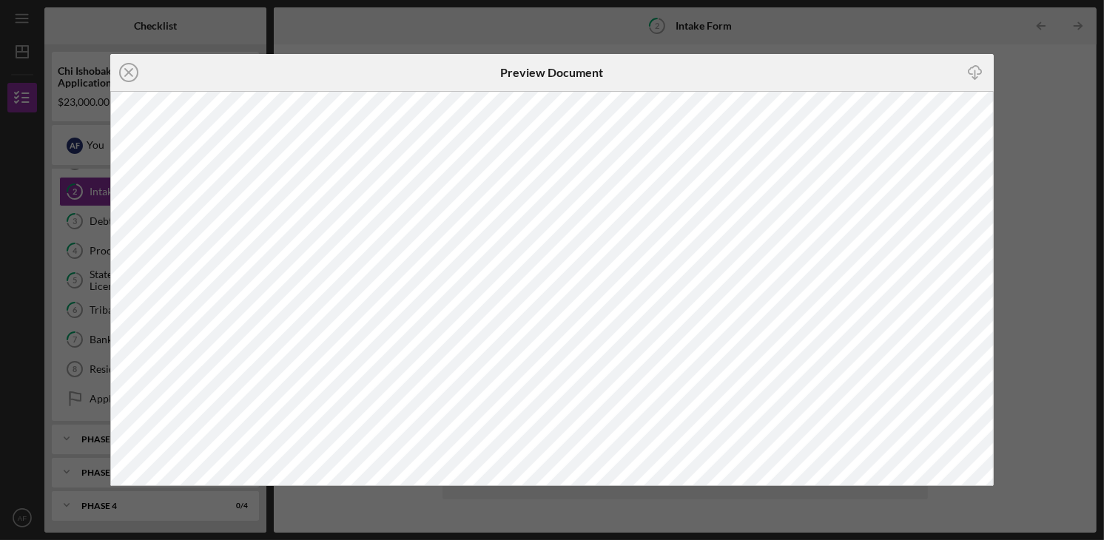
click at [124, 70] on icon "Icon/Close" at bounding box center [128, 72] width 37 height 37
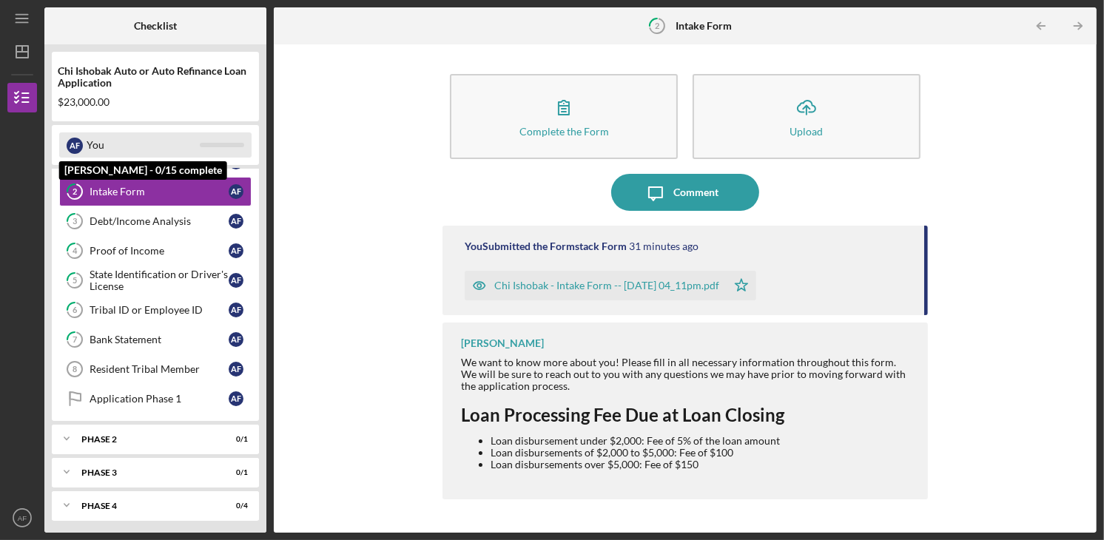
click at [118, 146] on div "You" at bounding box center [143, 144] width 113 height 25
click at [81, 146] on div "A F" at bounding box center [75, 146] width 16 height 16
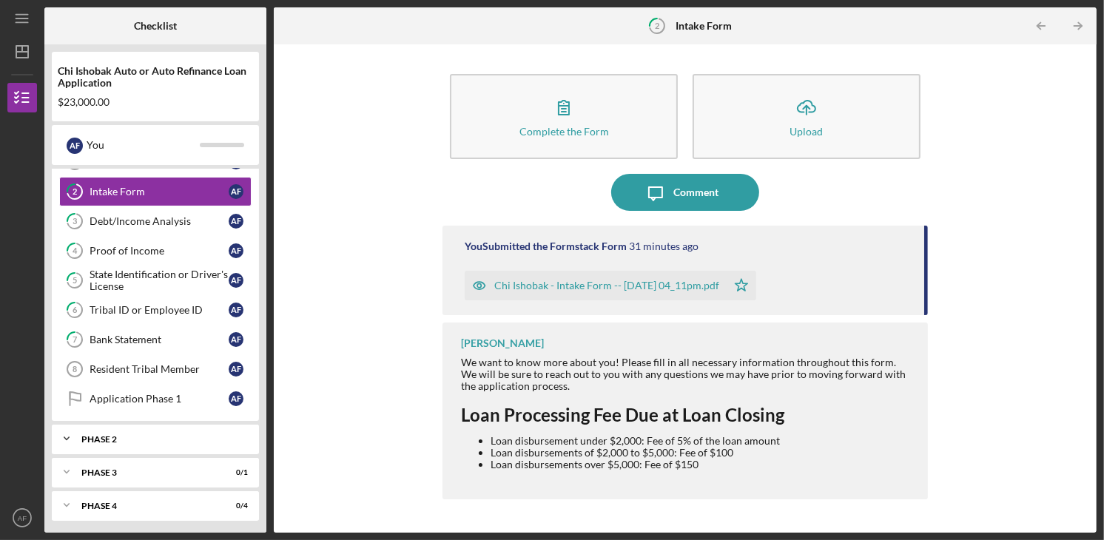
click at [152, 437] on div "Phase 2" at bounding box center [160, 439] width 159 height 9
click at [151, 464] on div "Application Stage 2" at bounding box center [159, 470] width 139 height 12
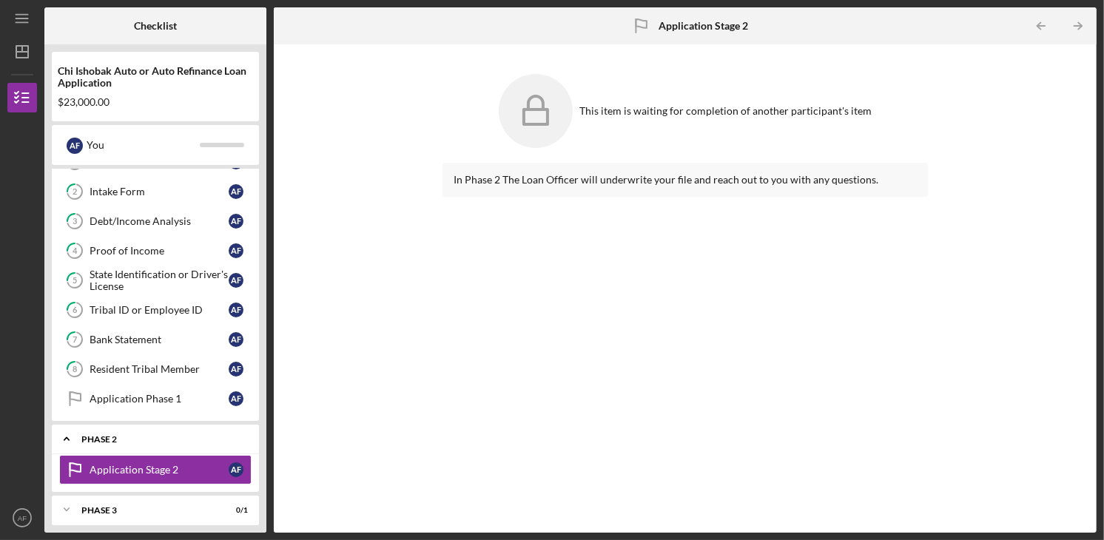
click at [138, 435] on div "Phase 2" at bounding box center [160, 439] width 159 height 9
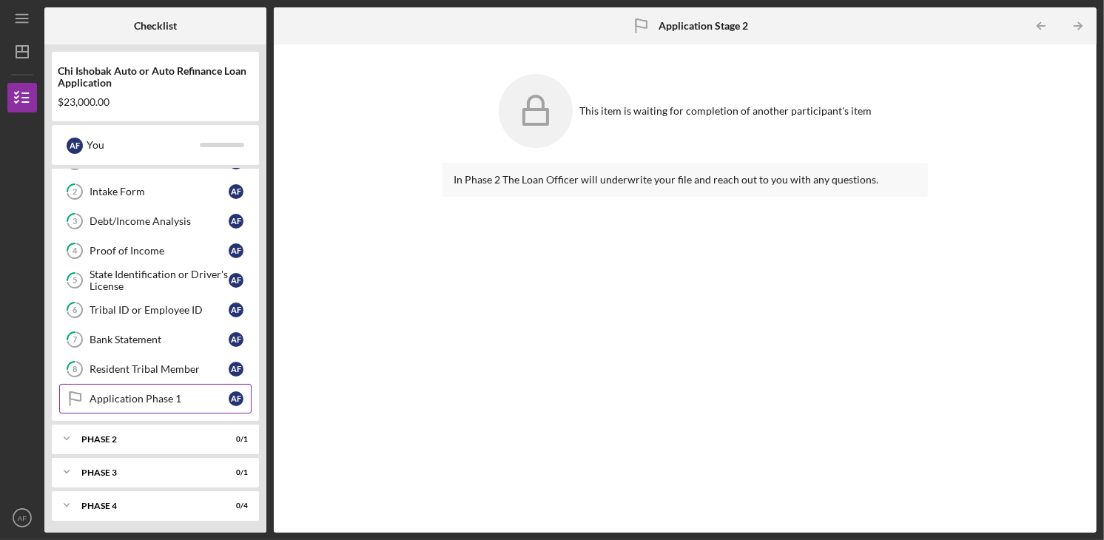
click at [135, 400] on div "Application Phase 1" at bounding box center [159, 399] width 139 height 12
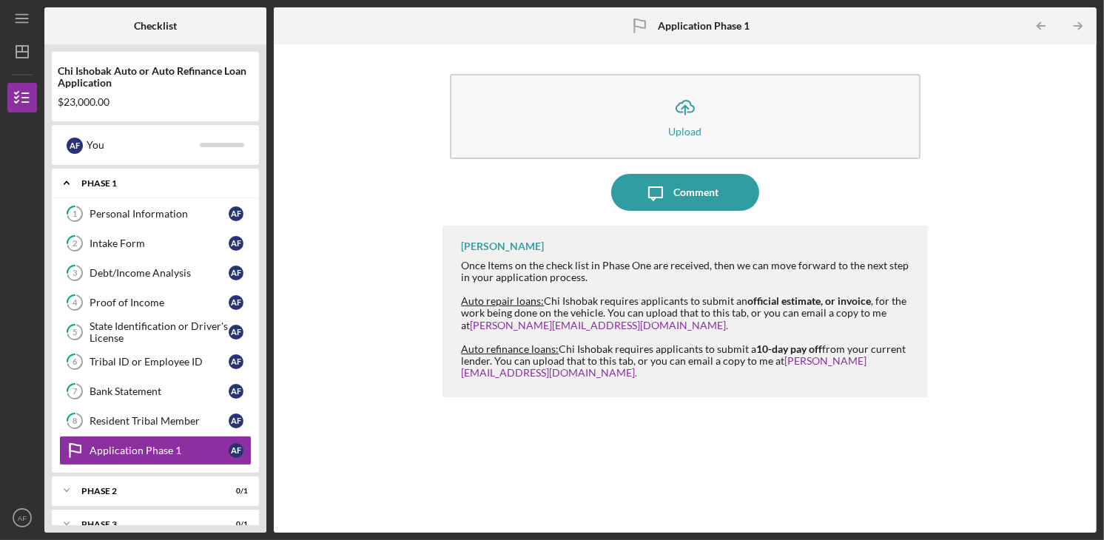
click at [98, 188] on div "Icon/Expander Phase 1 0 / 9" at bounding box center [155, 183] width 207 height 30
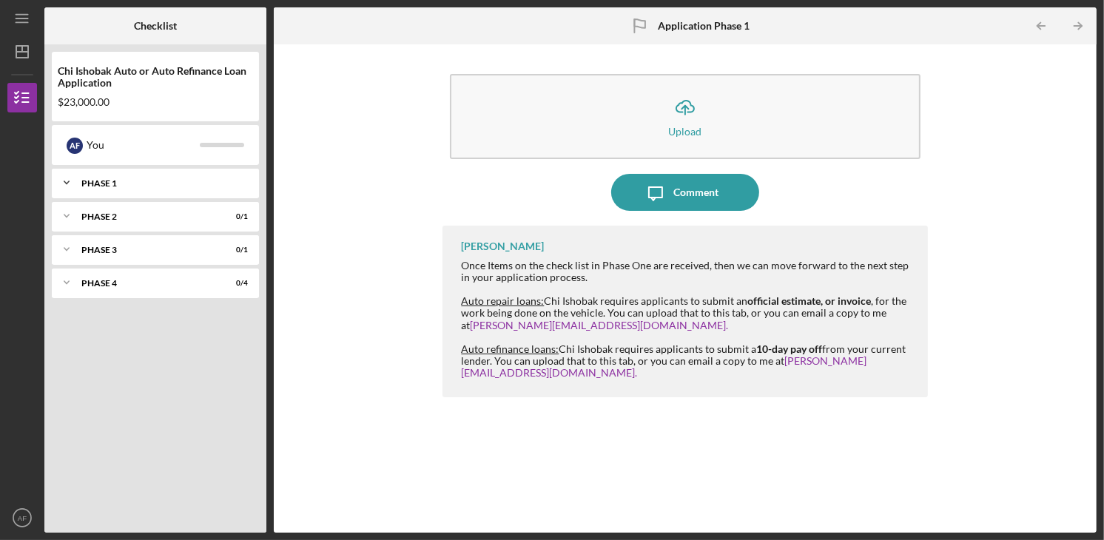
click at [98, 188] on div "Icon/Expander Phase 1 0 / 9" at bounding box center [155, 183] width 207 height 30
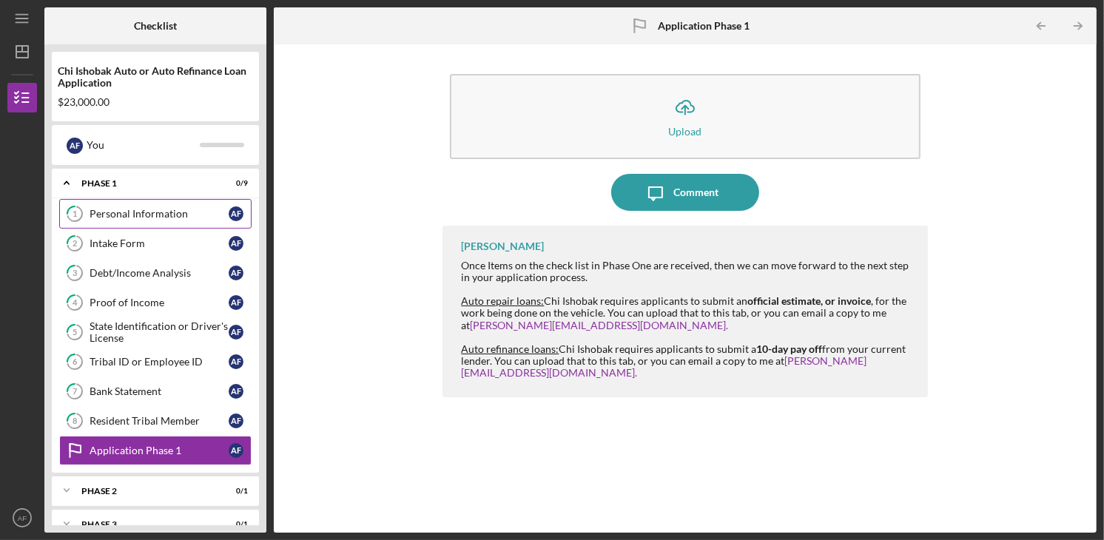
click at [129, 214] on div "Personal Information" at bounding box center [159, 214] width 139 height 12
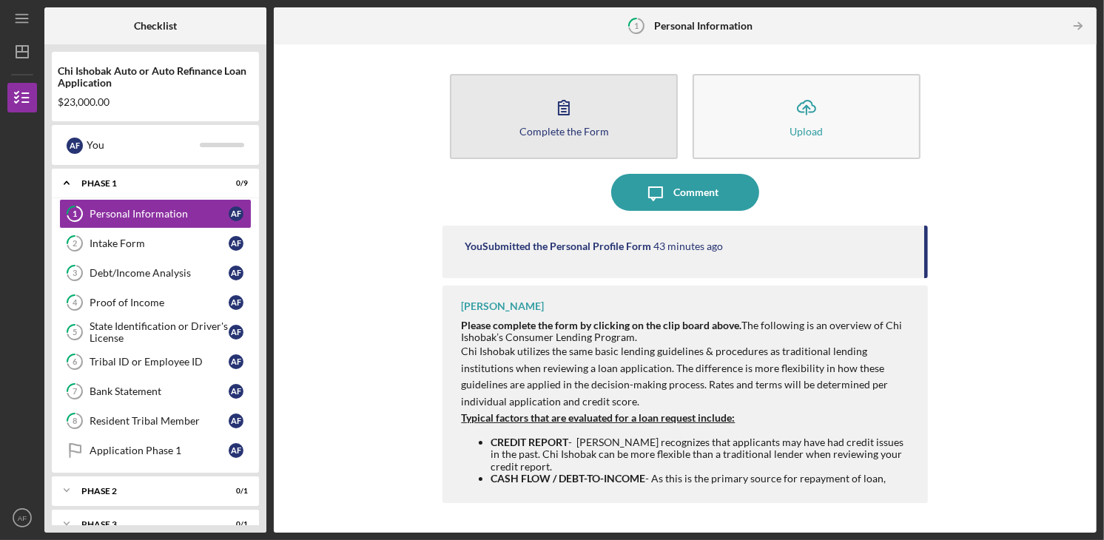
click at [536, 130] on div "Complete the Form" at bounding box center [564, 131] width 90 height 11
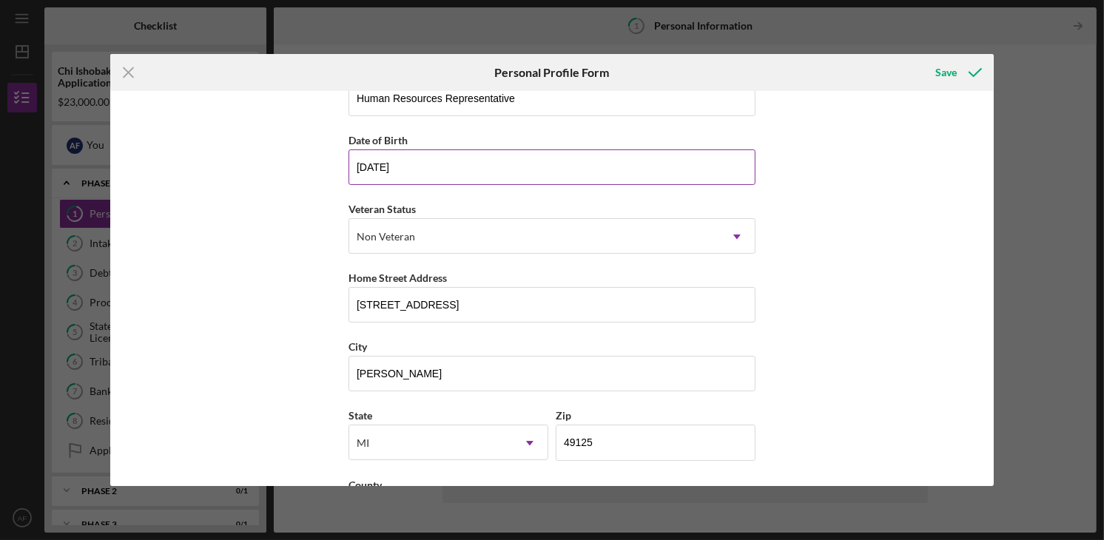
scroll to position [168, 0]
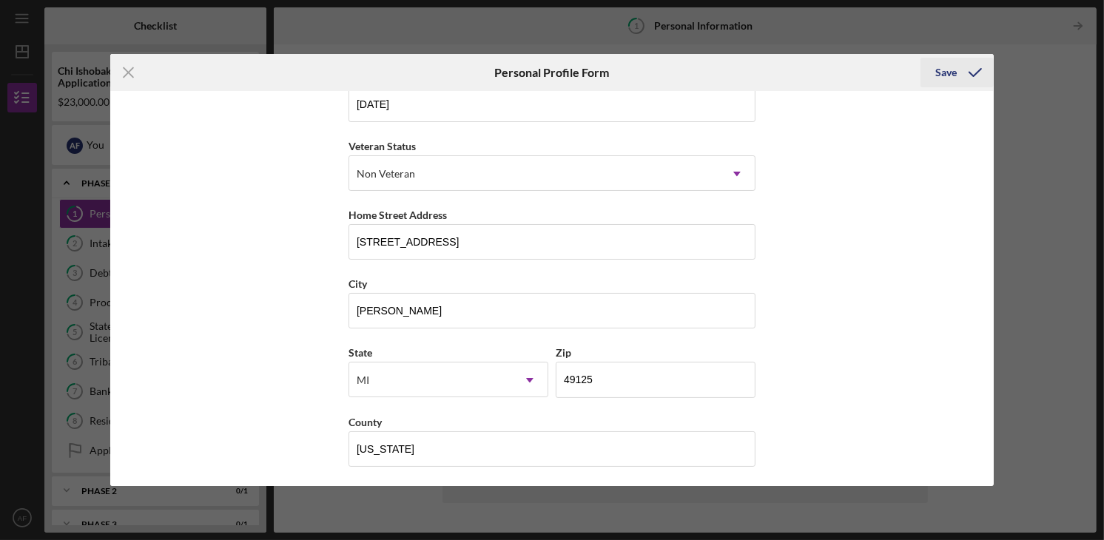
click at [961, 70] on icon "submit" at bounding box center [975, 72] width 37 height 37
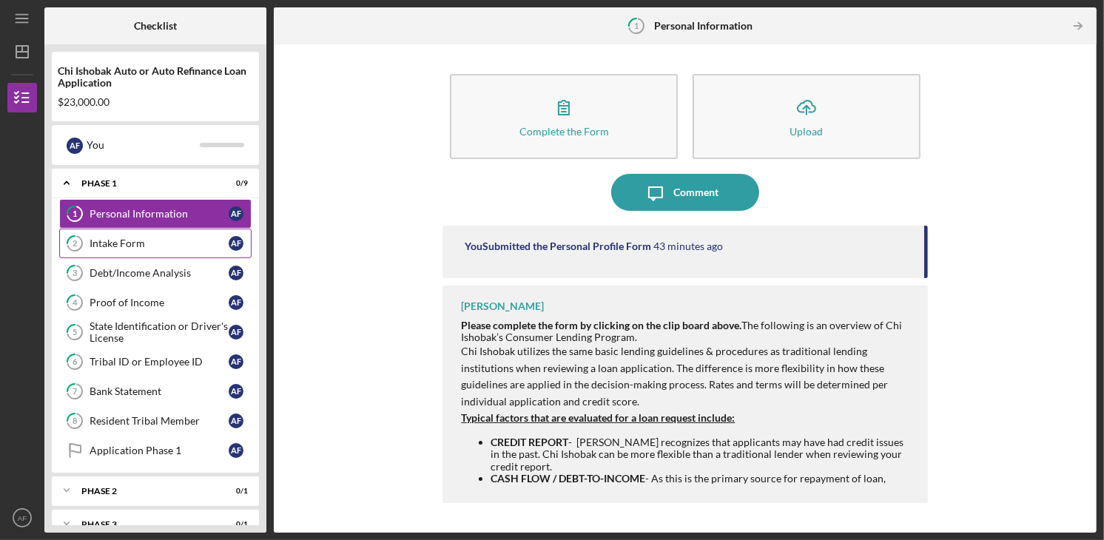
click at [93, 246] on div "Intake Form" at bounding box center [159, 244] width 139 height 12
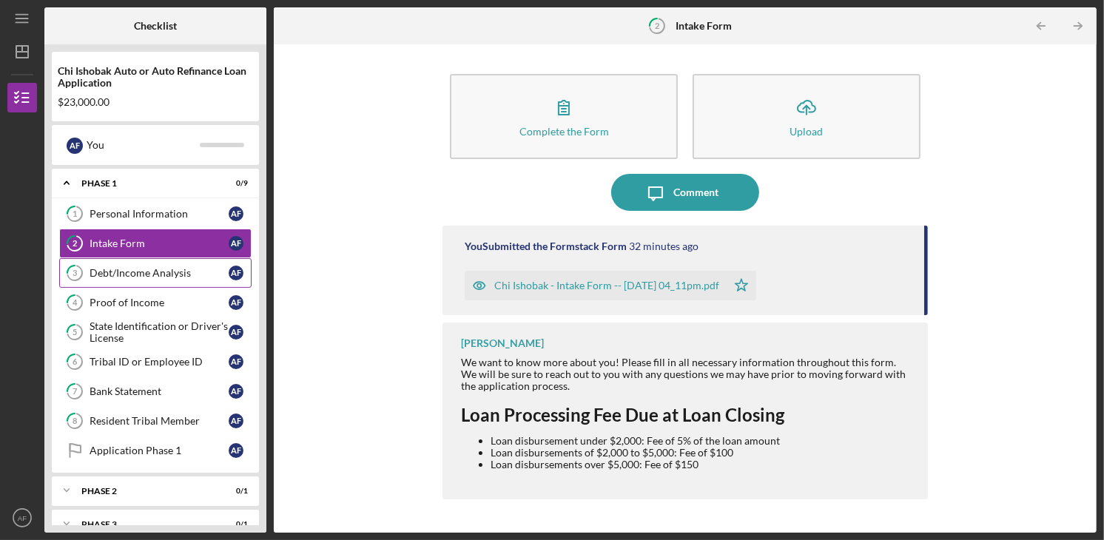
click at [192, 277] on div "Debt/Income Analysis" at bounding box center [159, 273] width 139 height 12
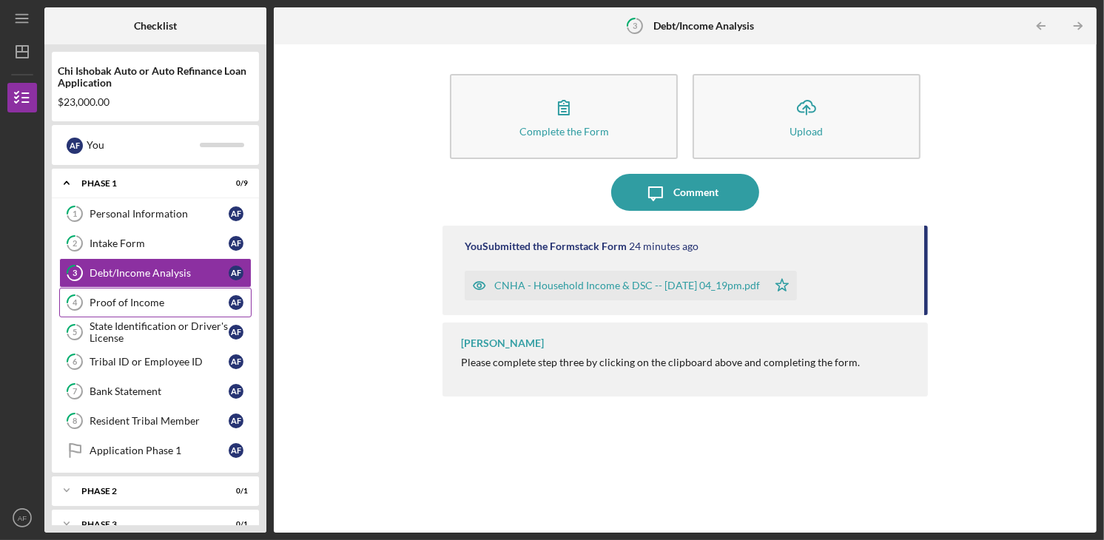
click at [185, 307] on link "4 Proof of Income A F" at bounding box center [155, 303] width 192 height 30
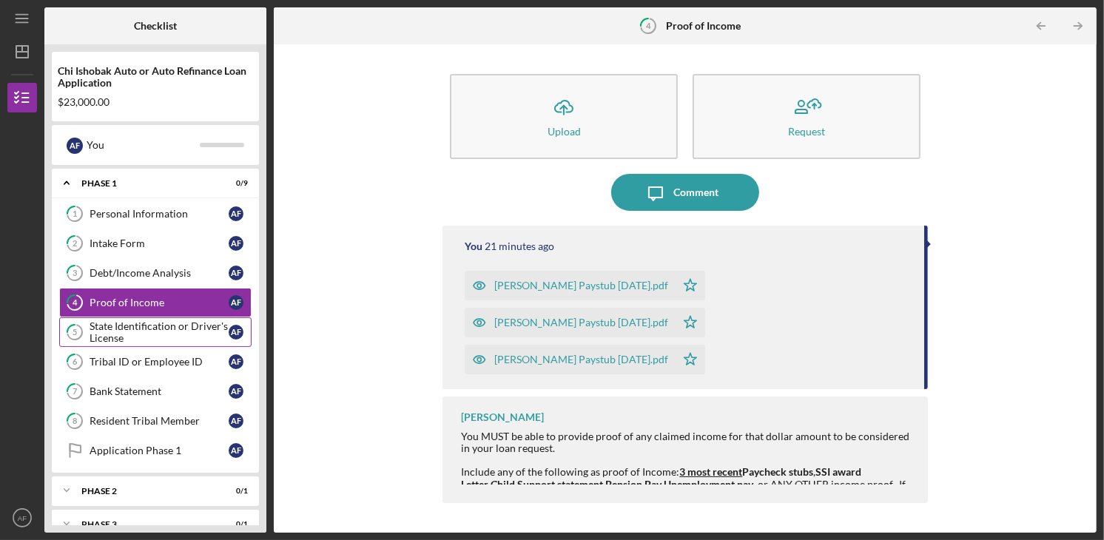
click at [181, 334] on div "State Identification or Driver's License" at bounding box center [159, 332] width 139 height 24
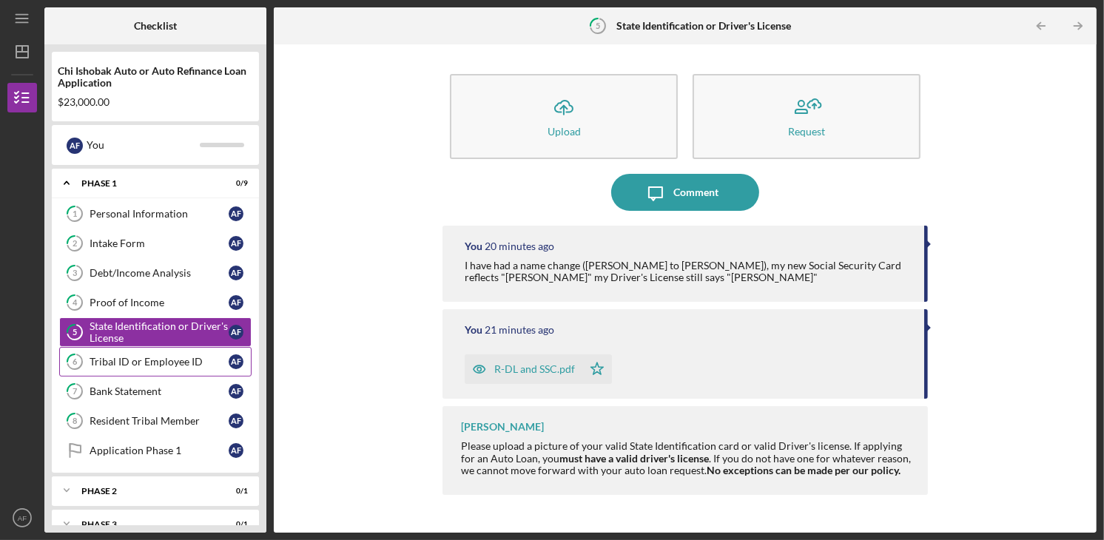
click at [182, 369] on link "6 Tribal ID or Employee ID A F" at bounding box center [155, 362] width 192 height 30
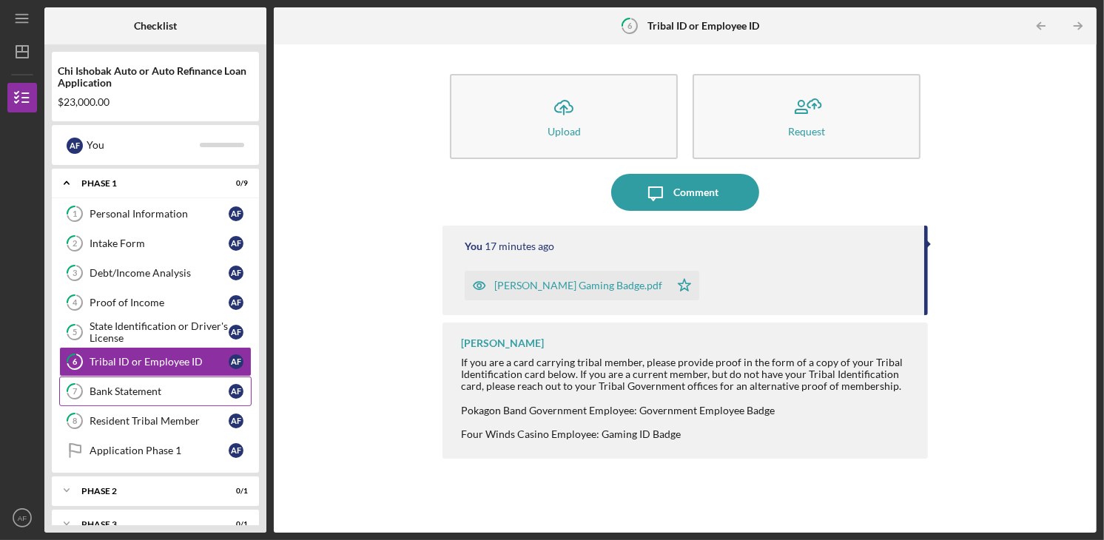
click at [186, 391] on div "Bank Statement" at bounding box center [159, 392] width 139 height 12
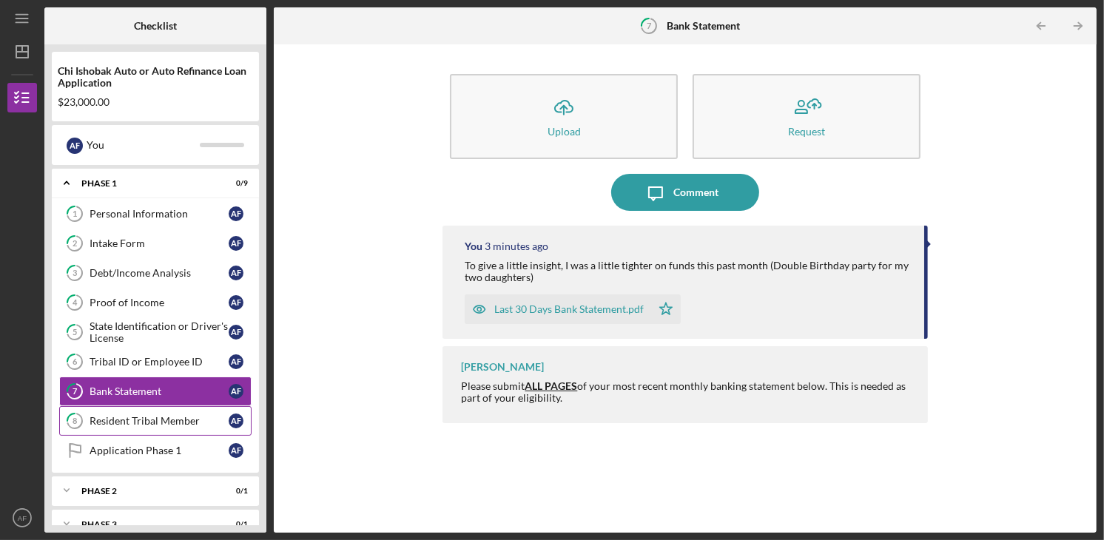
click at [189, 423] on div "Resident Tribal Member" at bounding box center [159, 421] width 139 height 12
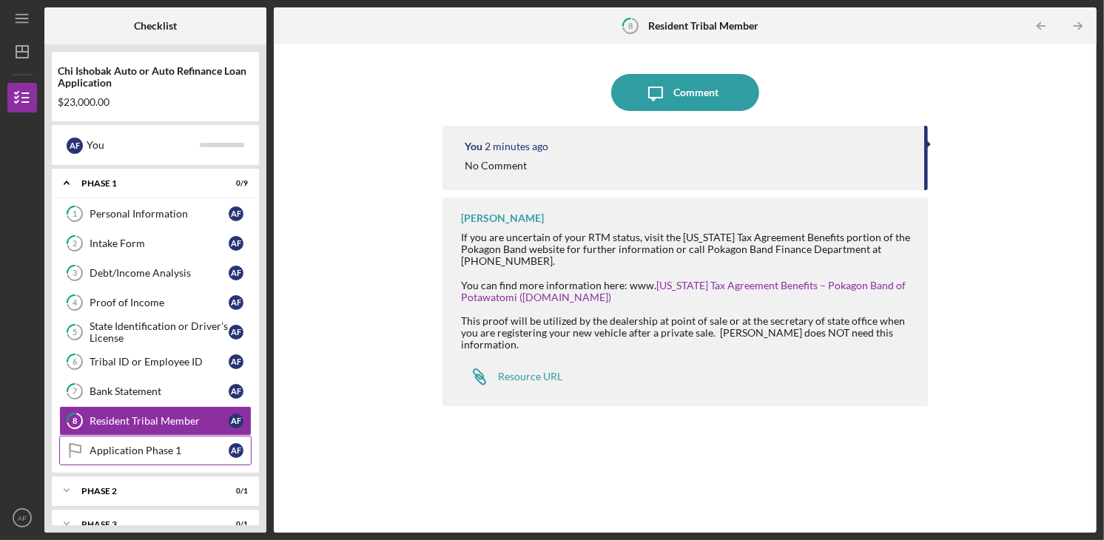
click at [188, 445] on div "Application Phase 1" at bounding box center [159, 451] width 139 height 12
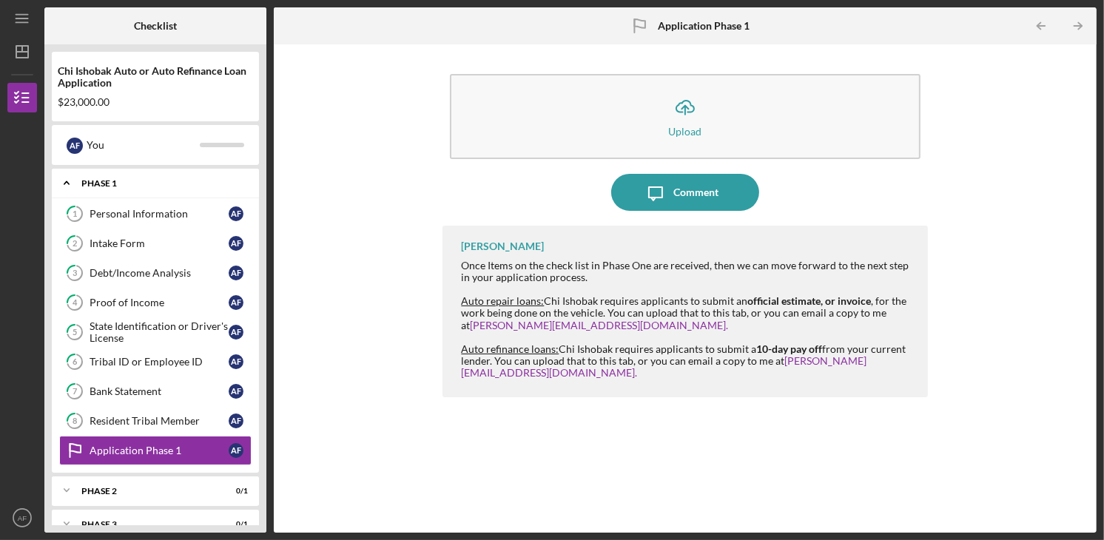
click at [107, 177] on div "Icon/Expander Phase 1 0 / 9" at bounding box center [155, 183] width 207 height 30
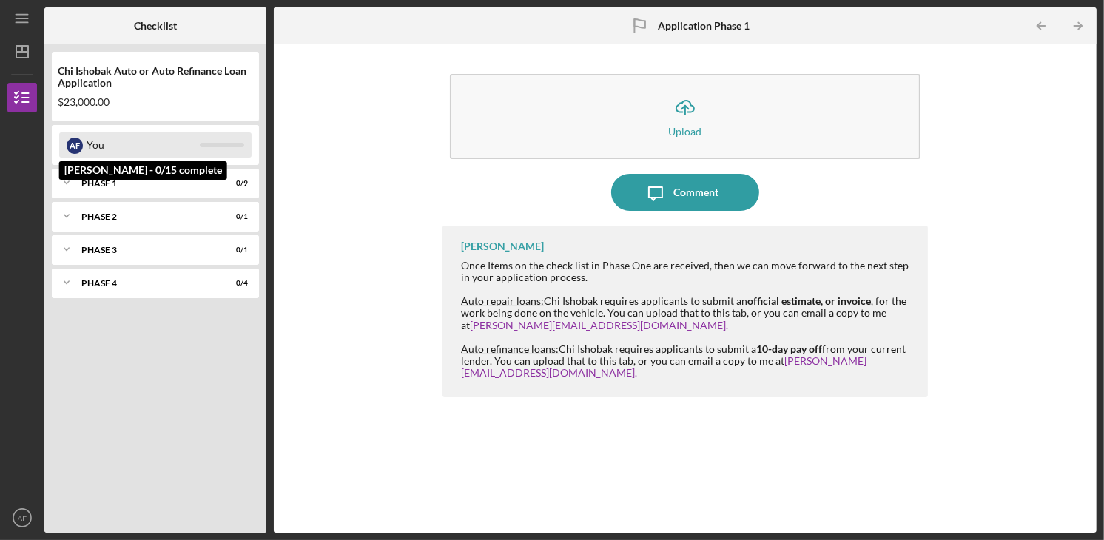
click at [77, 141] on div "A F" at bounding box center [75, 146] width 16 height 16
click at [237, 149] on div "A F You" at bounding box center [155, 144] width 192 height 25
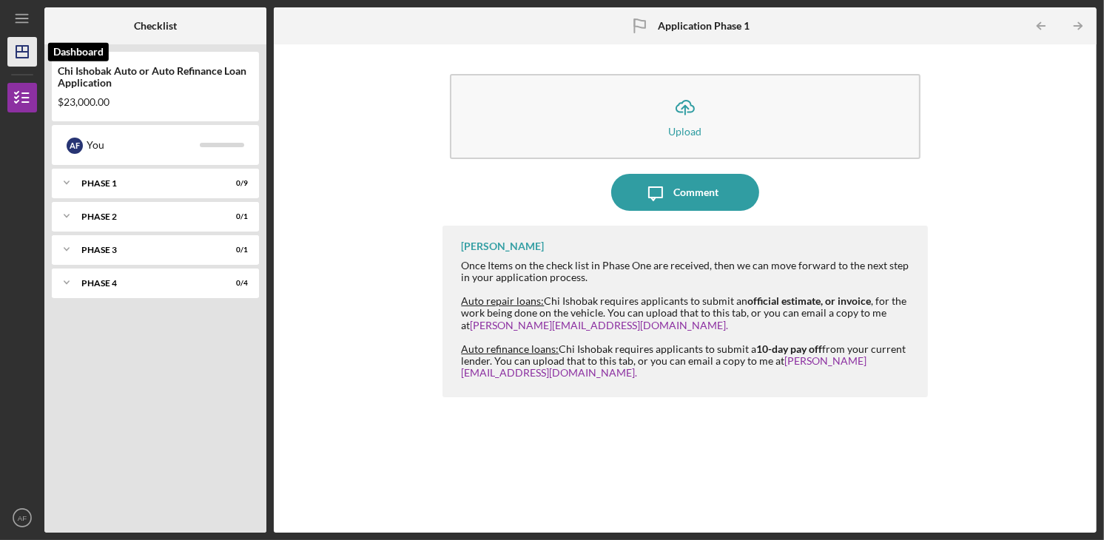
click at [26, 50] on icon "Icon/Dashboard" at bounding box center [22, 51] width 37 height 37
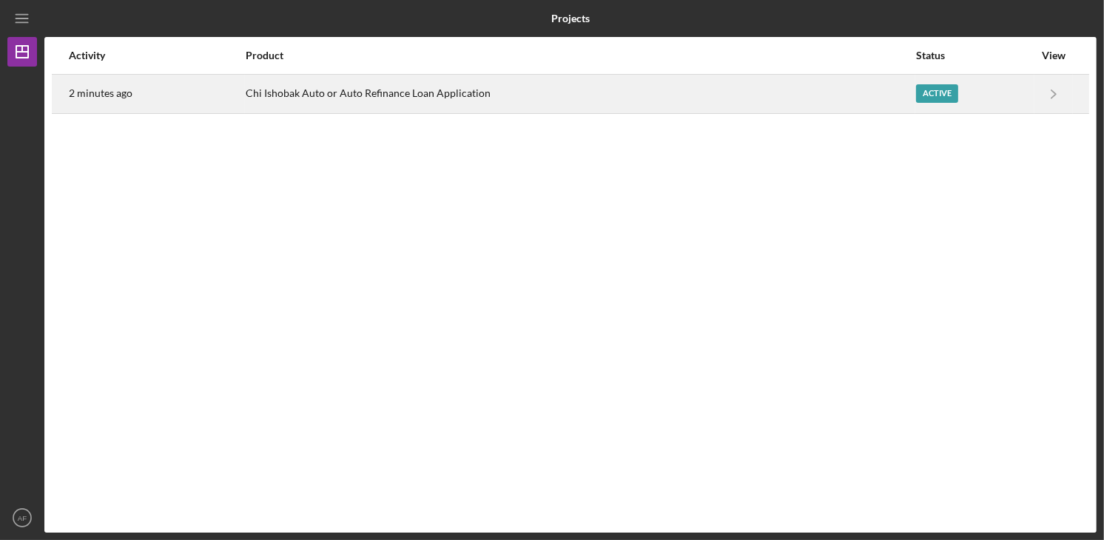
click at [935, 95] on div "Active" at bounding box center [937, 93] width 42 height 18
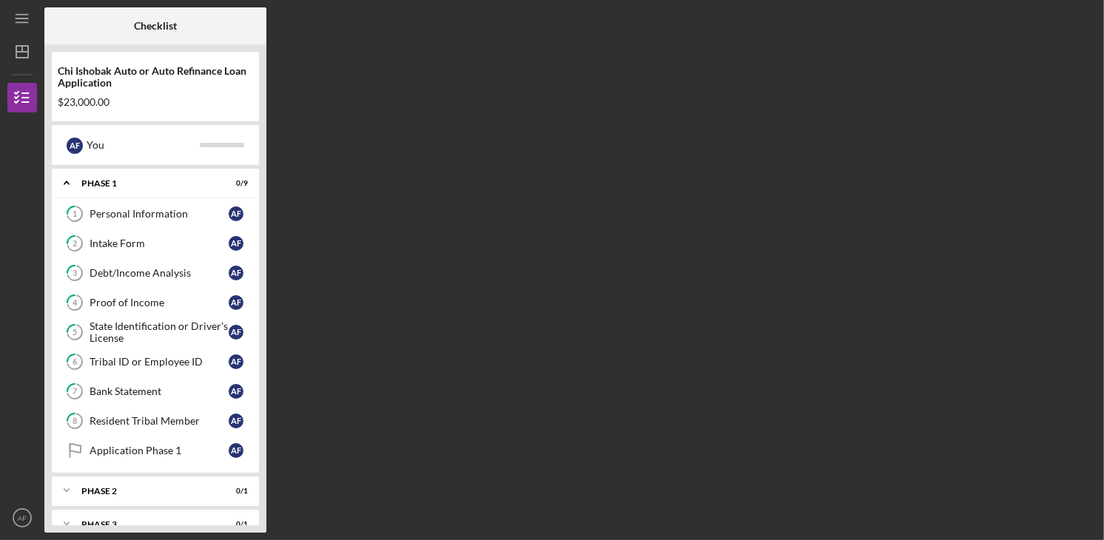
click at [1020, 237] on div "Checklist Chi Ishobak Auto or Auto Refinance Loan Application $23,000.00 A F Yo…" at bounding box center [570, 269] width 1052 height 525
click at [132, 195] on div "Icon/Expander Phase 1 0 / 9" at bounding box center [155, 183] width 207 height 30
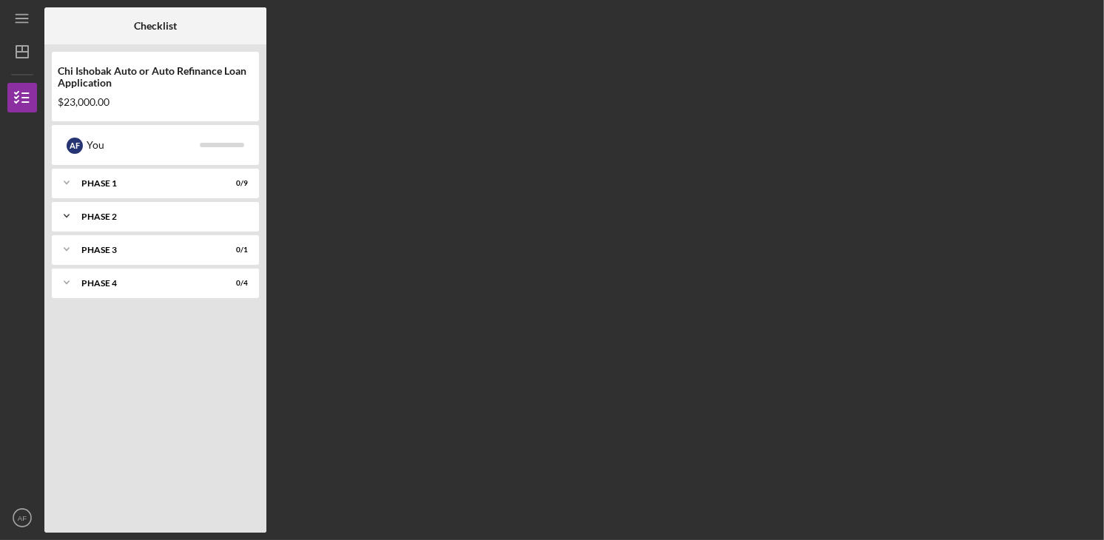
click at [137, 212] on div "Phase 2" at bounding box center [160, 216] width 159 height 9
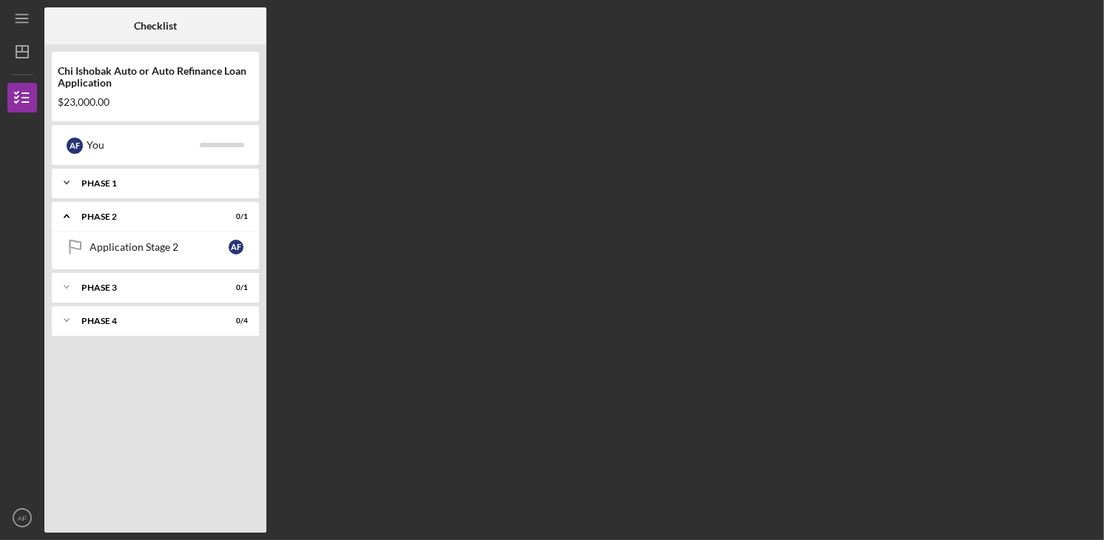
click at [127, 183] on div "Phase 1" at bounding box center [160, 183] width 159 height 9
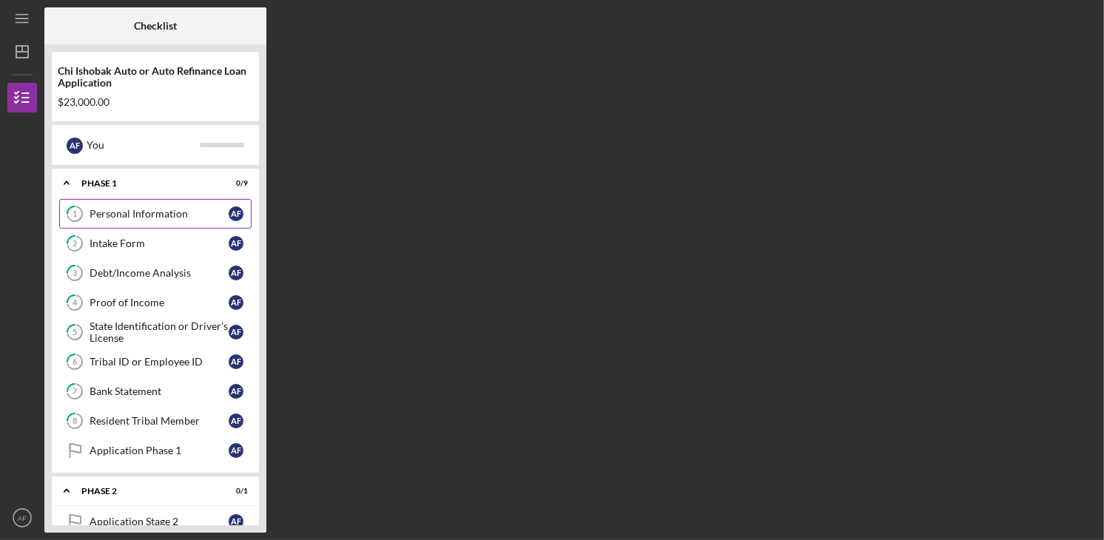
click at [133, 216] on div "Personal Information" at bounding box center [159, 214] width 139 height 12
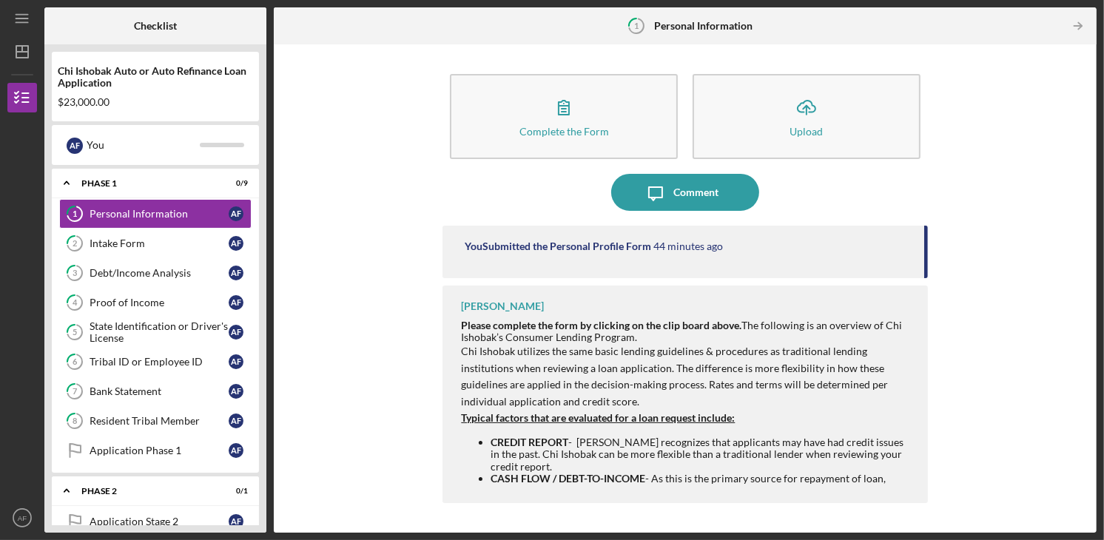
click at [636, 23] on tspan "1" at bounding box center [636, 26] width 4 height 10
click at [1072, 26] on icon "Icon/Table Pagination Arrow" at bounding box center [1078, 26] width 33 height 33
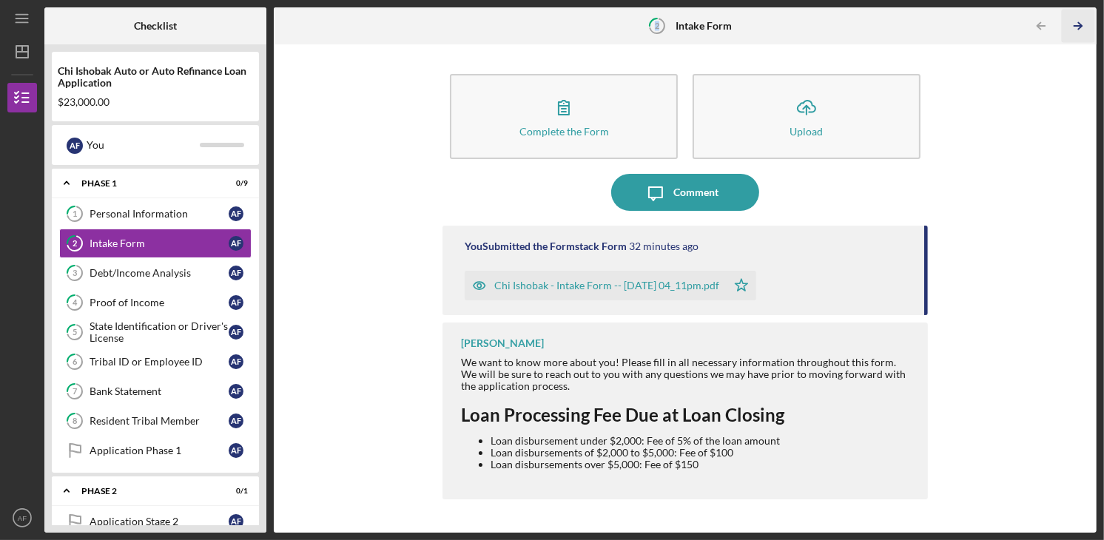
click at [1080, 27] on icon "Icon/Table Pagination Arrow" at bounding box center [1078, 26] width 33 height 33
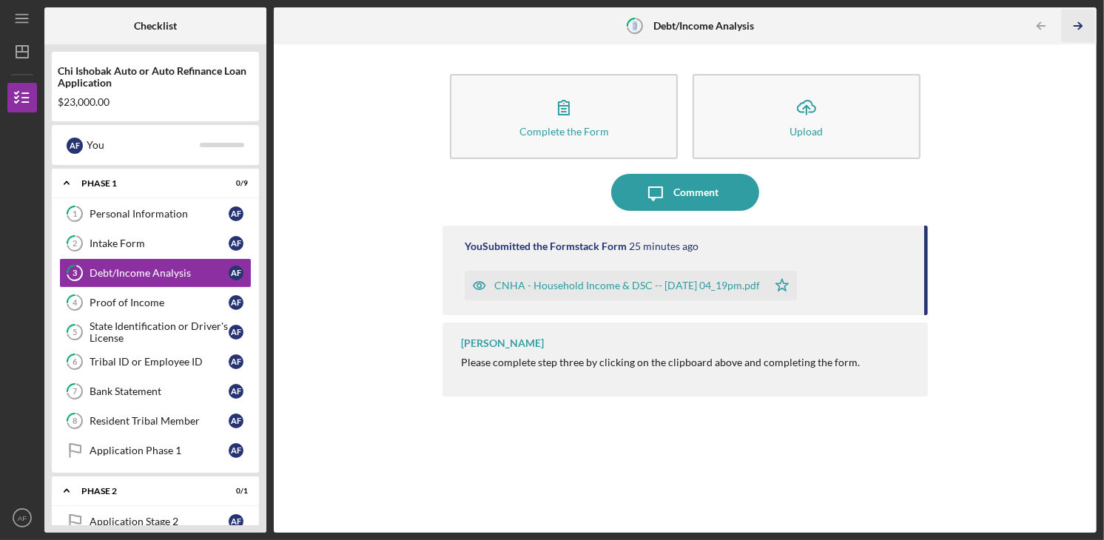
click at [1080, 27] on icon "Icon/Table Pagination Arrow" at bounding box center [1078, 26] width 33 height 33
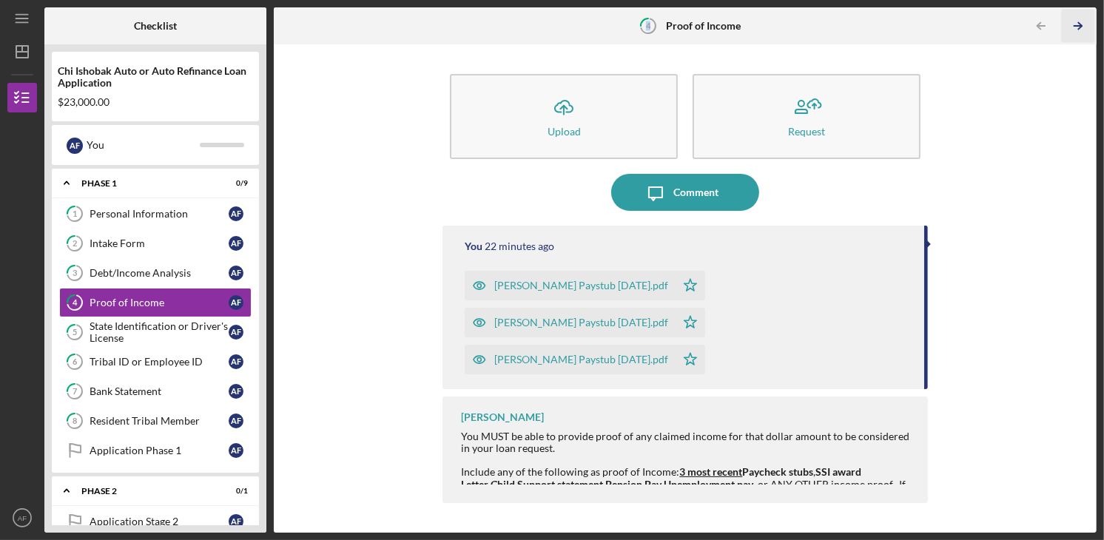
click at [1080, 27] on icon "Icon/Table Pagination Arrow" at bounding box center [1078, 26] width 33 height 33
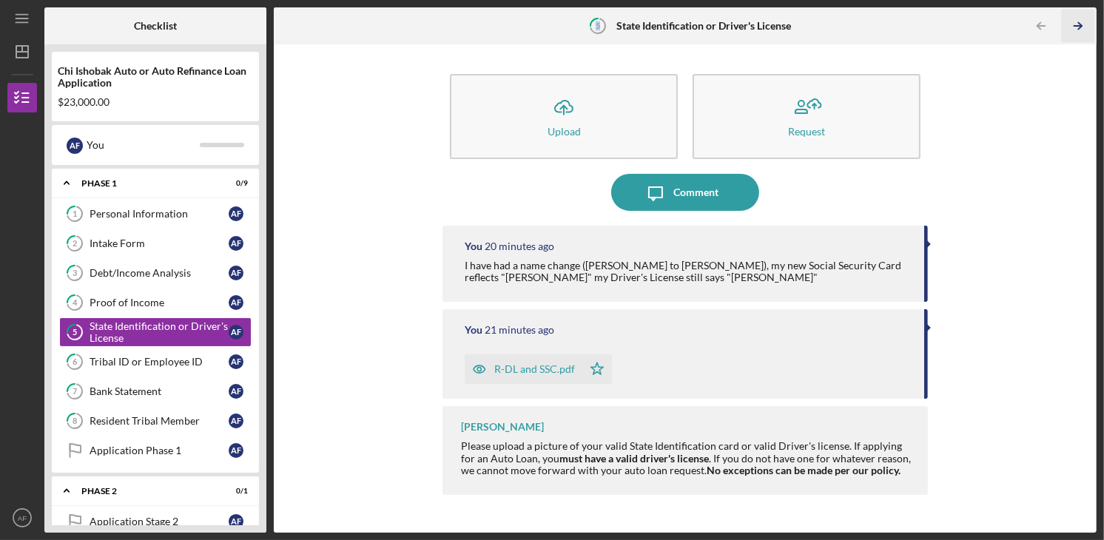
click at [1080, 27] on icon "Icon/Table Pagination Arrow" at bounding box center [1078, 26] width 33 height 33
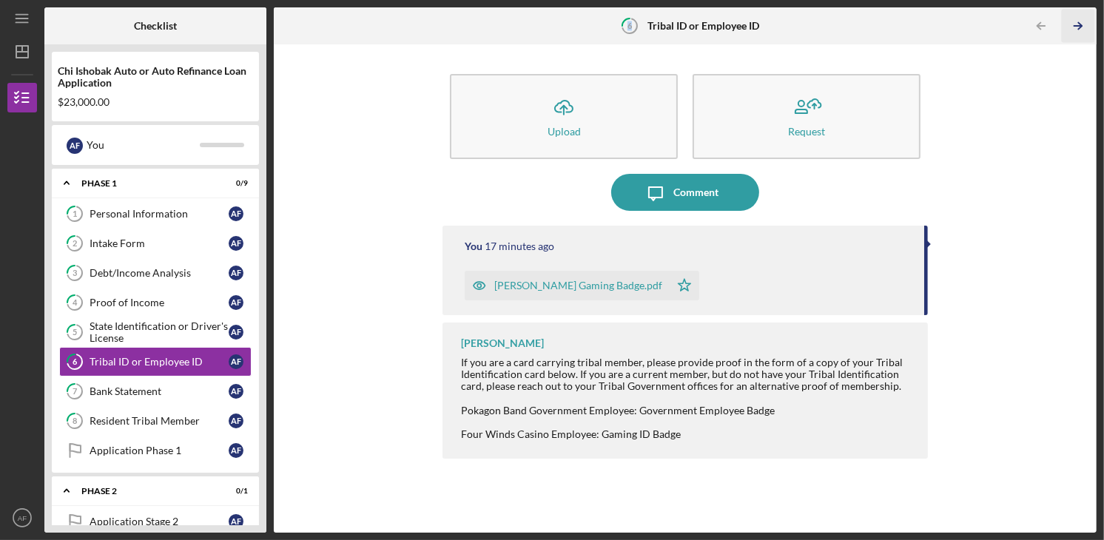
click at [1080, 27] on icon "Icon/Table Pagination Arrow" at bounding box center [1078, 26] width 33 height 33
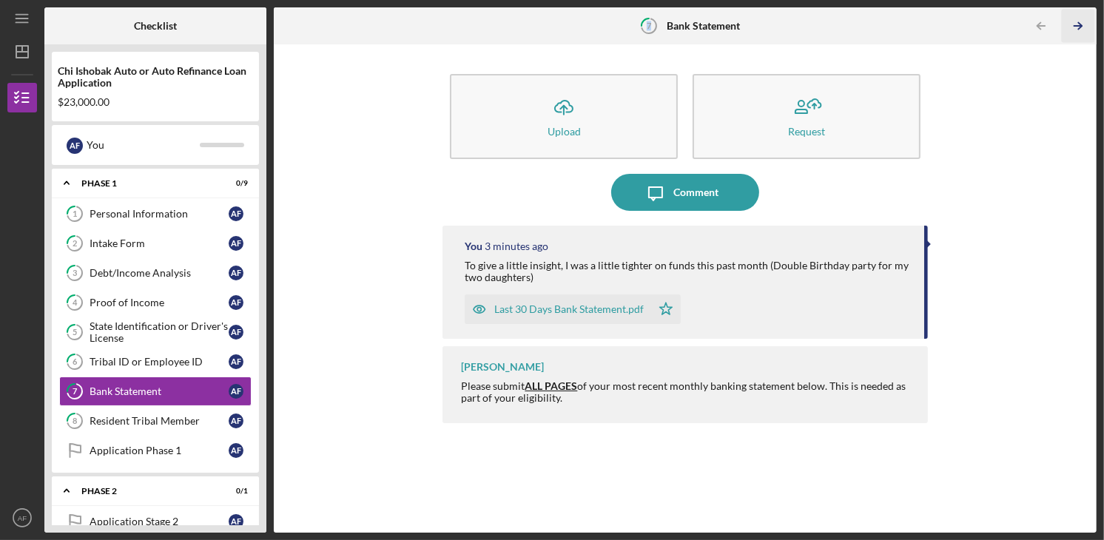
click at [1080, 27] on icon "Icon/Table Pagination Arrow" at bounding box center [1078, 26] width 33 height 33
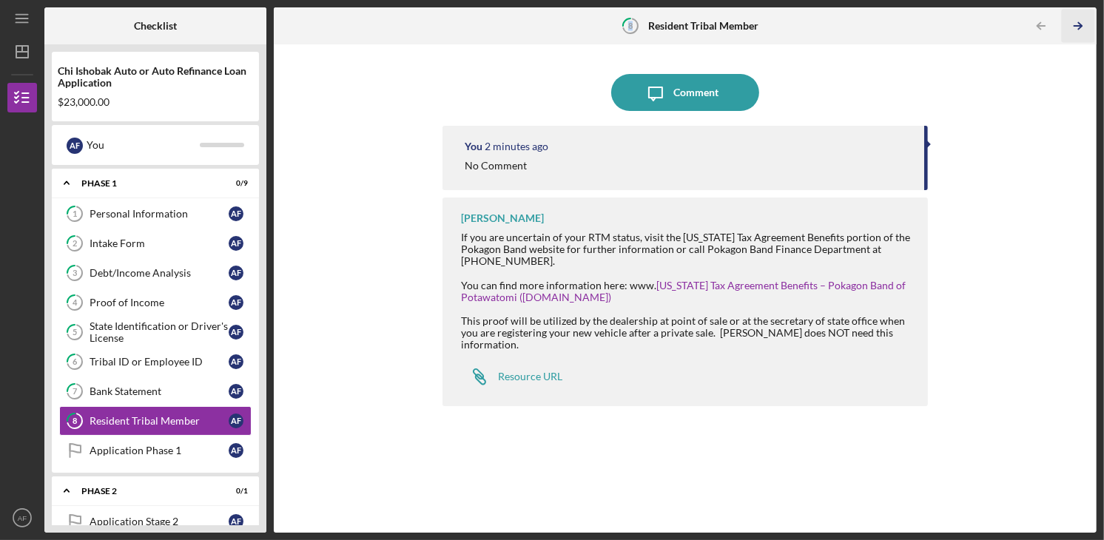
click at [1080, 27] on icon "Icon/Table Pagination Arrow" at bounding box center [1078, 26] width 33 height 33
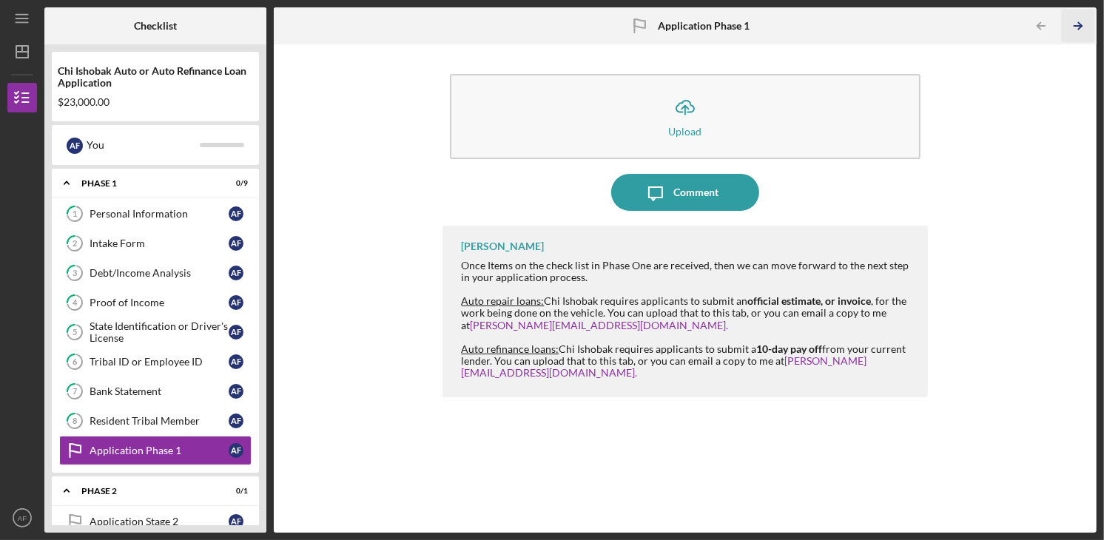
click at [1080, 27] on icon "Icon/Table Pagination Arrow" at bounding box center [1078, 26] width 33 height 33
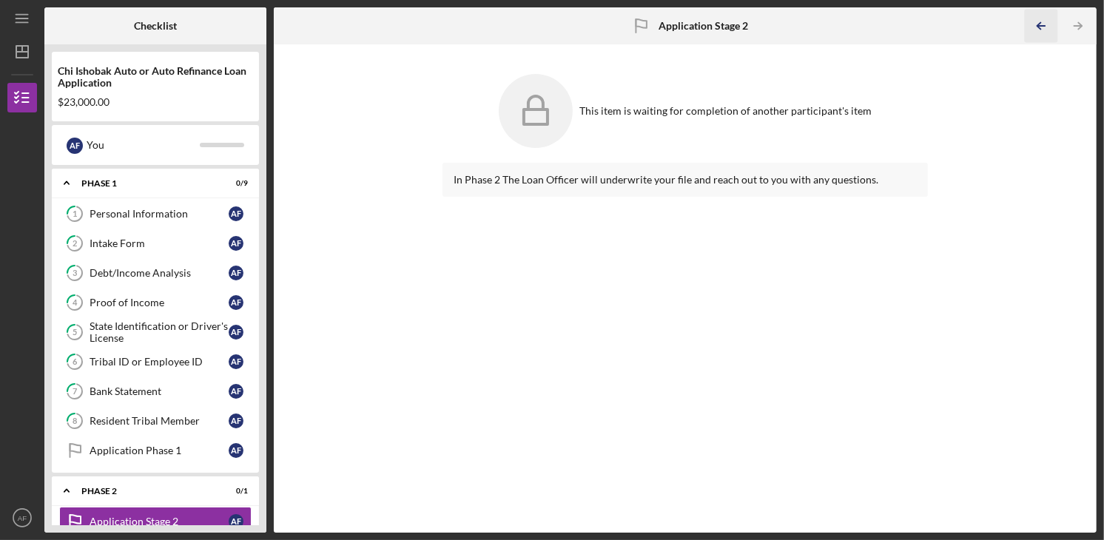
click at [1054, 24] on icon "Icon/Table Pagination Arrow" at bounding box center [1041, 26] width 33 height 33
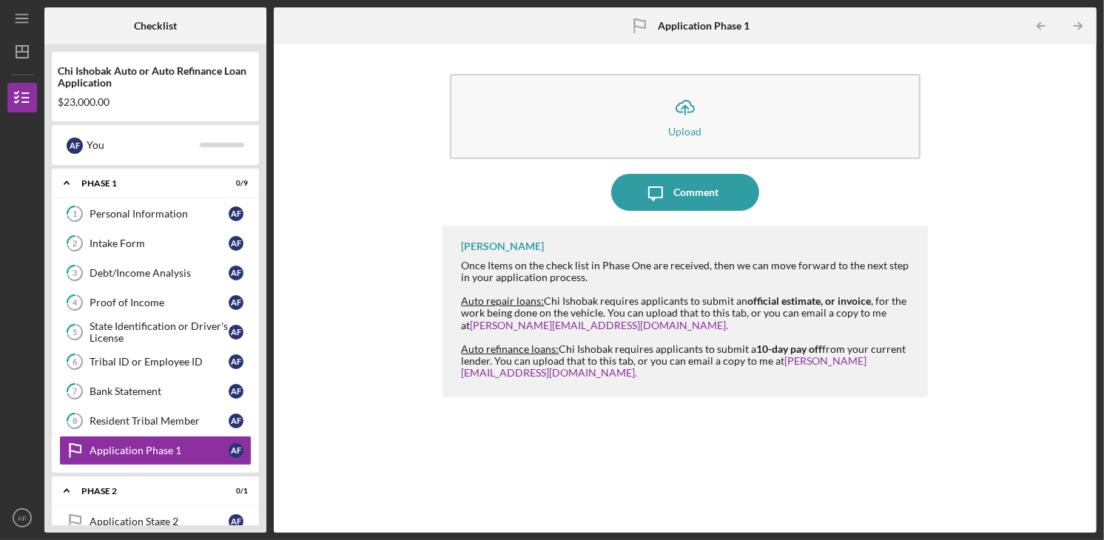
click at [454, 331] on div "[PERSON_NAME] Once Items on the check list in Phase One are received, then we c…" at bounding box center [684, 312] width 485 height 172
click at [27, 23] on icon "Icon/Menu" at bounding box center [22, 18] width 33 height 33
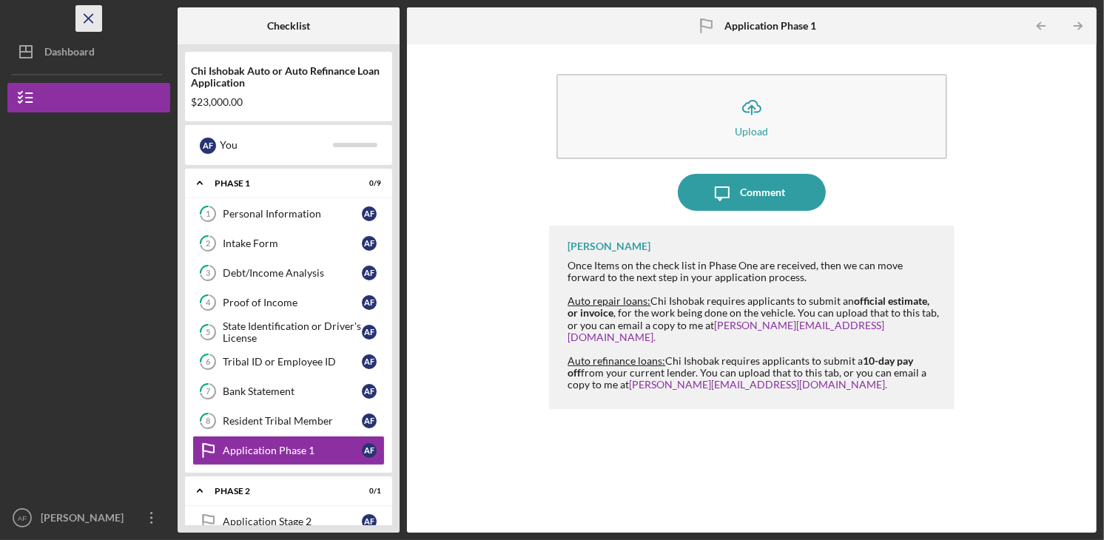
click at [75, 18] on div "Logo-Reversed Created with Sketch. Icon/Menu Close" at bounding box center [88, 18] width 163 height 37
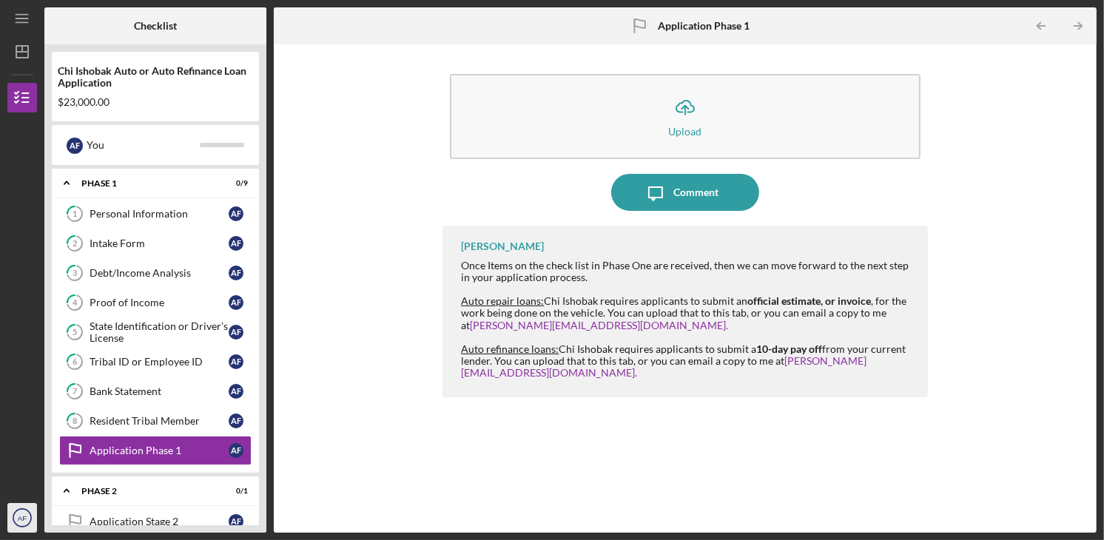
click at [36, 516] on icon "AF" at bounding box center [22, 517] width 30 height 37
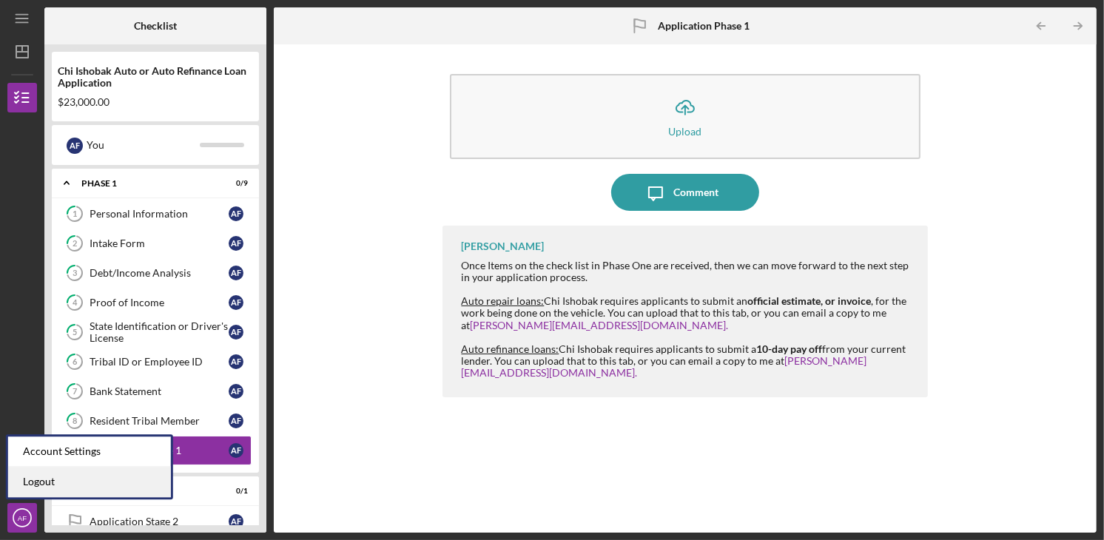
click at [44, 491] on link "Logout" at bounding box center [89, 482] width 163 height 30
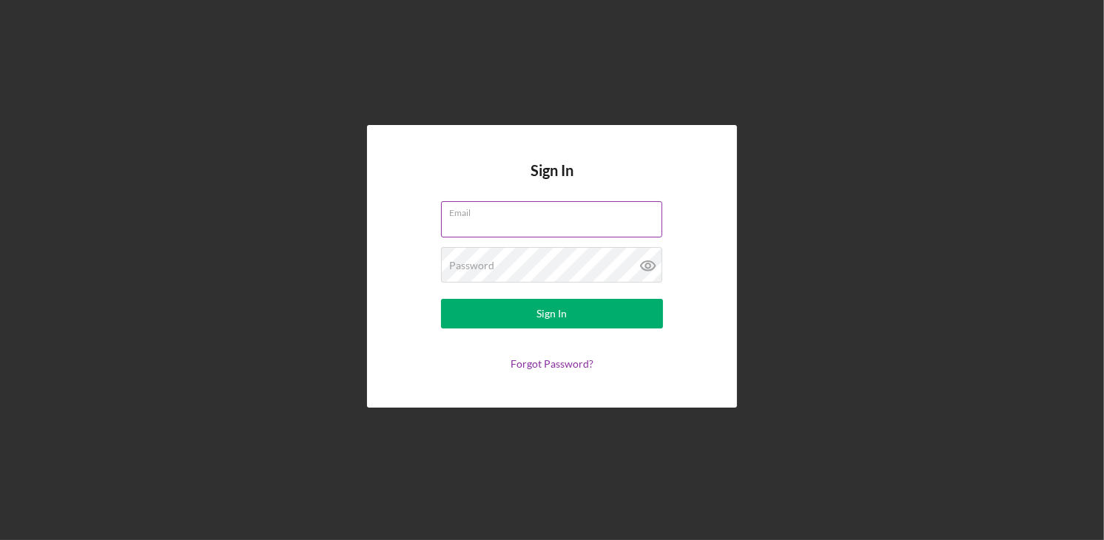
type input "[EMAIL_ADDRESS][DOMAIN_NAME]"
